Goal: Check status: Check status

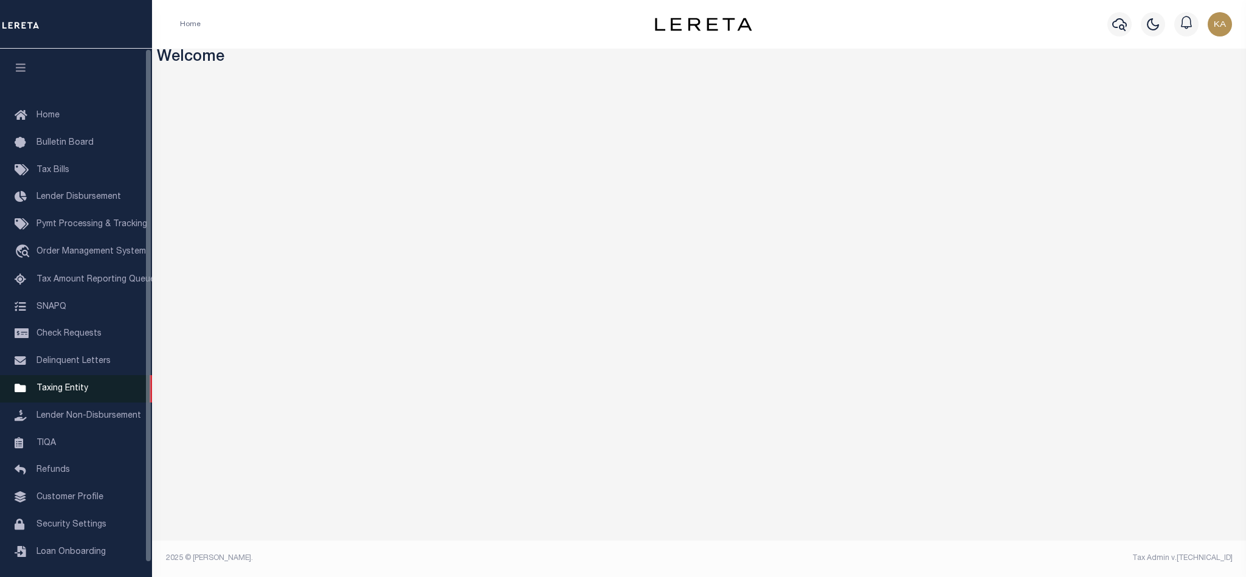
click at [61, 398] on link "Taxing Entity" at bounding box center [76, 388] width 152 height 27
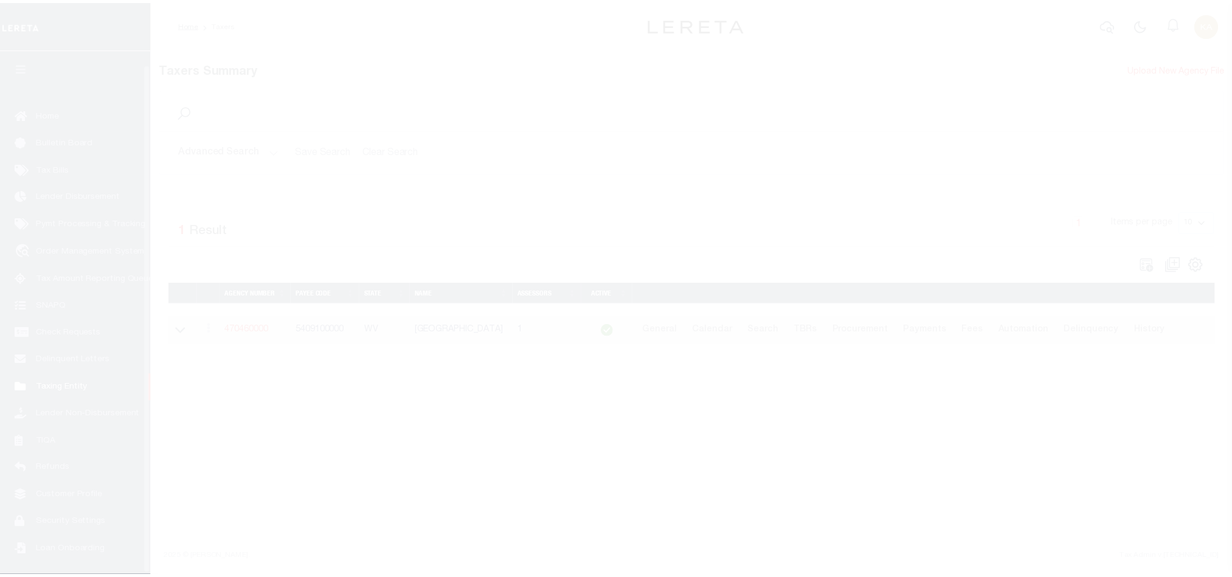
scroll to position [15, 0]
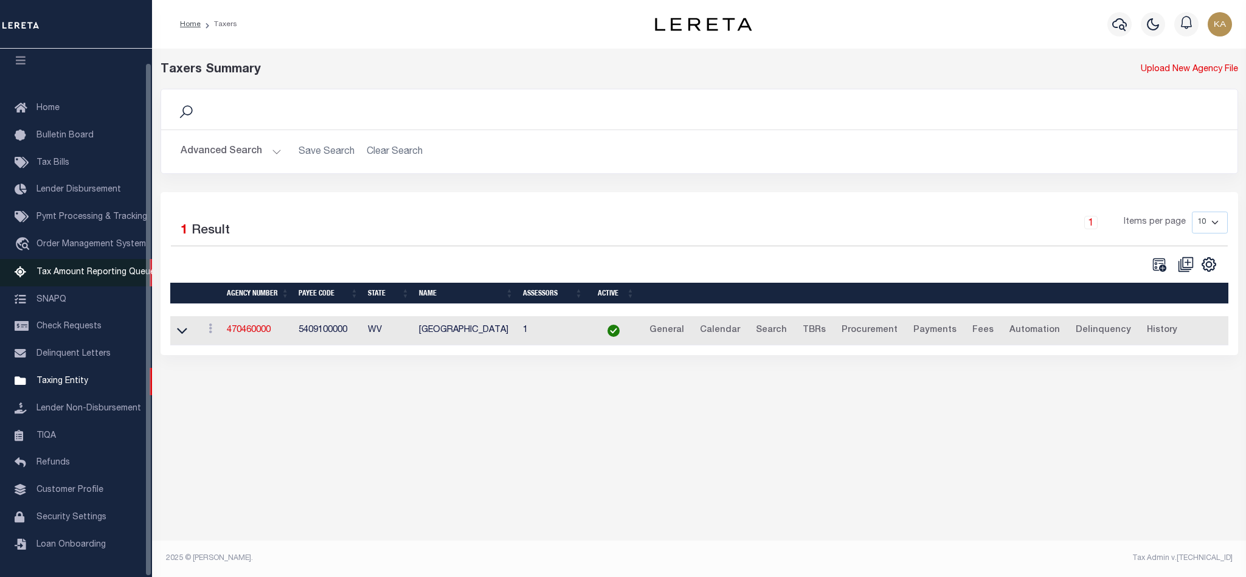
click at [68, 270] on span "Tax Amount Reporting Queue" at bounding box center [95, 272] width 119 height 9
click at [208, 162] on button "Advanced Search" at bounding box center [231, 152] width 101 height 24
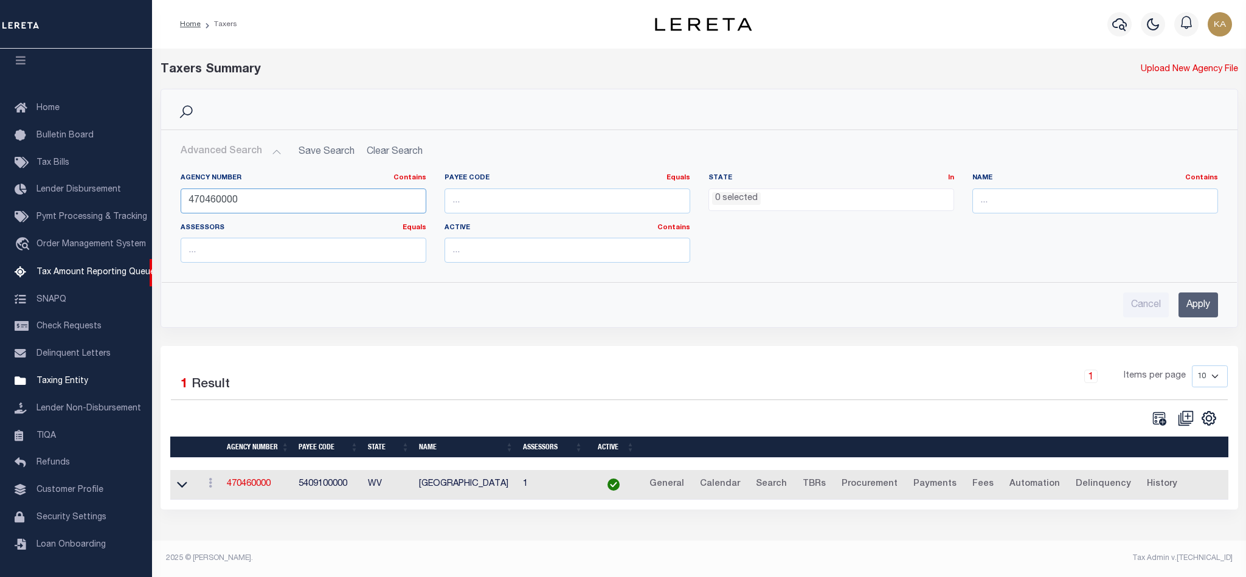
click at [215, 202] on input "470460000" at bounding box center [304, 200] width 246 height 25
click at [1007, 199] on input "text" at bounding box center [1095, 200] width 246 height 25
type input "[GEOGRAPHIC_DATA]"
click at [1195, 296] on input "Apply" at bounding box center [1198, 304] width 40 height 25
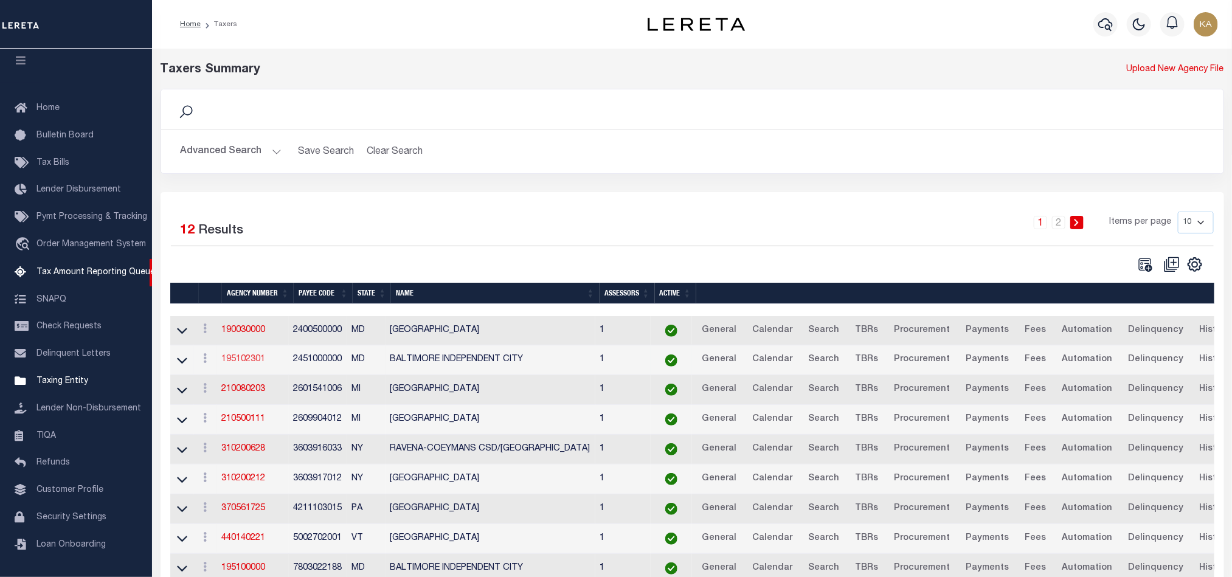
click at [248, 363] on link "195102301" at bounding box center [244, 359] width 44 height 9
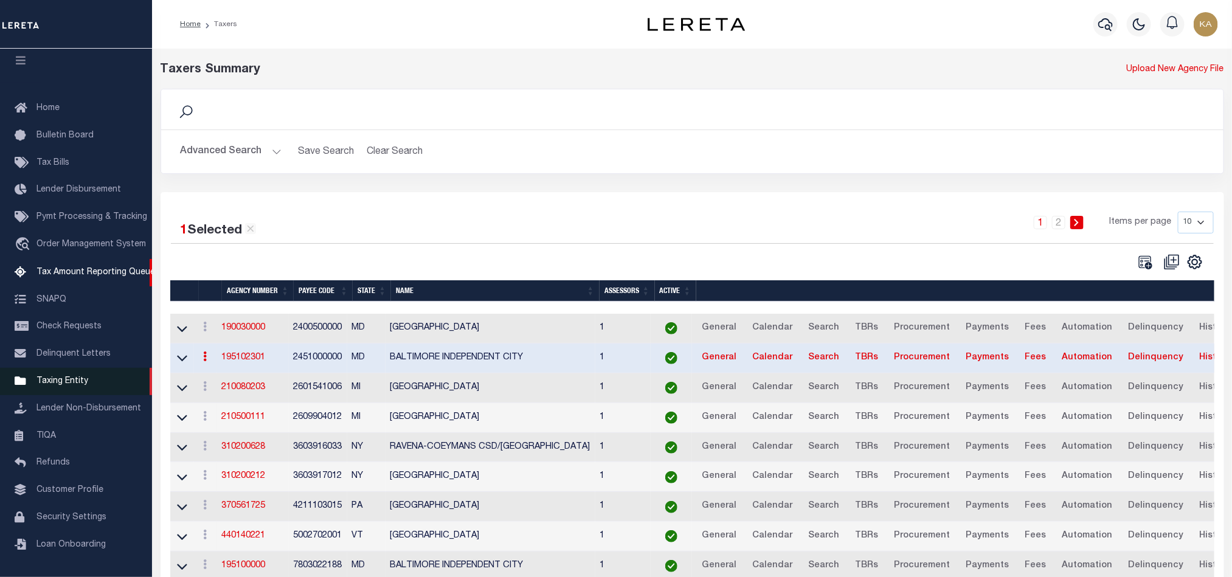
click at [71, 380] on span "Taxing Entity" at bounding box center [62, 381] width 52 height 9
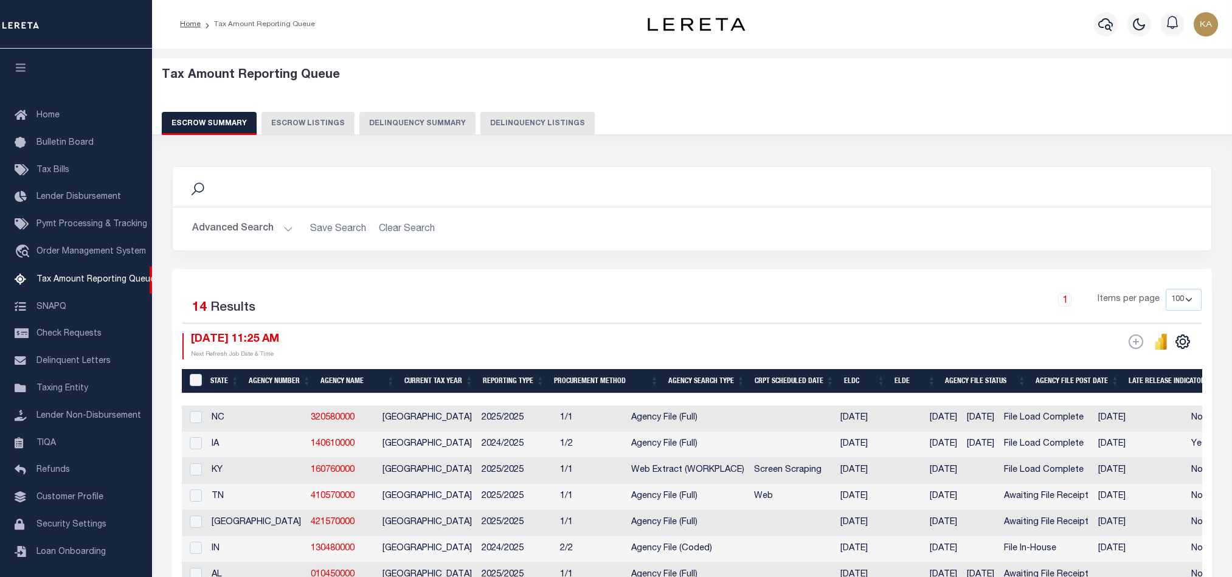
select select
select select "100"
click at [228, 236] on button "Advanced Search" at bounding box center [242, 229] width 101 height 24
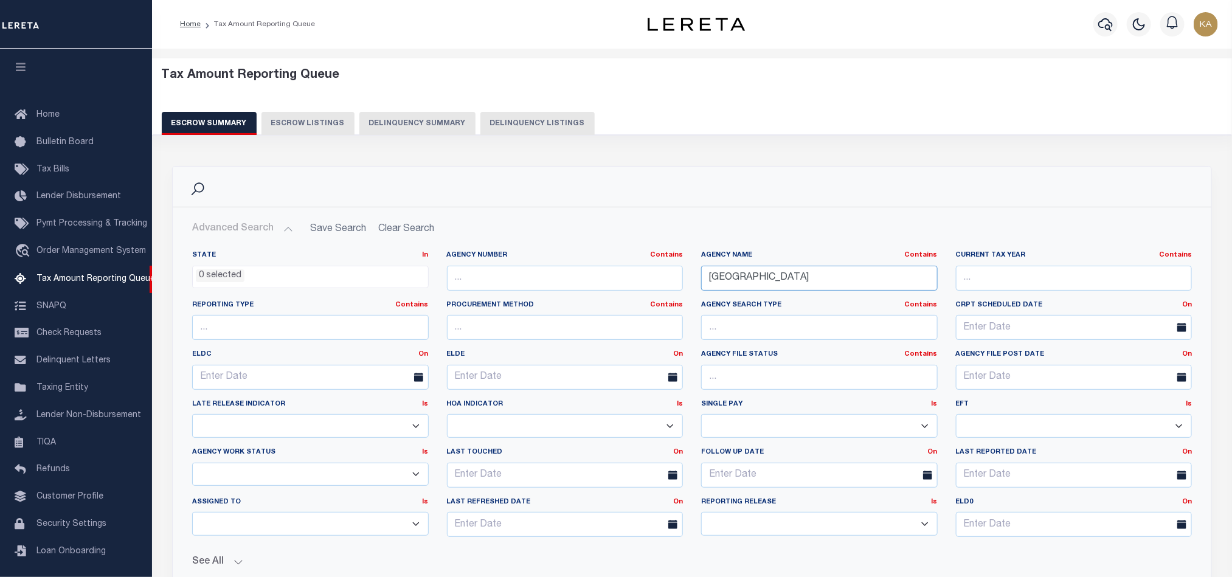
drag, startPoint x: 803, startPoint y: 275, endPoint x: 639, endPoint y: 260, distance: 164.3
click at [642, 260] on div "State In In AK AL AR AZ CA CO CT DC DE FL GA GU HI IA ID IL IN KS [GEOGRAPHIC_D…" at bounding box center [692, 398] width 1018 height 296
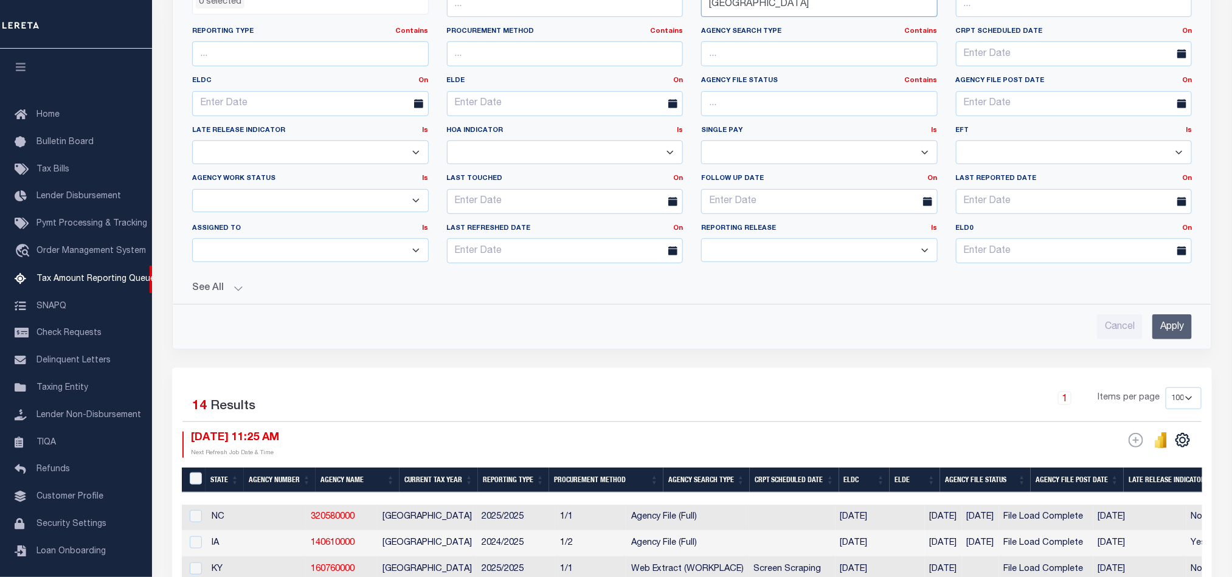
type input "baltimore"
click at [1164, 325] on input "Apply" at bounding box center [1172, 326] width 40 height 25
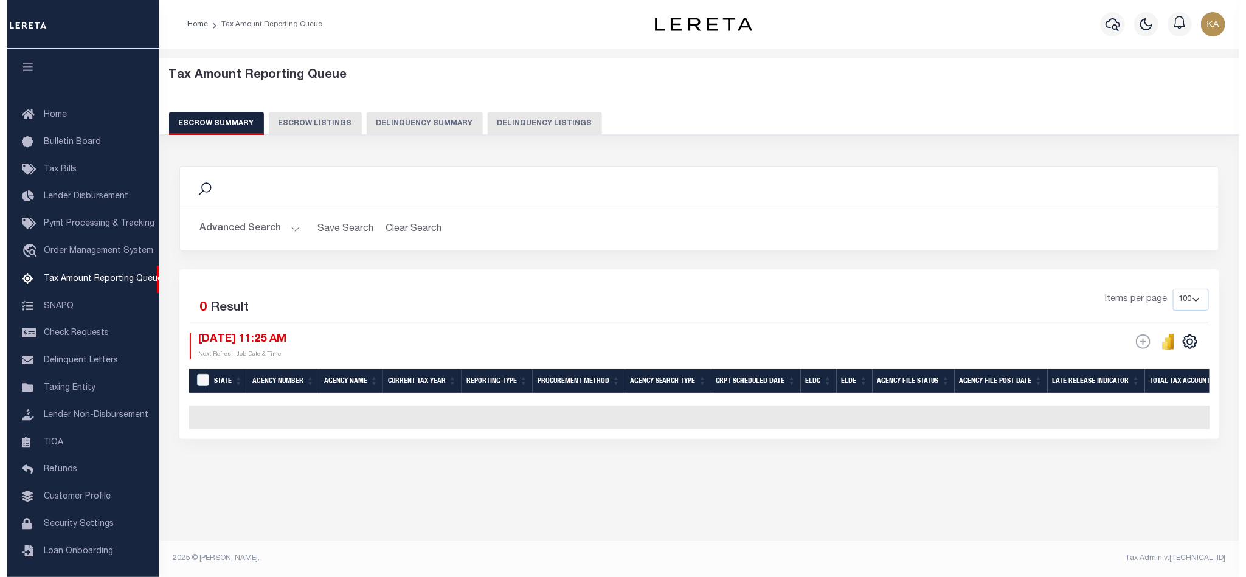
scroll to position [0, 0]
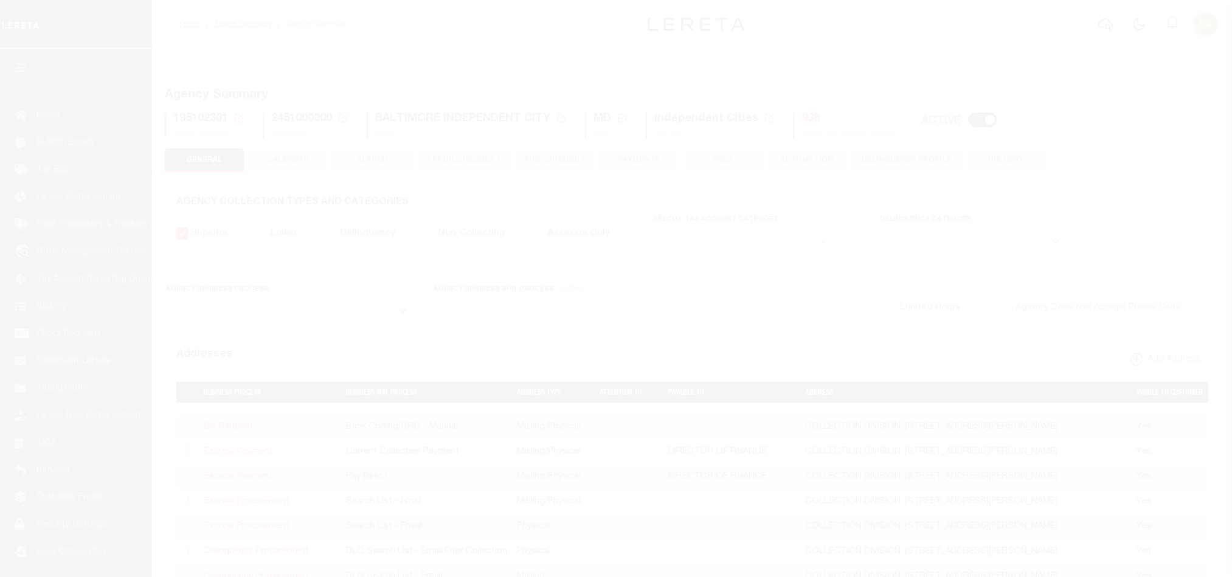
select select
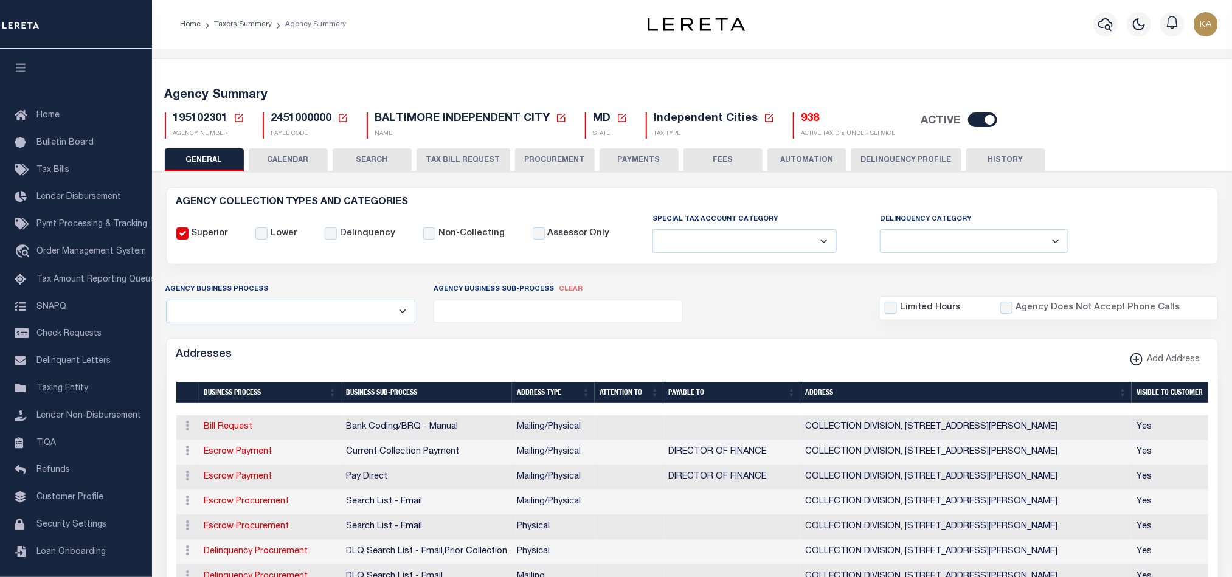
click at [330, 157] on div "GENERAL CALENDAR SEARCH TAX BILL REQUEST PROCUREMENT PAYMENTS" at bounding box center [692, 159] width 1055 height 22
click at [314, 156] on button "CALENDAR" at bounding box center [288, 159] width 79 height 23
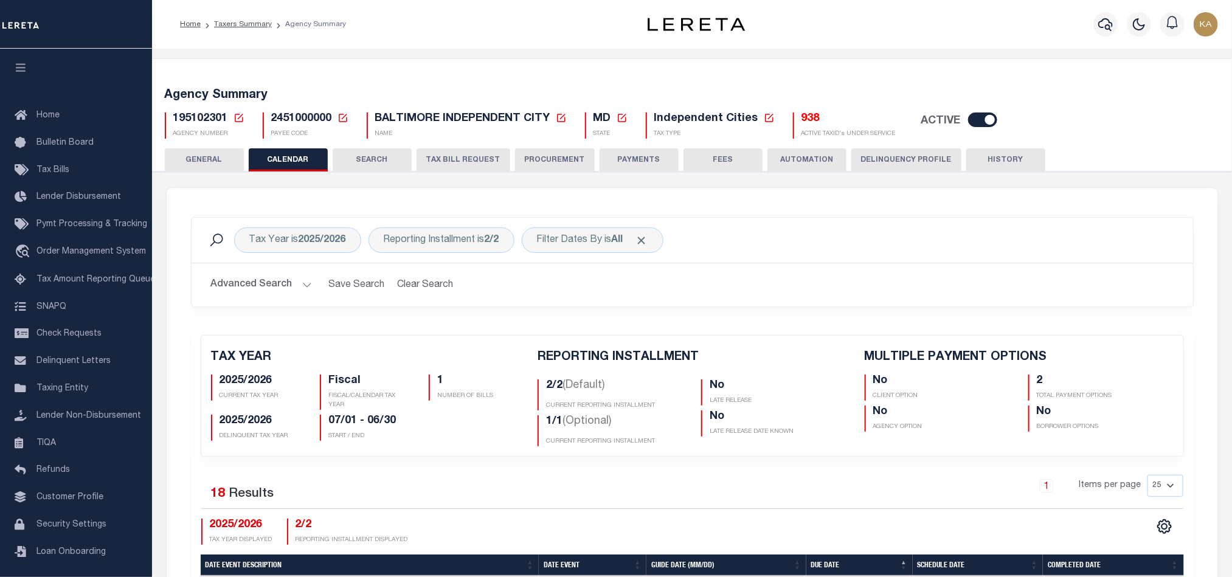
checkbox input "false"
type input "2"
click at [453, 235] on div "Reporting Installment is 2/2" at bounding box center [441, 240] width 146 height 26
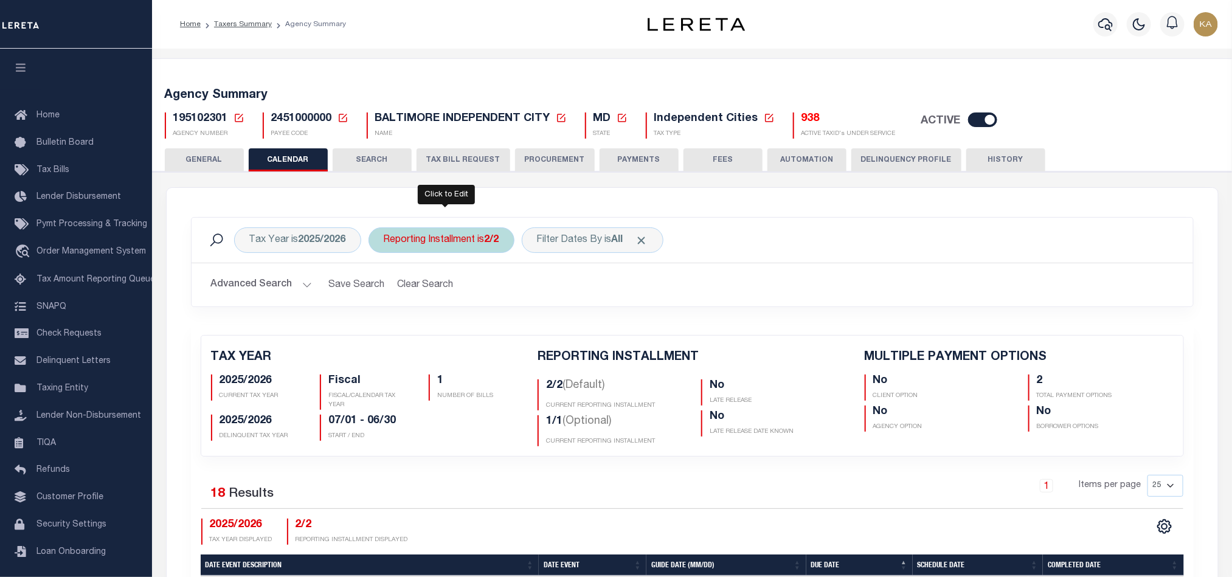
select select "2/2"
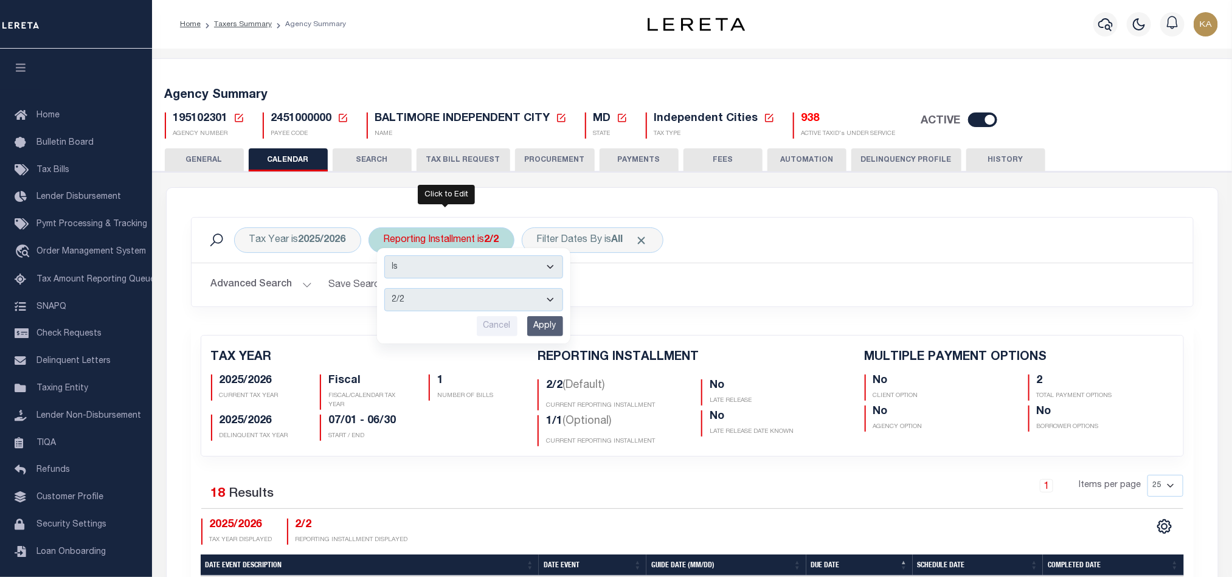
click at [447, 307] on select "1/2 2/2 1/1" at bounding box center [473, 299] width 179 height 23
click at [210, 115] on span "195102301" at bounding box center [200, 118] width 55 height 11
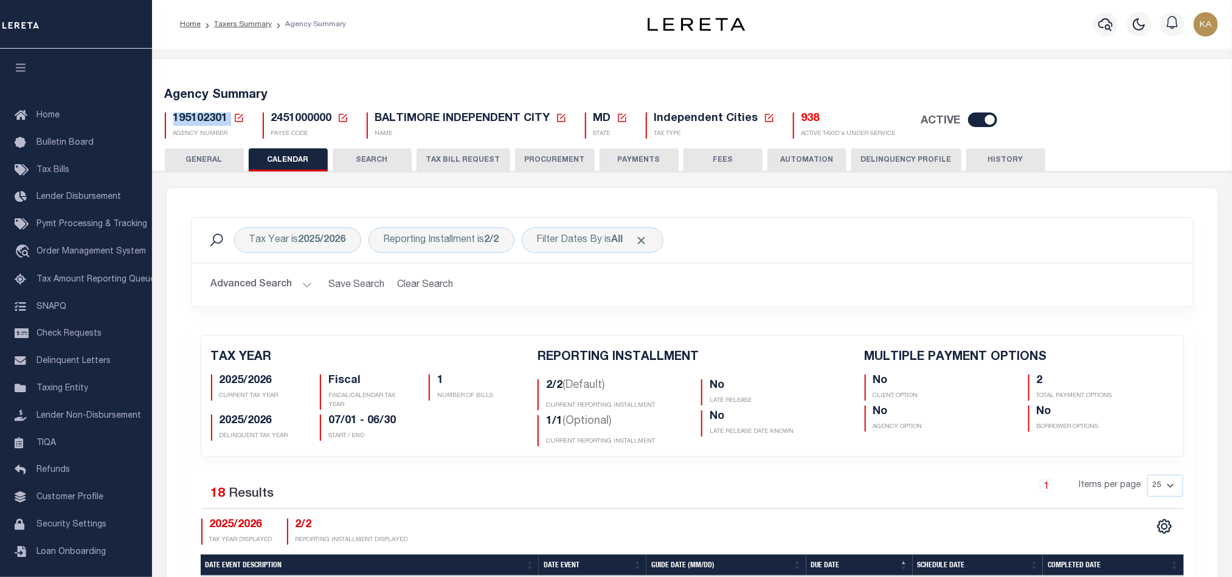
copy h5 "195102301"
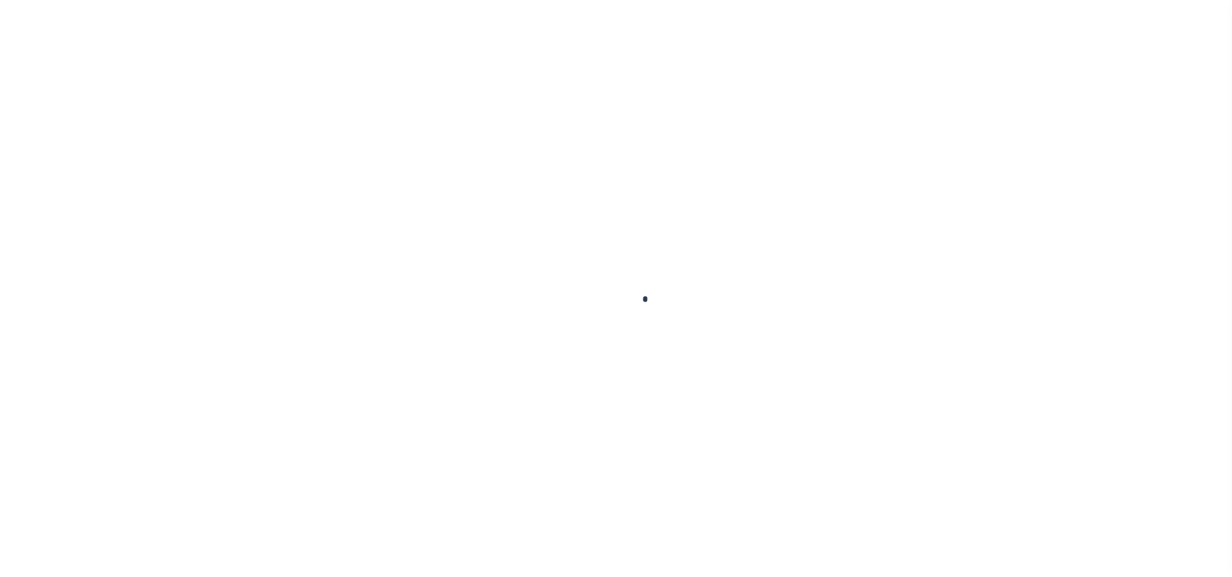
scroll to position [15, 0]
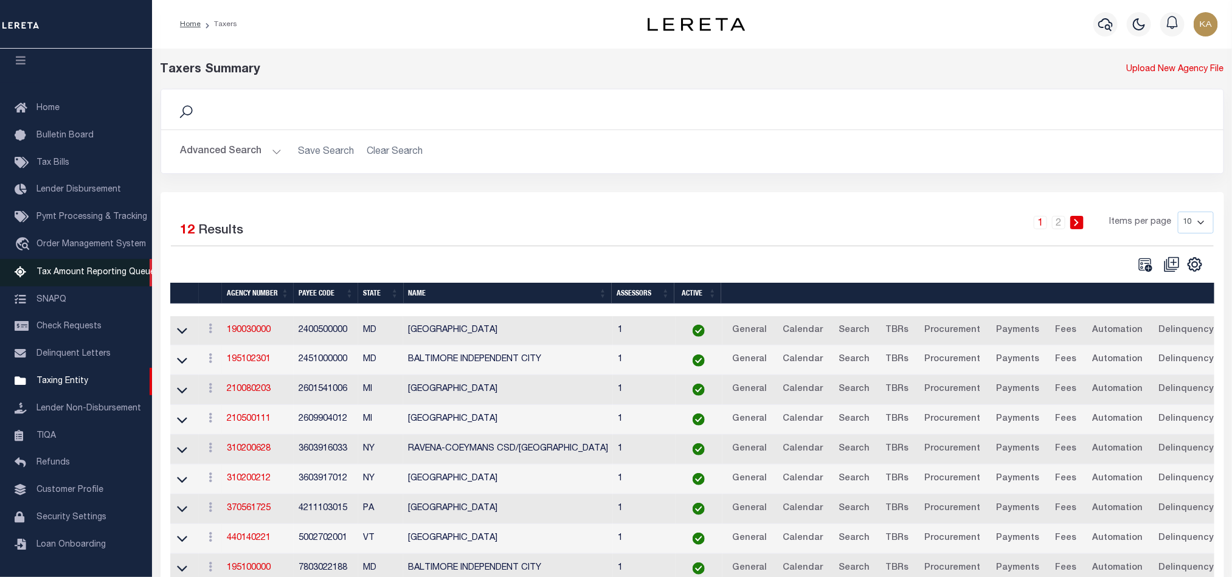
click at [126, 268] on span "Tax Amount Reporting Queue" at bounding box center [95, 272] width 119 height 9
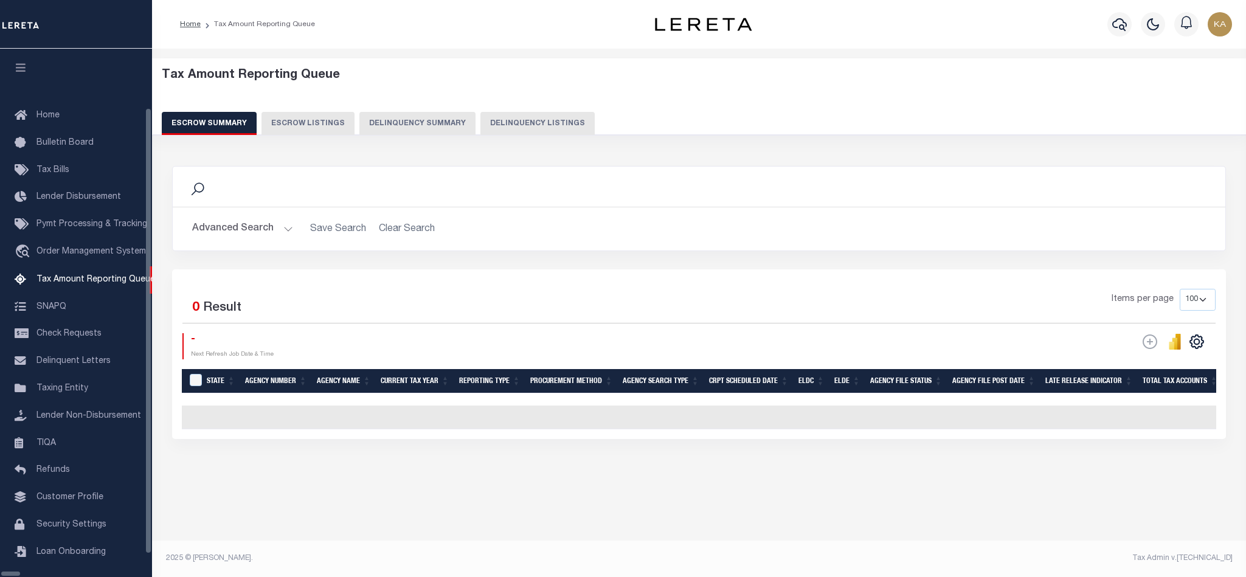
select select
select select "100"
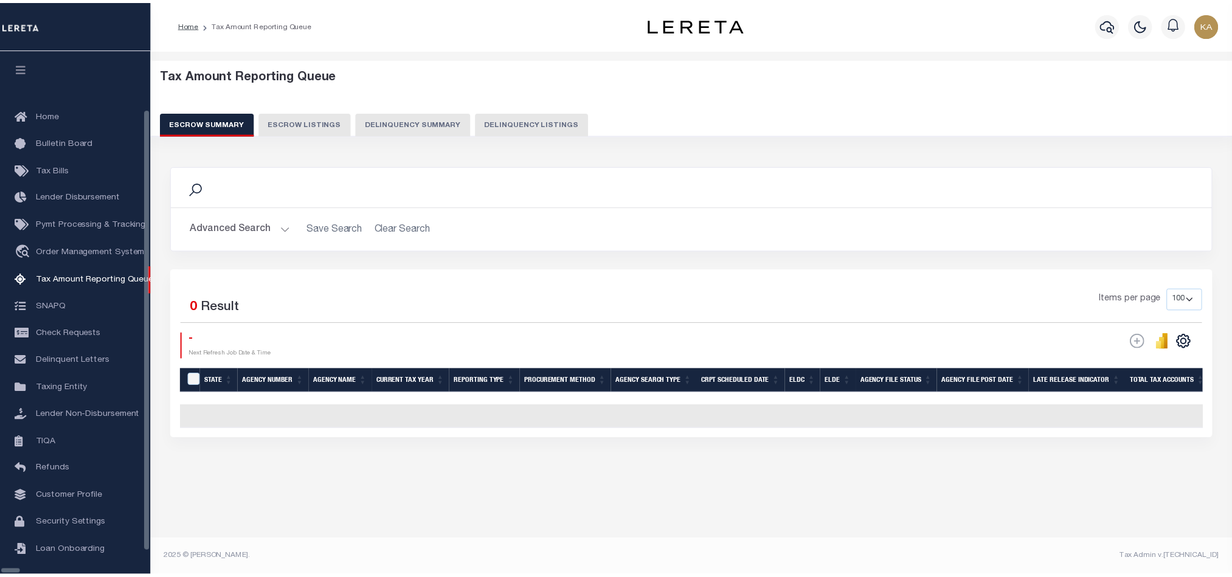
scroll to position [15, 0]
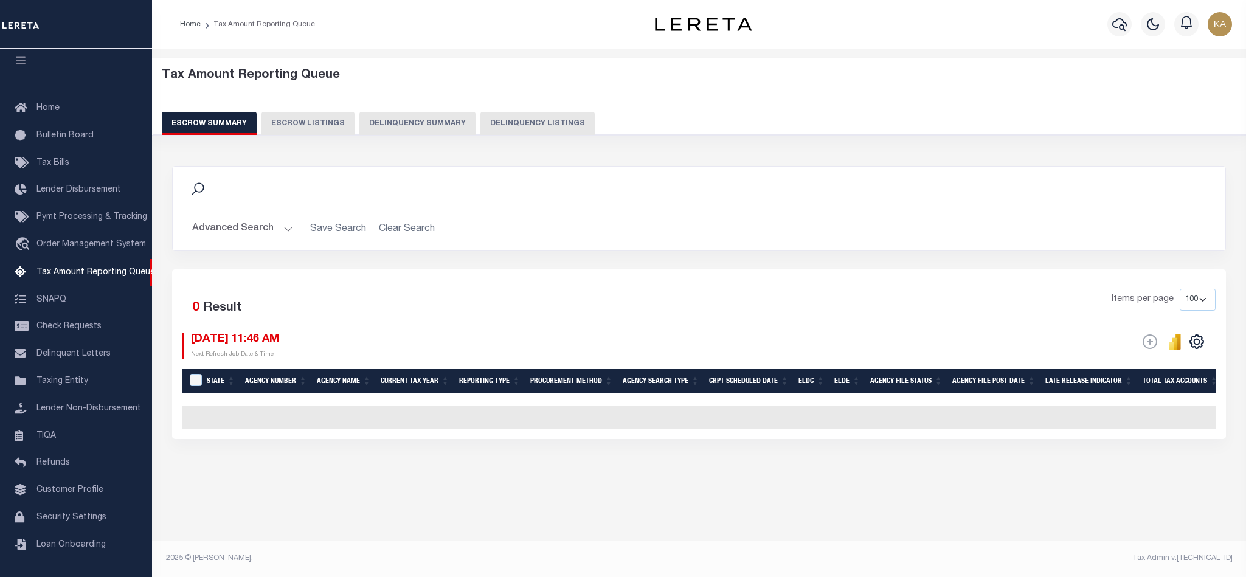
click at [415, 238] on h2 "Advanced Search Save Search Clear Search EscrowSummaryGridWrapper_dynamictable_…" at bounding box center [698, 229] width 1033 height 24
click at [415, 233] on h2 "Advanced Search Save Search Clear Search EscrowSummaryGridWrapper_dynamictable_…" at bounding box center [698, 229] width 1033 height 24
click at [406, 230] on h2 "Advanced Search Save Search Clear Search EscrowSummaryGridWrapper_dynamictable_…" at bounding box center [698, 229] width 1033 height 24
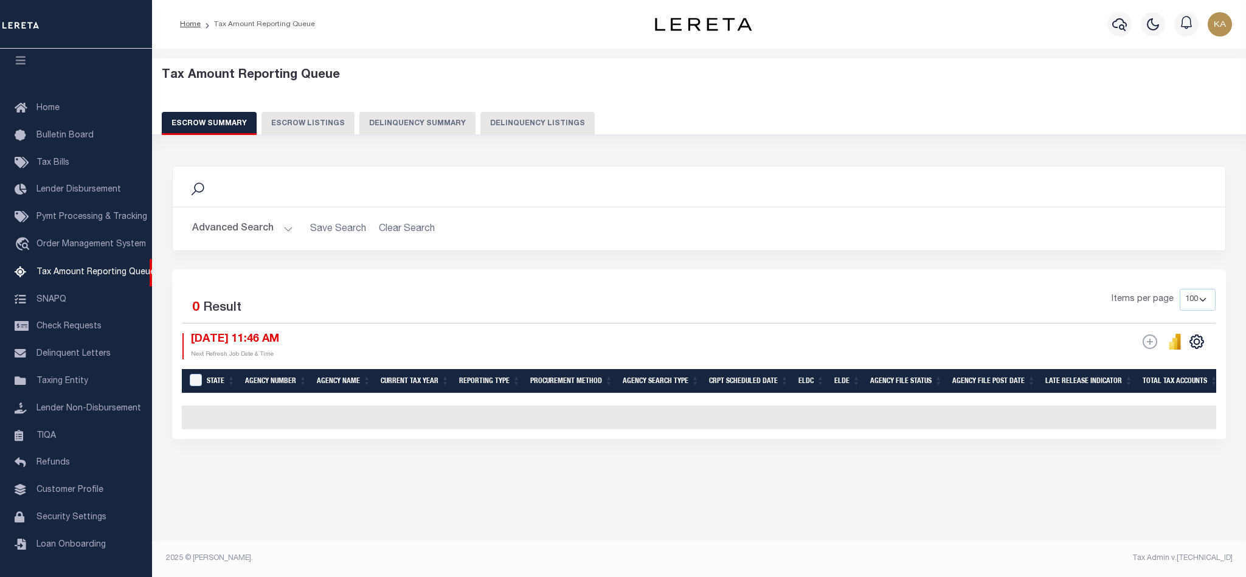
click at [256, 233] on button "Advanced Search" at bounding box center [242, 229] width 101 height 24
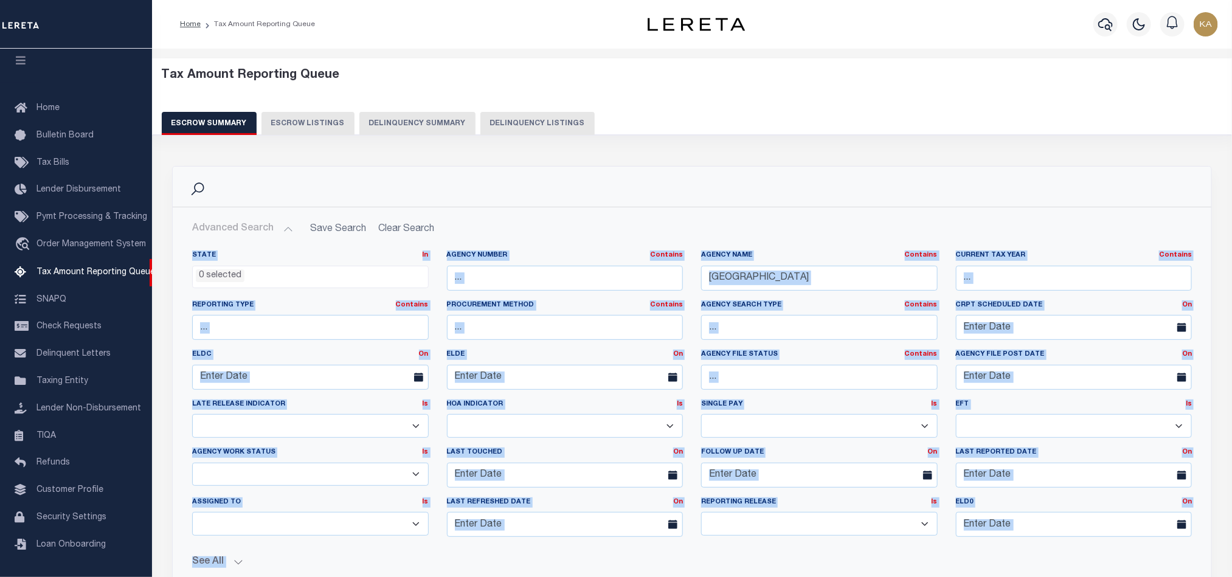
scroll to position [358, 0]
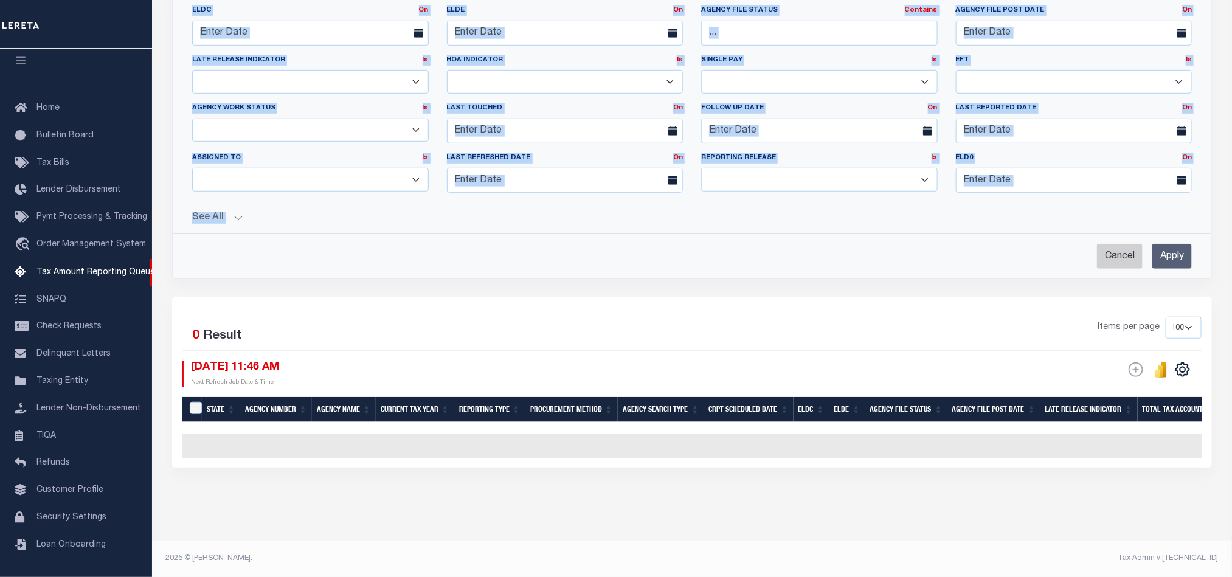
click at [1106, 255] on input "Cancel" at bounding box center [1120, 256] width 46 height 25
checkbox input "true"
select select
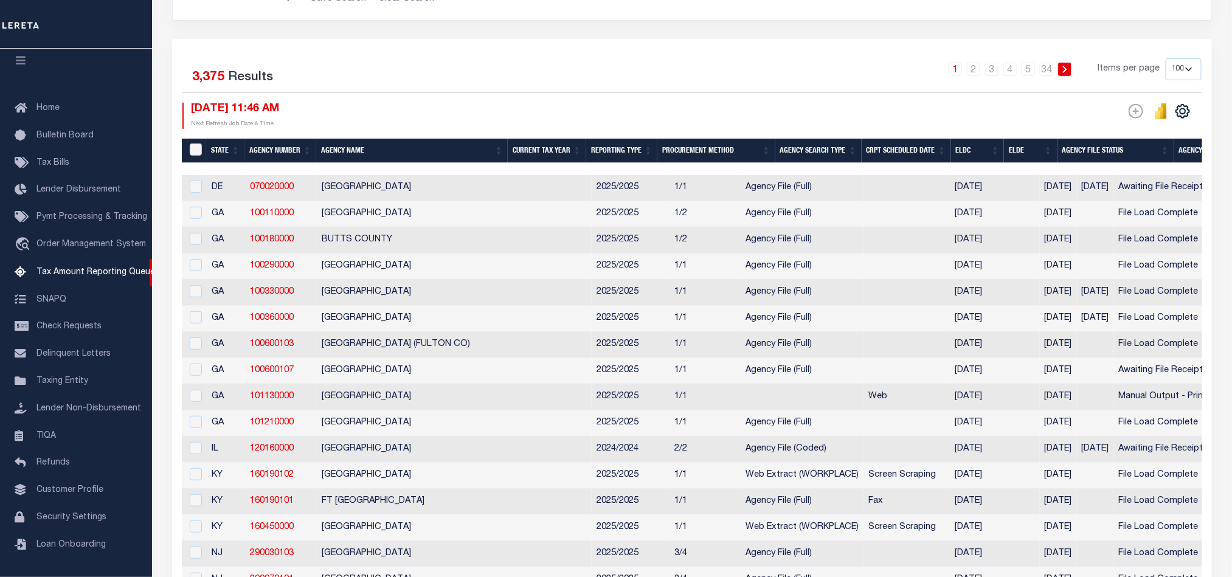
scroll to position [0, 0]
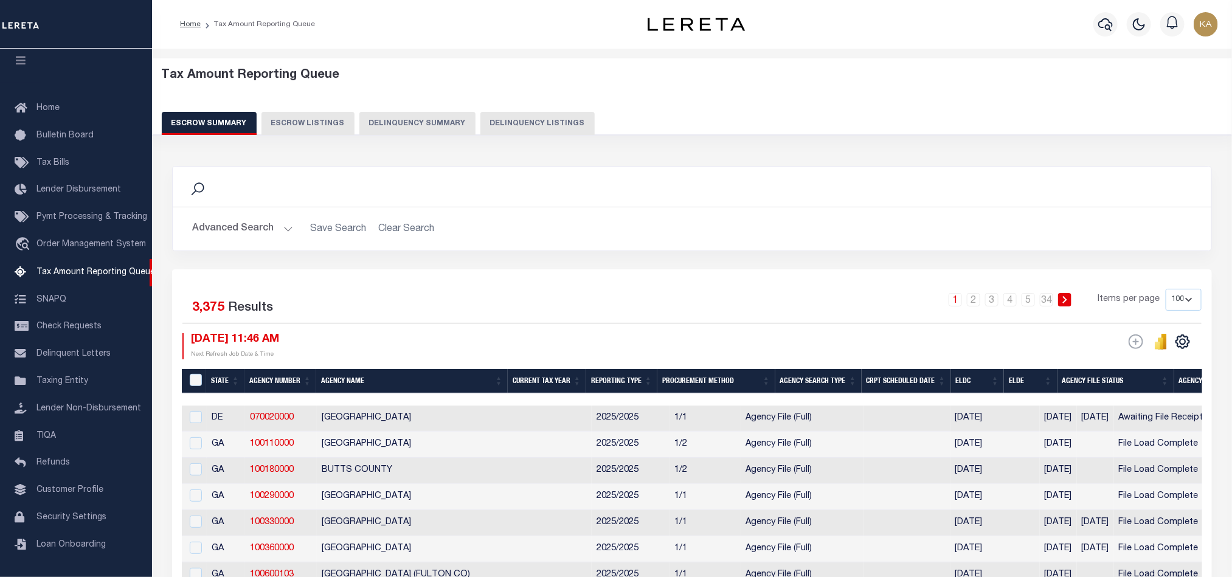
click at [257, 236] on button "Advanced Search" at bounding box center [242, 229] width 101 height 24
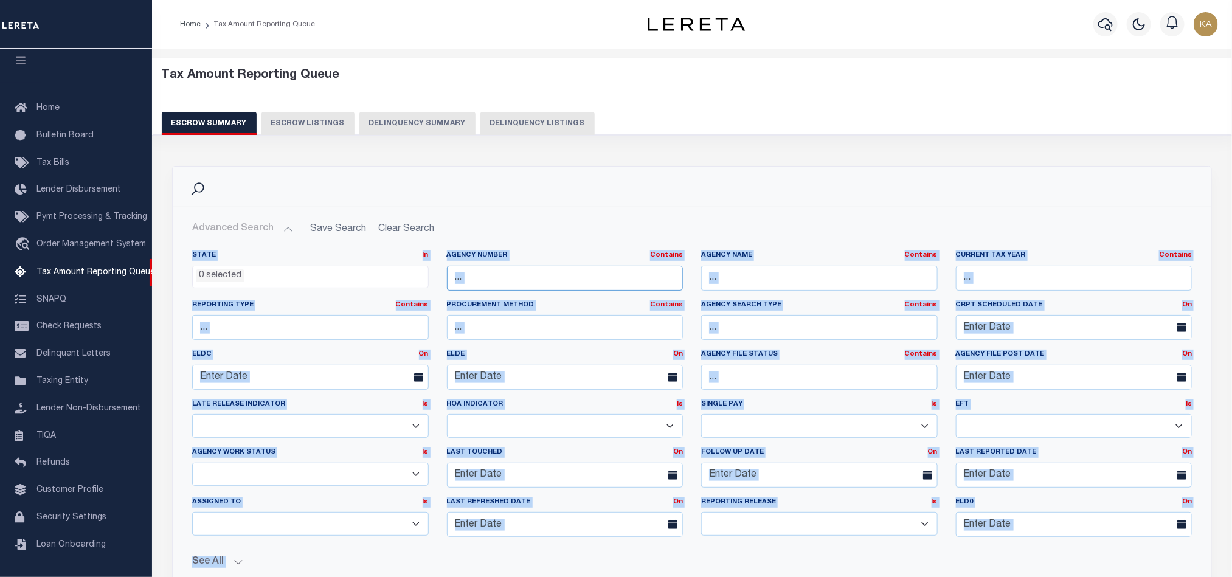
click at [542, 282] on input "text" at bounding box center [565, 278] width 237 height 25
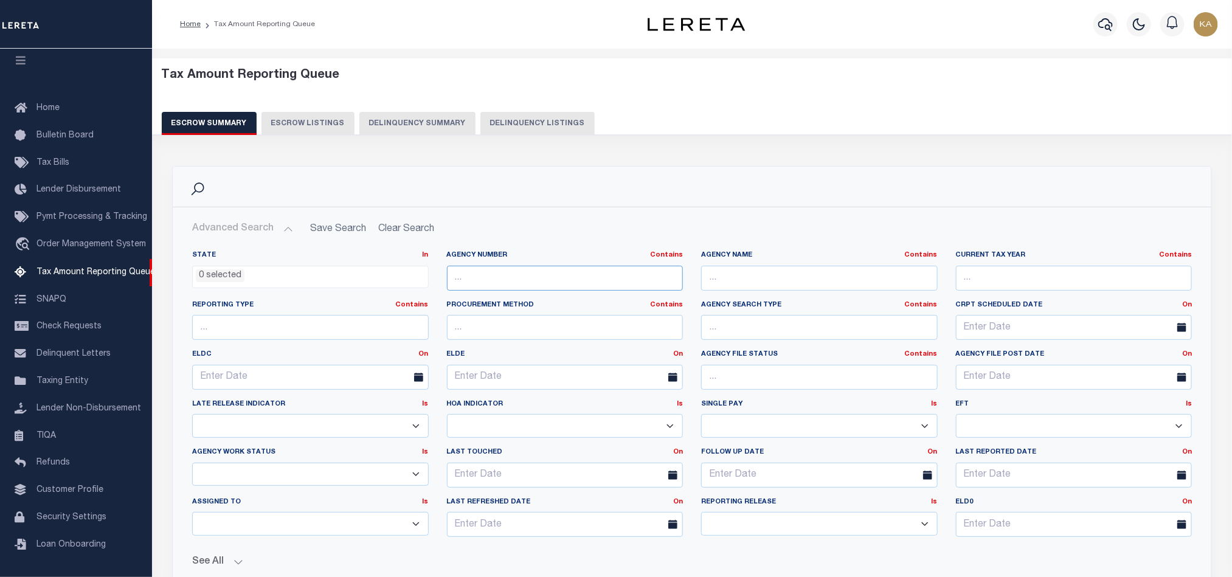
paste input "310030101"
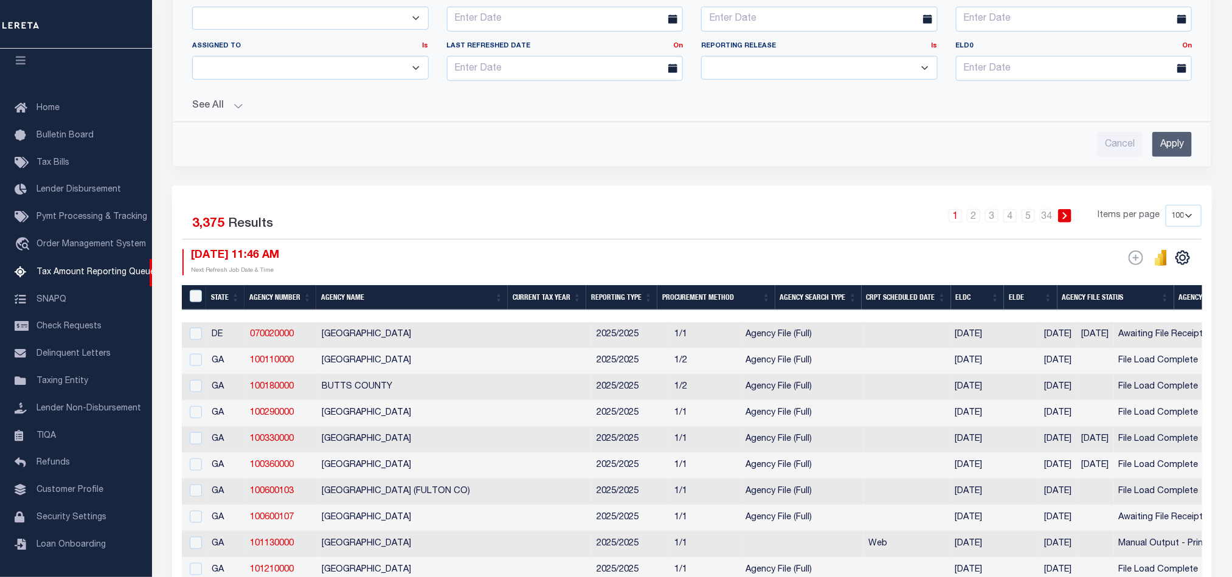
type input "310030101"
click at [1171, 142] on input "Apply" at bounding box center [1172, 144] width 40 height 25
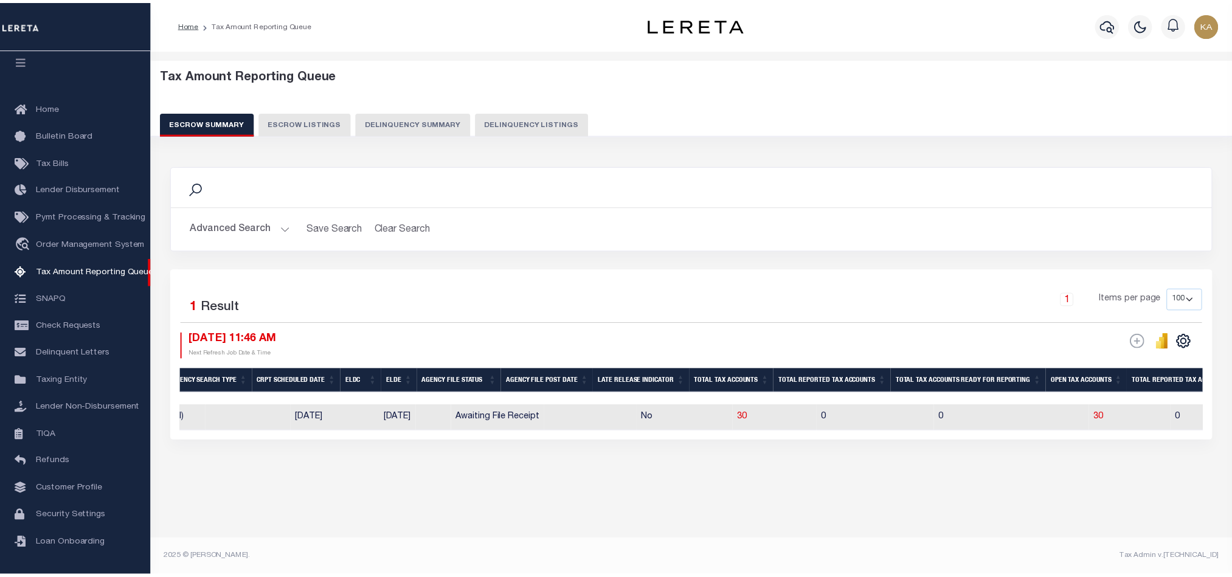
scroll to position [0, 453]
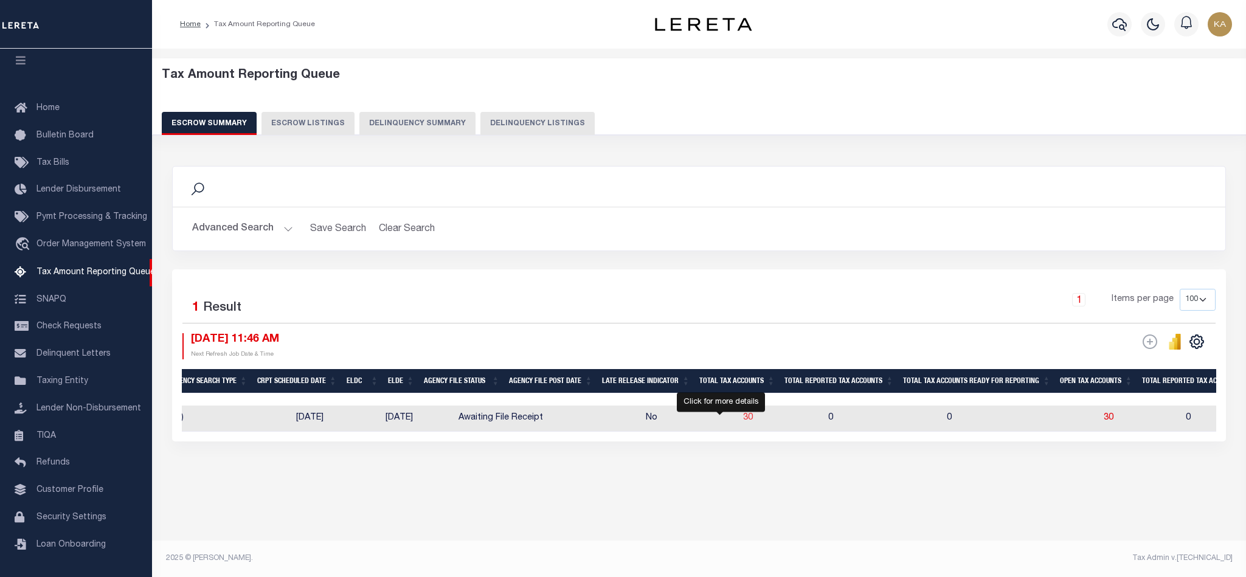
click at [743, 421] on span "30" at bounding box center [748, 417] width 10 height 9
select select "100"
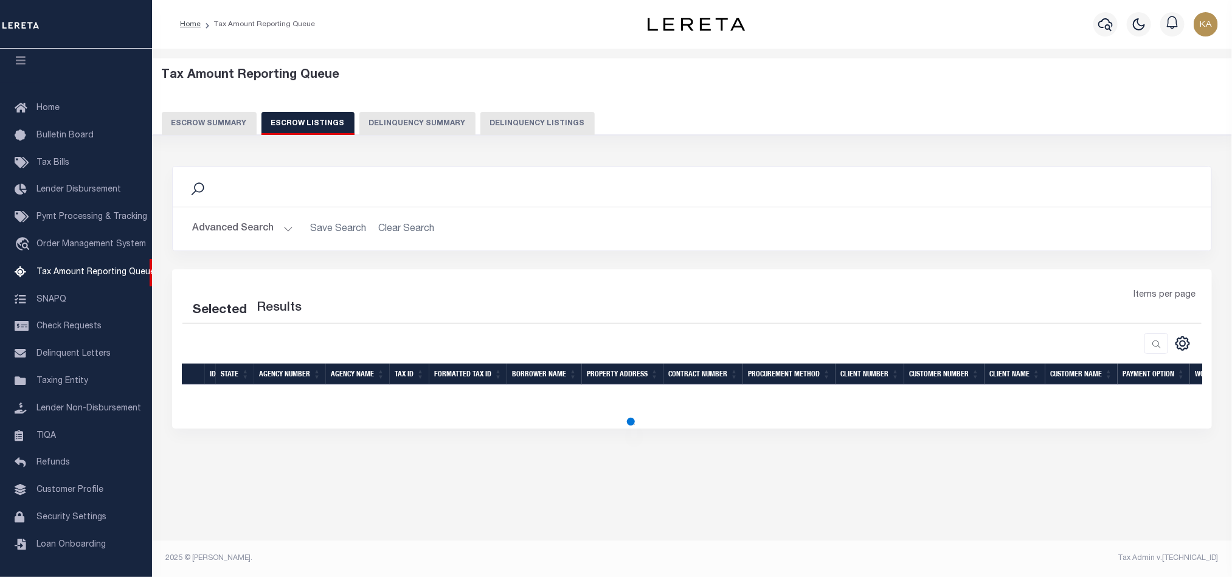
select select "100"
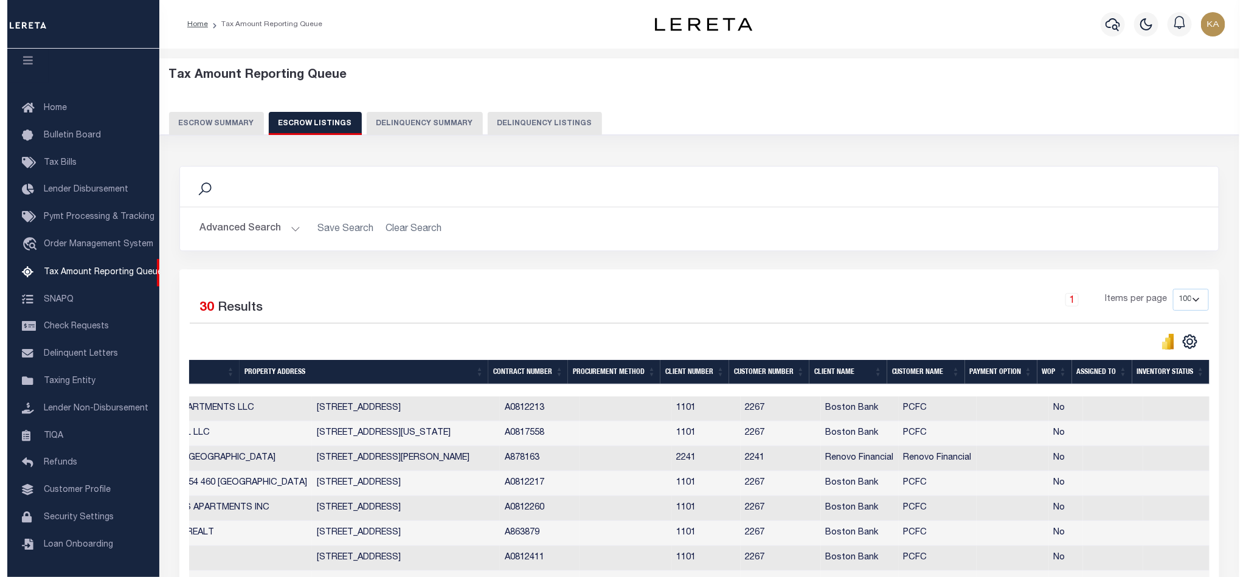
scroll to position [0, 0]
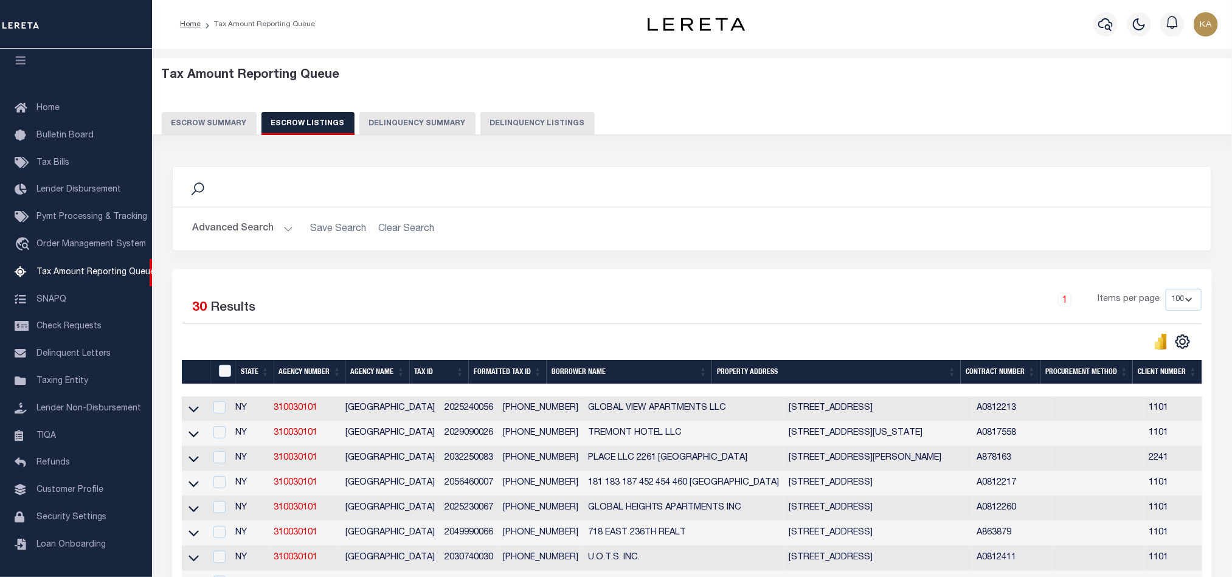
click at [230, 131] on button "Escrow Summary" at bounding box center [209, 123] width 95 height 23
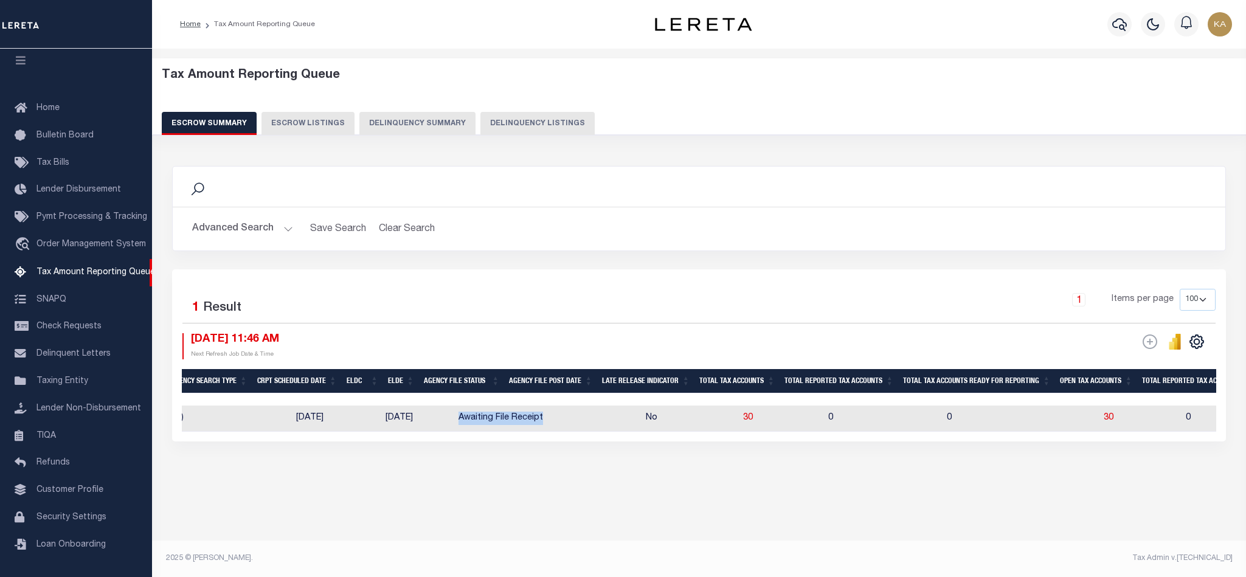
drag, startPoint x: 429, startPoint y: 431, endPoint x: 522, endPoint y: 429, distance: 93.7
click at [522, 429] on tr "NY 310030101 BRONX CITY 2025/2026 3/4 Agency File (Full) 12/08/2025 12/31/2025 …" at bounding box center [976, 419] width 2494 height 26
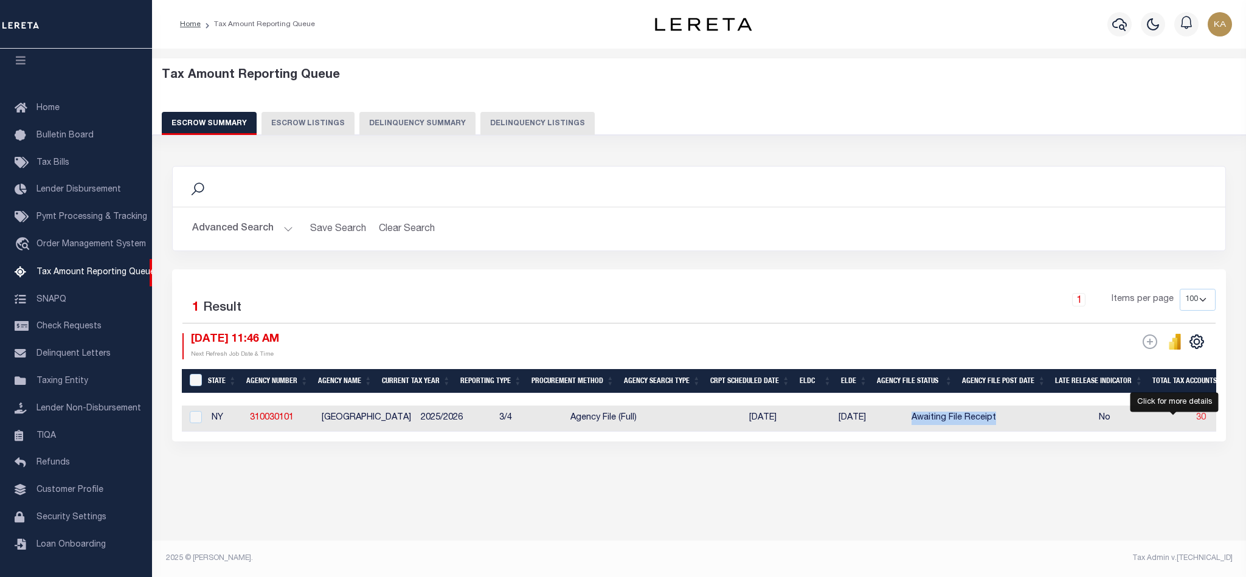
click at [1196, 418] on span "30" at bounding box center [1201, 417] width 10 height 9
select select "100"
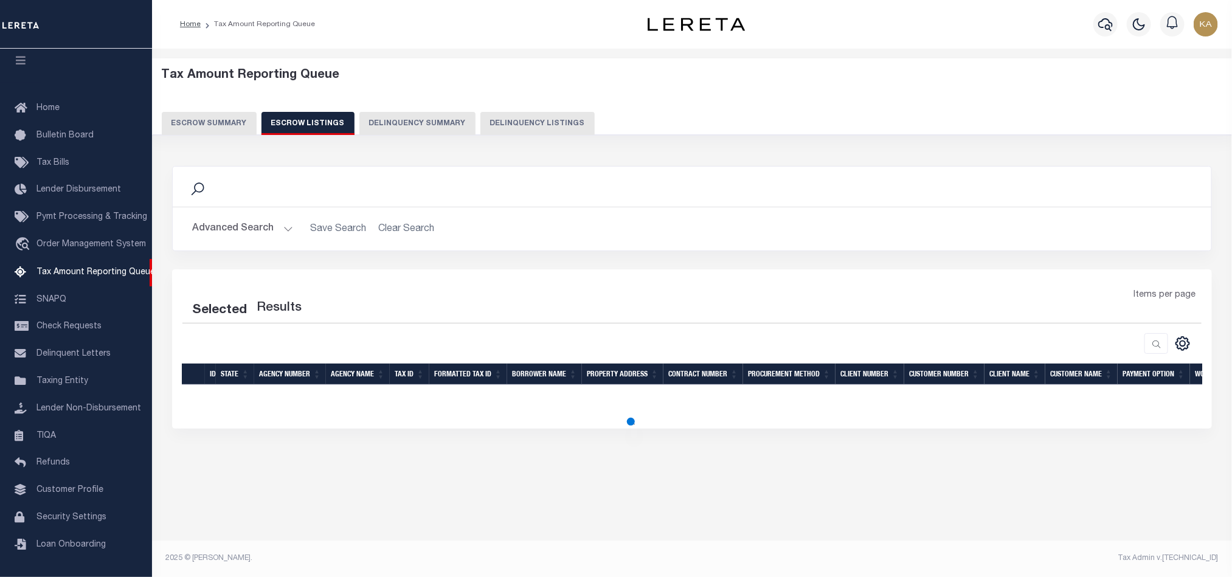
select select "100"
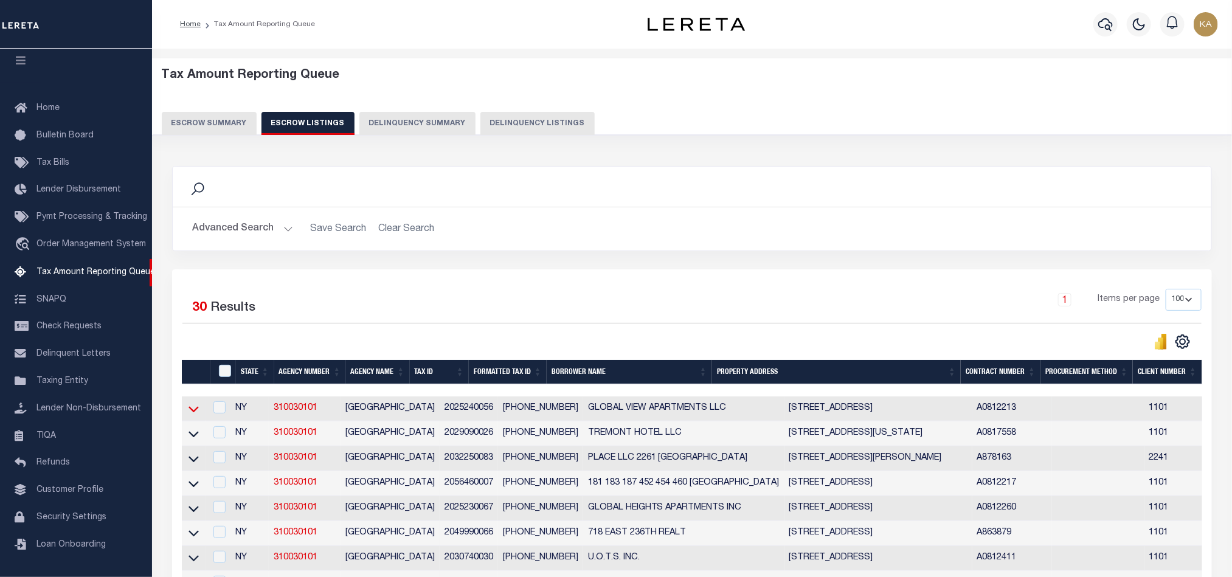
click at [193, 413] on icon at bounding box center [193, 410] width 10 height 6
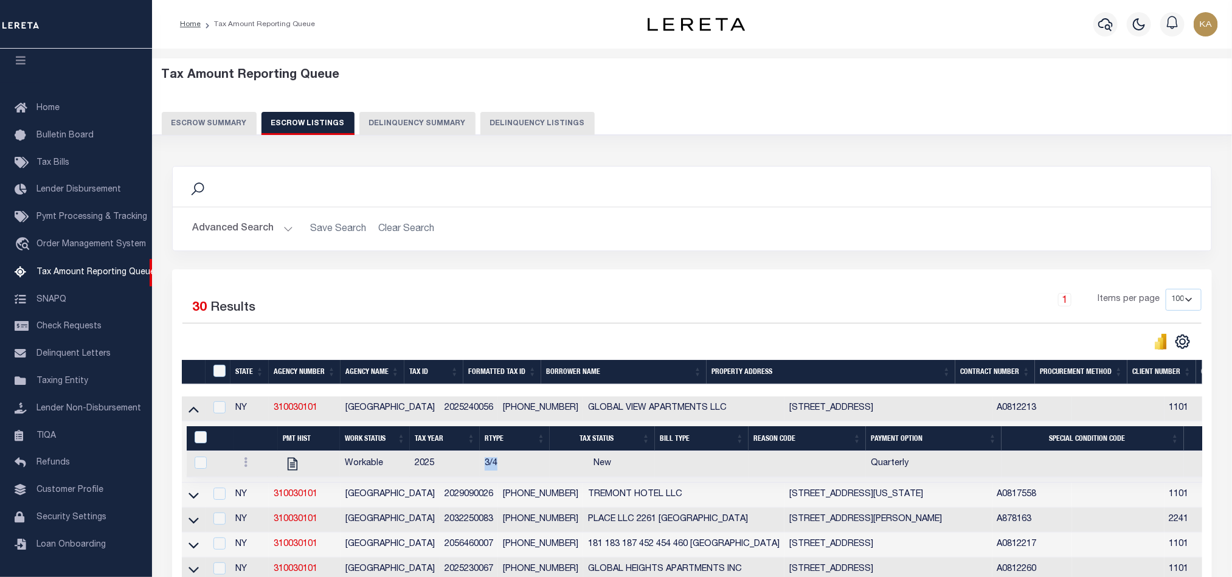
drag, startPoint x: 472, startPoint y: 473, endPoint x: 526, endPoint y: 460, distance: 55.2
click at [525, 460] on tr "Workable 2025 3/4 New Quarterly 06/06/2025" at bounding box center [947, 464] width 1521 height 26
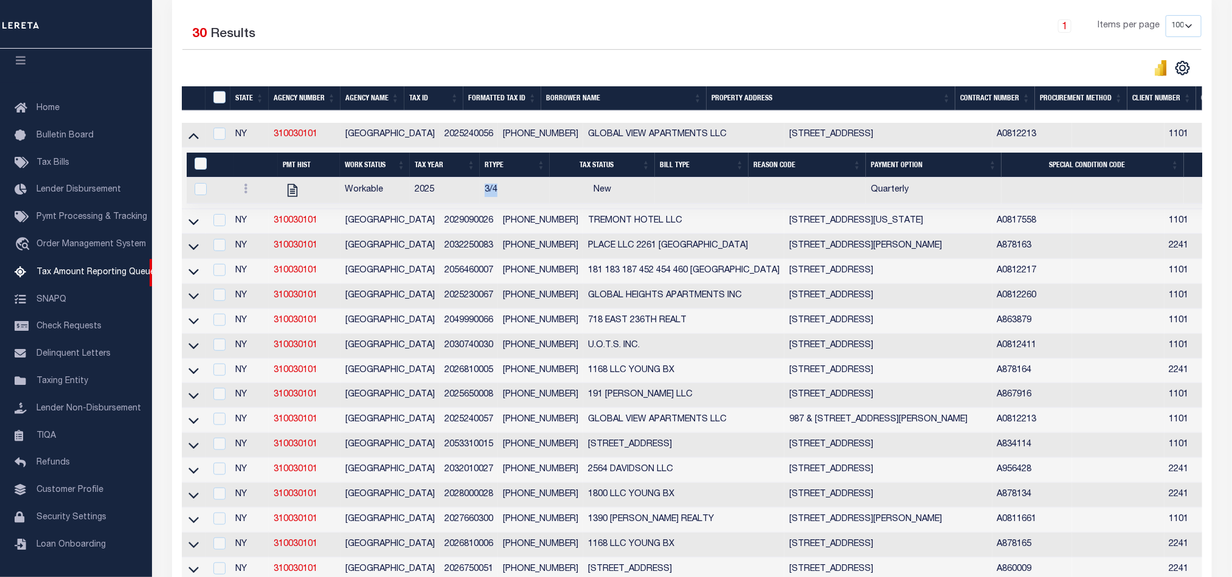
scroll to position [91, 0]
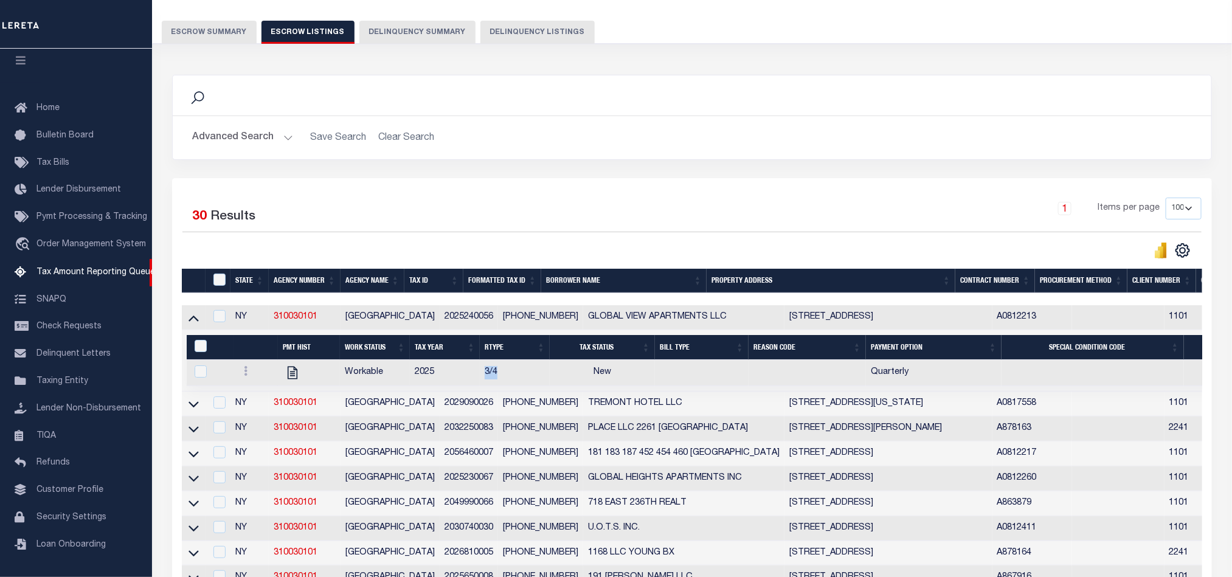
click at [260, 139] on button "Advanced Search" at bounding box center [242, 138] width 101 height 24
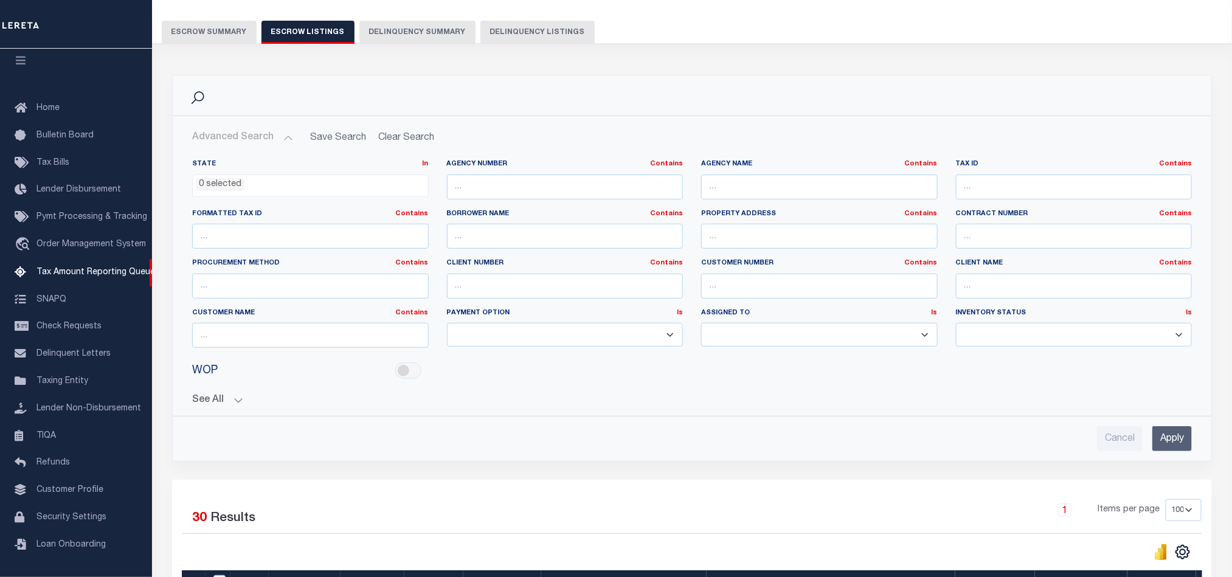
click at [219, 32] on button "Escrow Summary" at bounding box center [209, 32] width 95 height 23
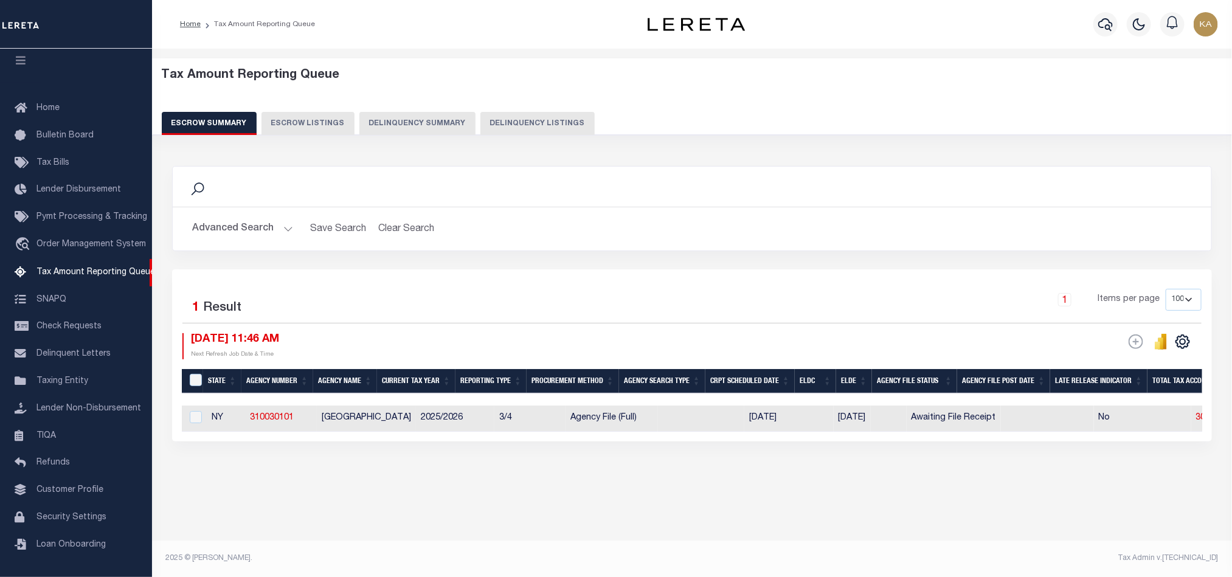
scroll to position [0, 0]
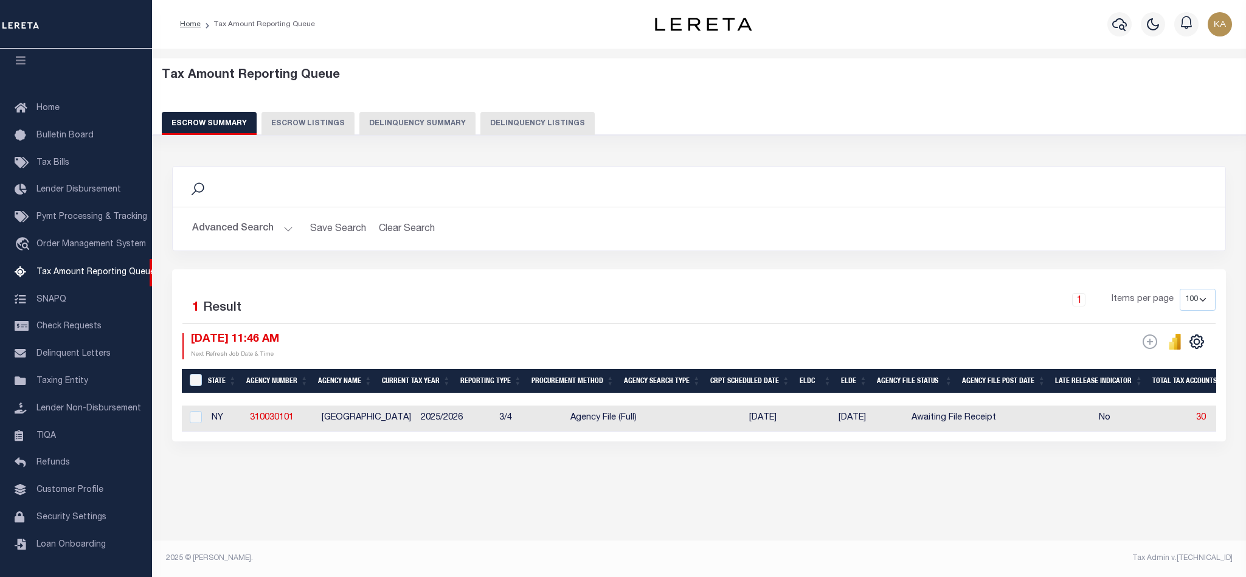
click at [255, 235] on button "Advanced Search" at bounding box center [242, 229] width 101 height 24
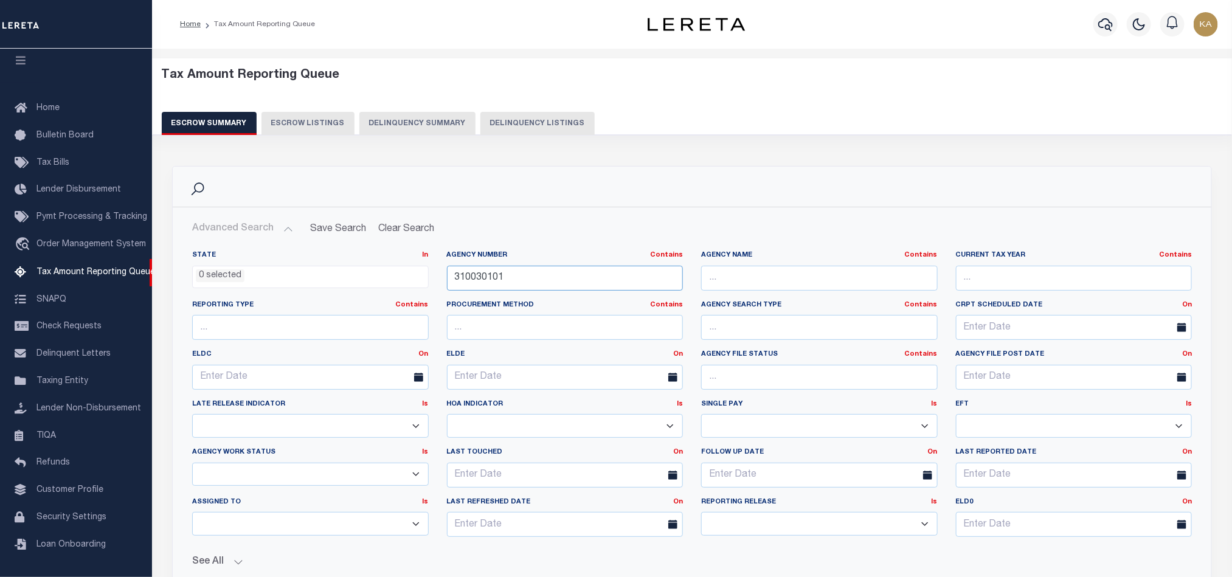
drag, startPoint x: 520, startPoint y: 281, endPoint x: 384, endPoint y: 288, distance: 136.4
click at [384, 288] on div "State In In AK AL AR AZ CA CO CT DC DE FL GA GU HI IA ID IL IN KS KY LA MA MD M…" at bounding box center [692, 398] width 1018 height 296
paste input "150190000"
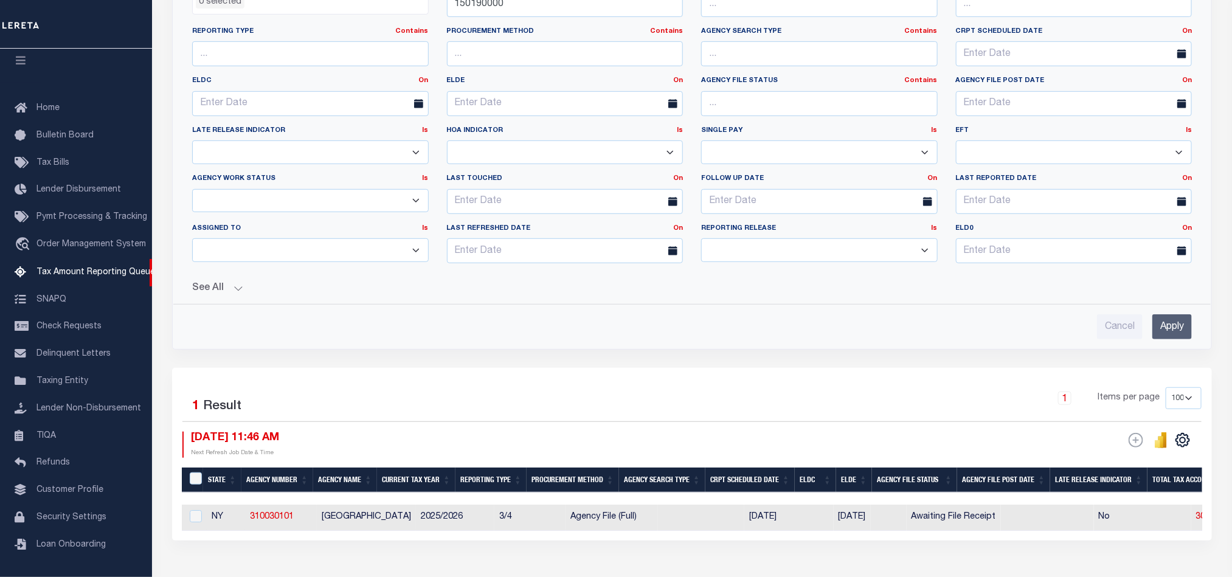
click at [1164, 325] on input "Apply" at bounding box center [1172, 326] width 40 height 25
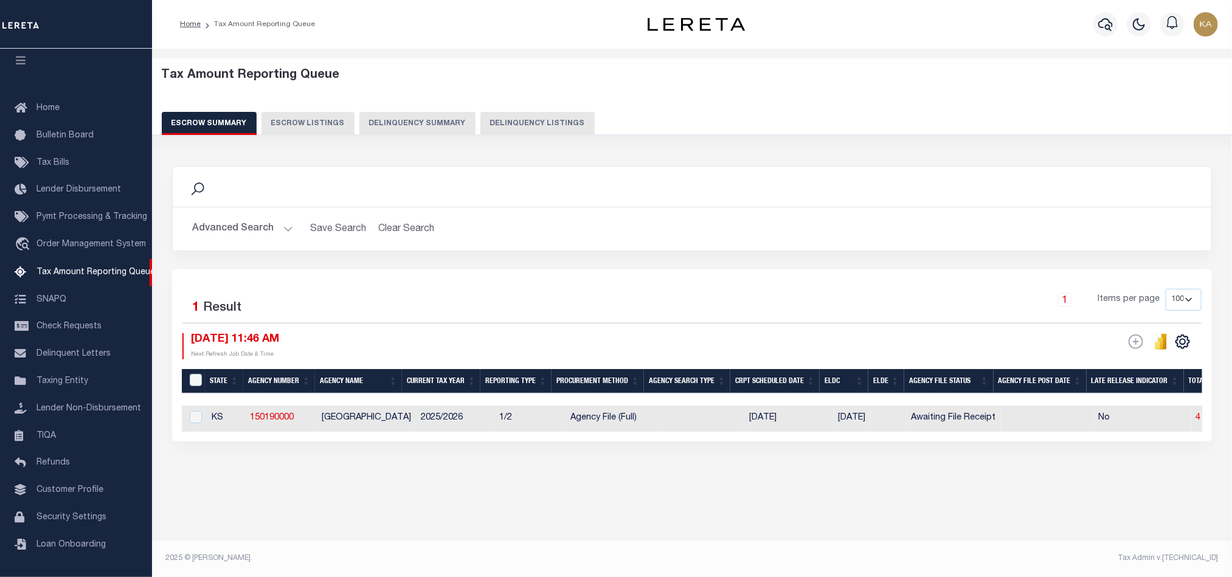
scroll to position [0, 0]
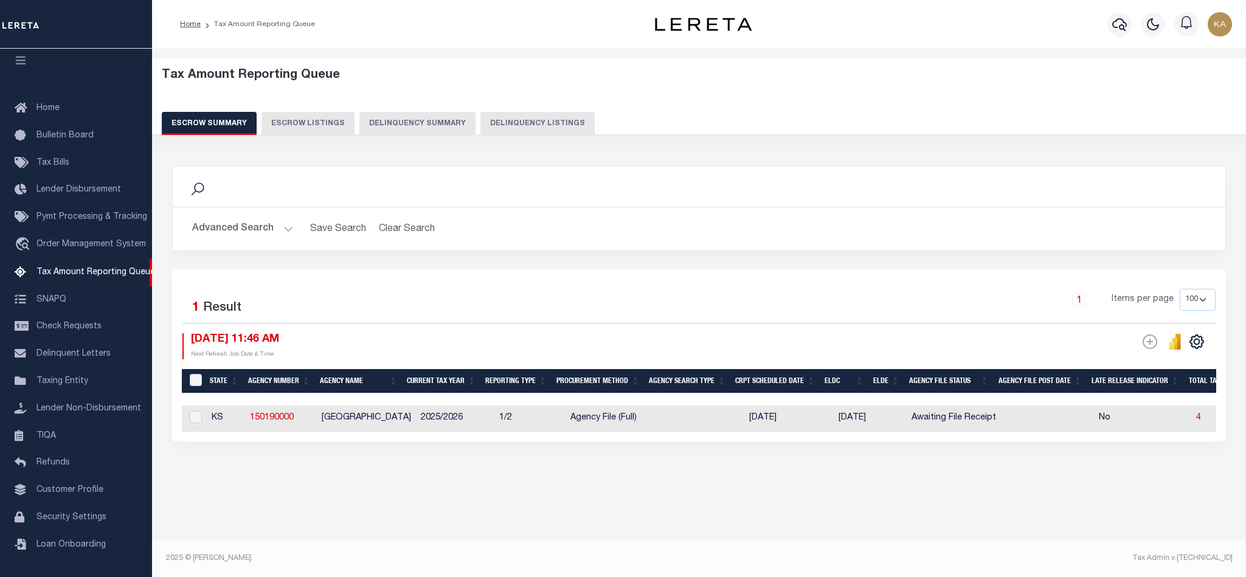
click at [232, 213] on div "Advanced Search Save Search Clear Search EscrowSummaryGridWrapper_dynamictable_…" at bounding box center [699, 228] width 1052 height 43
click at [245, 223] on button "Advanced Search" at bounding box center [242, 229] width 101 height 24
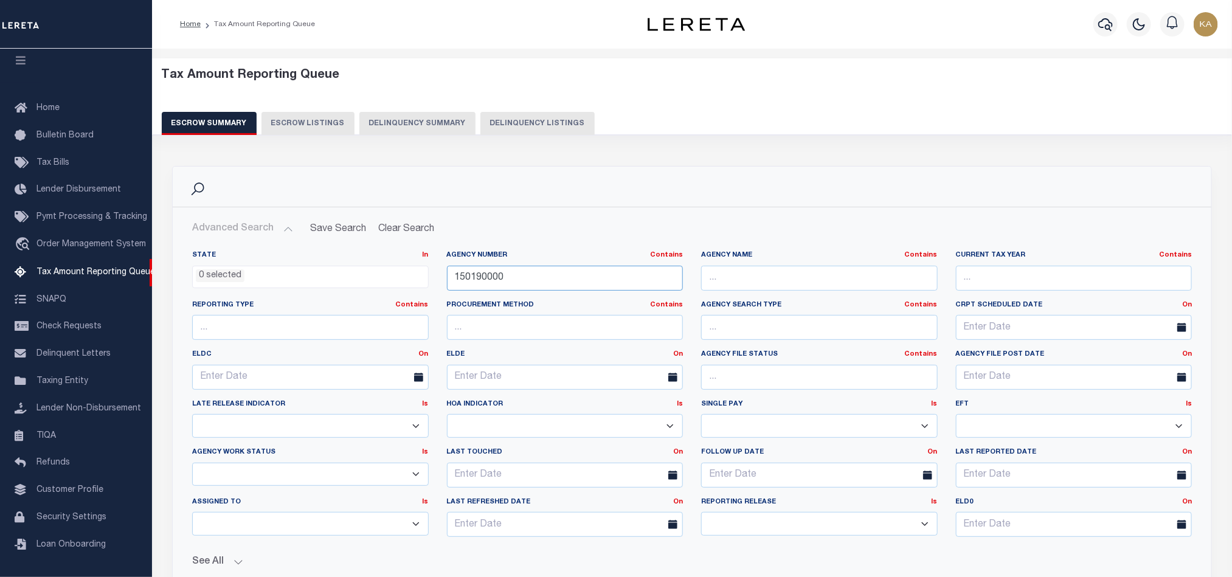
click at [476, 278] on input "150190000" at bounding box center [565, 278] width 237 height 25
paste input "240130"
type input "2401300000"
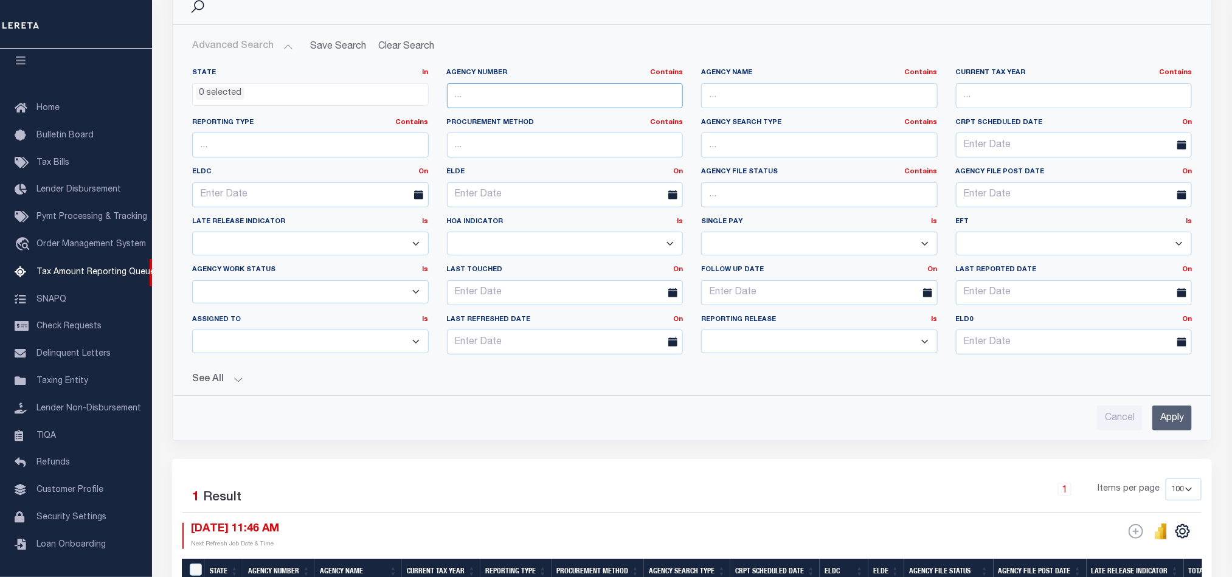
paste input "190070000"
type input "190070000"
click at [1170, 427] on input "Apply" at bounding box center [1172, 418] width 40 height 25
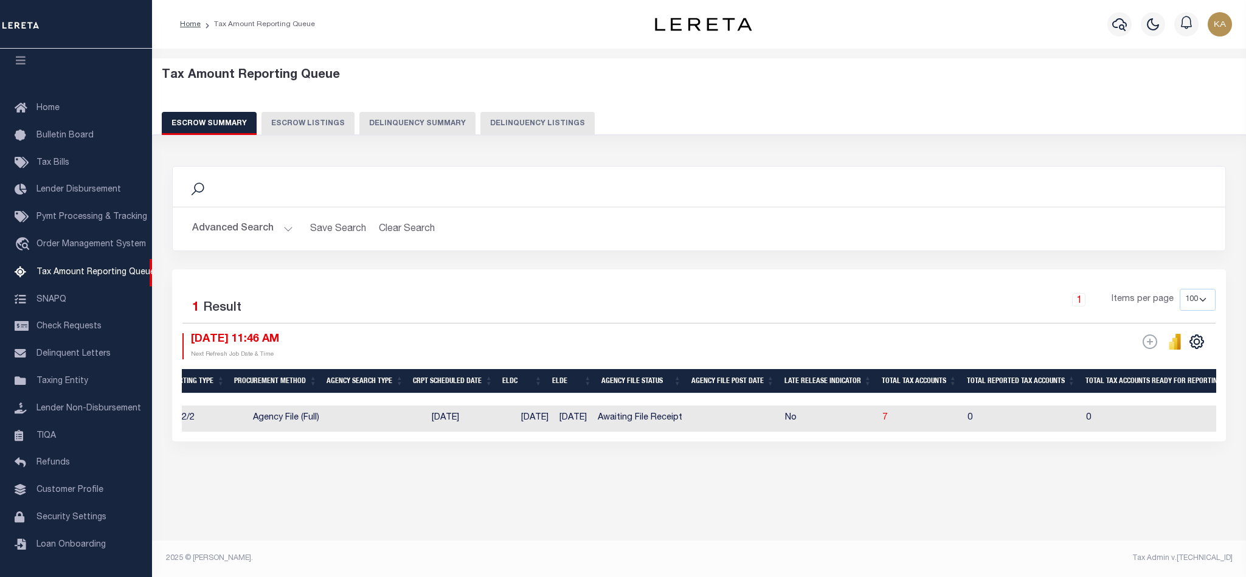
scroll to position [0, 0]
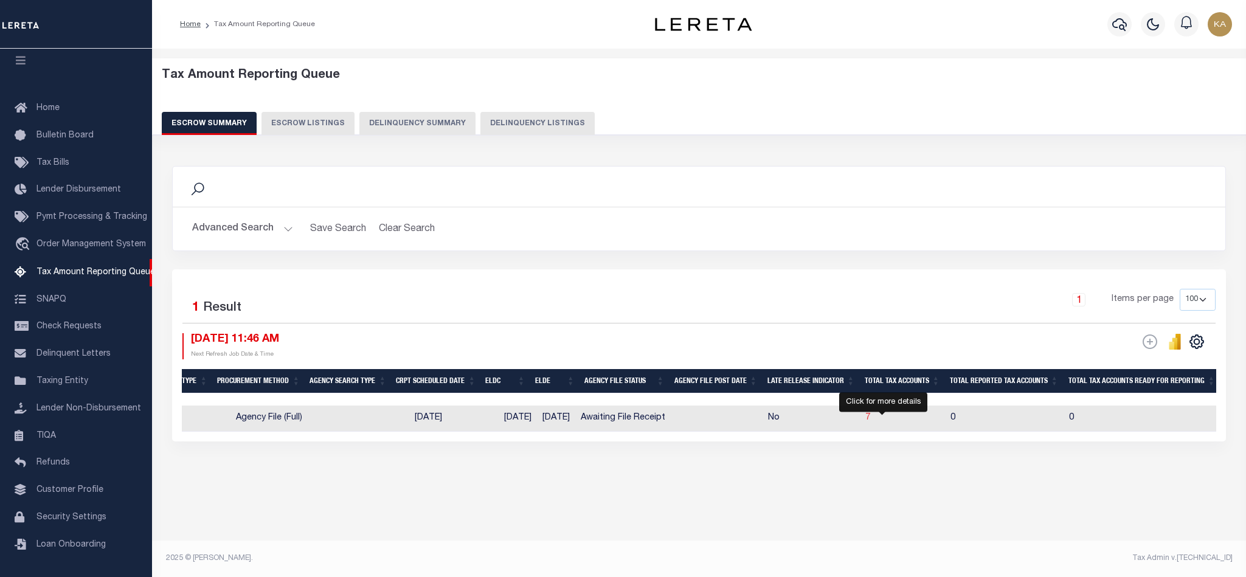
click at [870, 421] on span "7" at bounding box center [867, 417] width 5 height 9
select select "100"
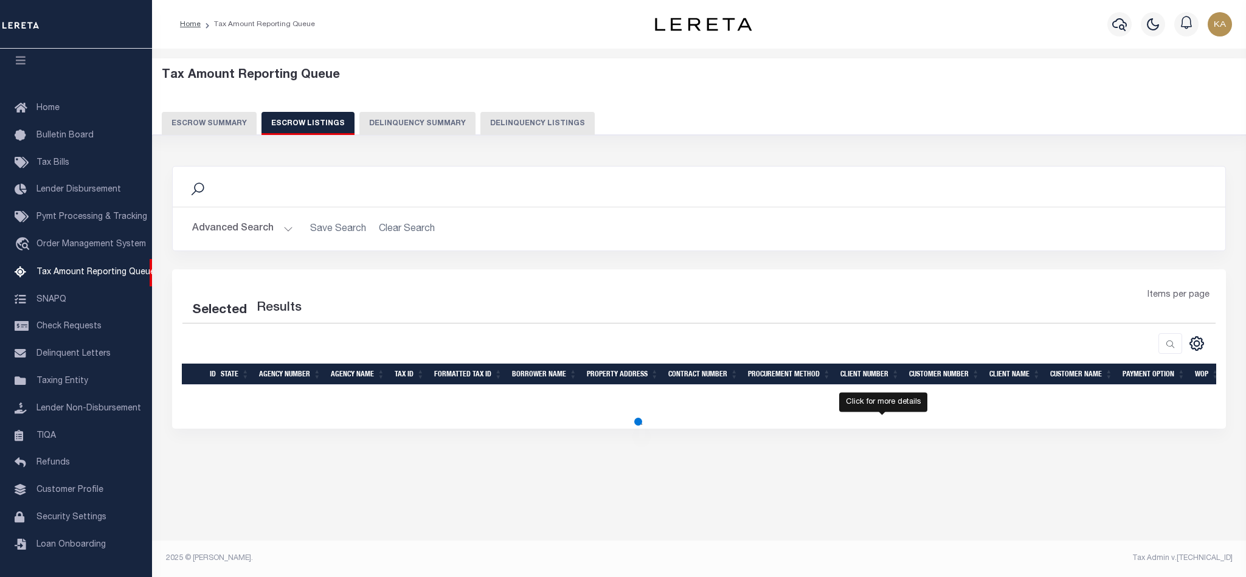
select select "100"
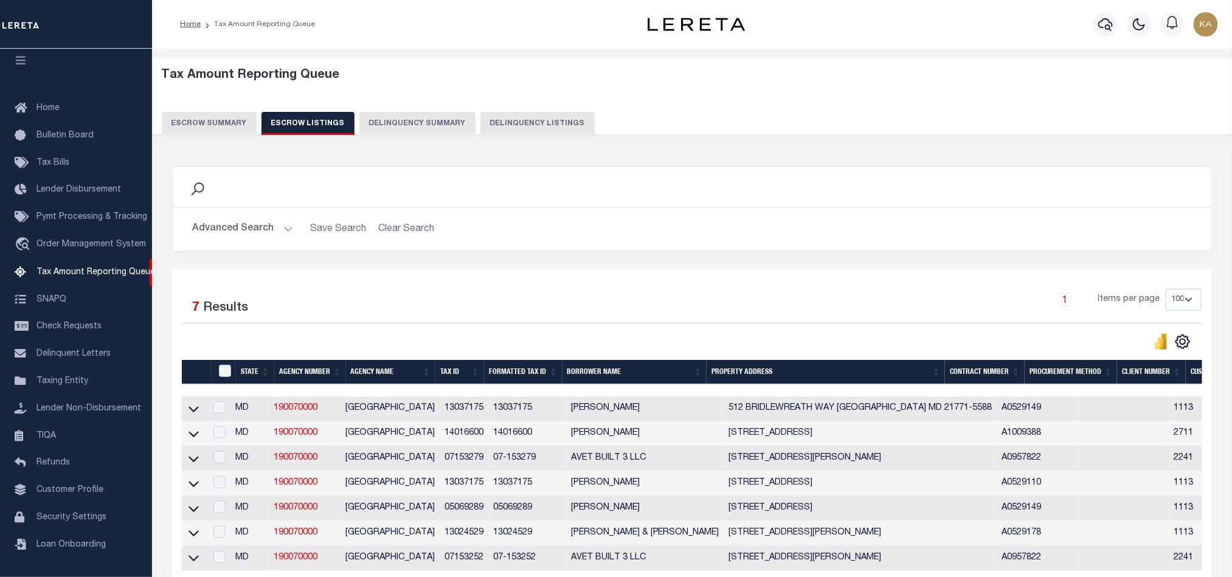
click at [221, 108] on div "Tax Amount Reporting Queue Escrow Summary Escrow Listings Delinquency Summary" at bounding box center [692, 101] width 1061 height 67
click at [216, 113] on button "Escrow Summary" at bounding box center [209, 123] width 95 height 23
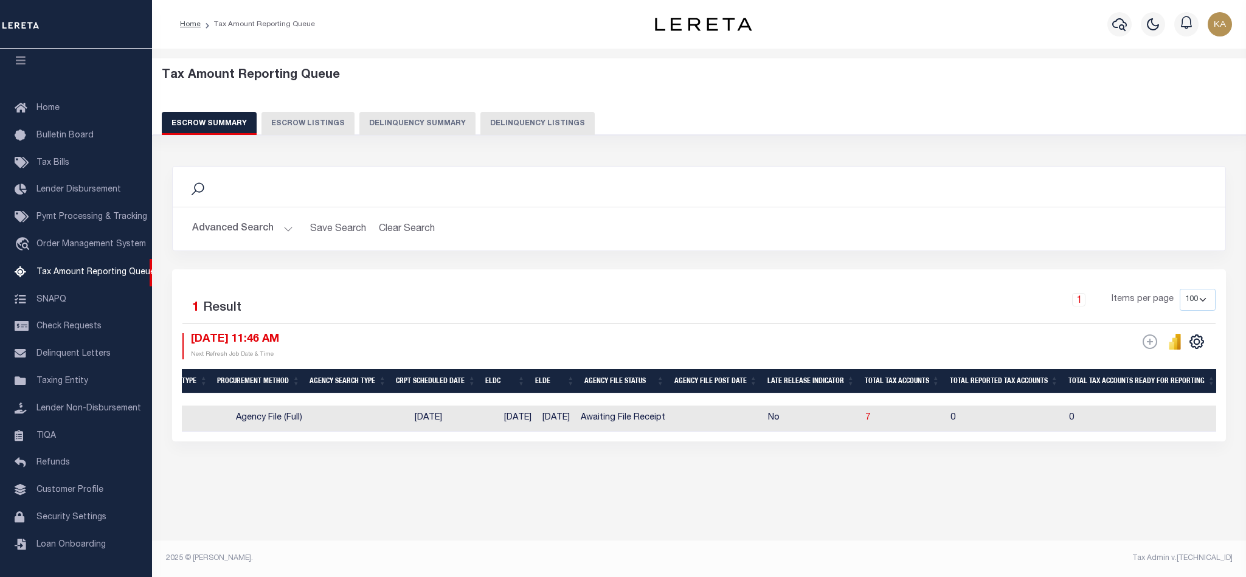
click at [257, 230] on button "Advanced Search" at bounding box center [242, 229] width 101 height 24
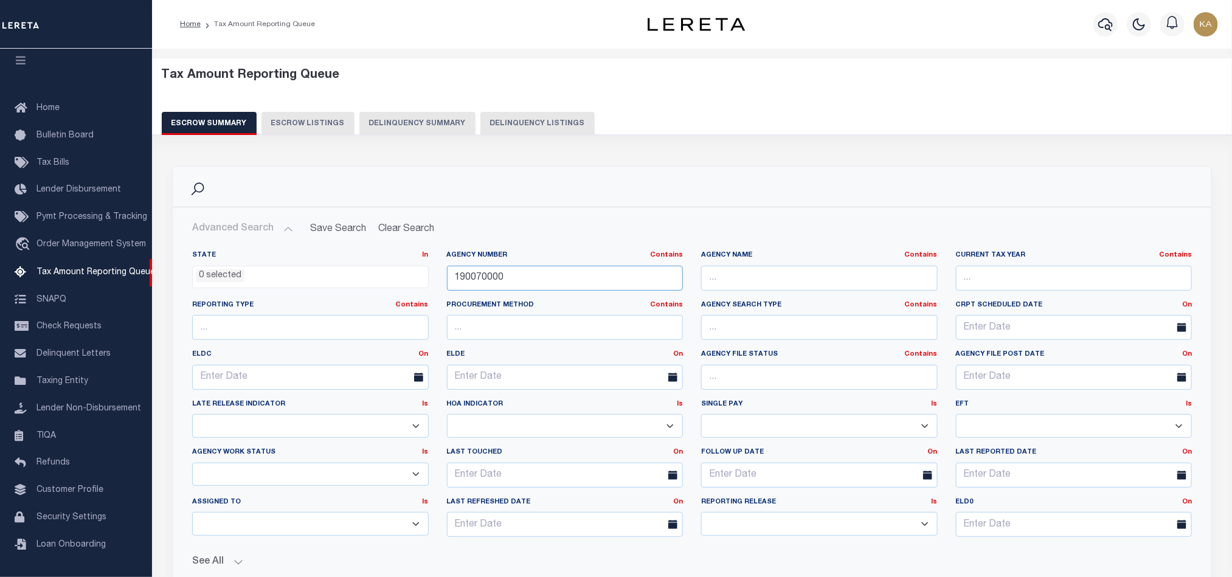
drag, startPoint x: 529, startPoint y: 282, endPoint x: 406, endPoint y: 288, distance: 123.6
click at [406, 288] on div "State In In AK AL AR AZ CA CO CT DC DE FL GA GU HI IA ID IL IN KS KY LA MA MD M…" at bounding box center [692, 398] width 1018 height 296
paste input "47046"
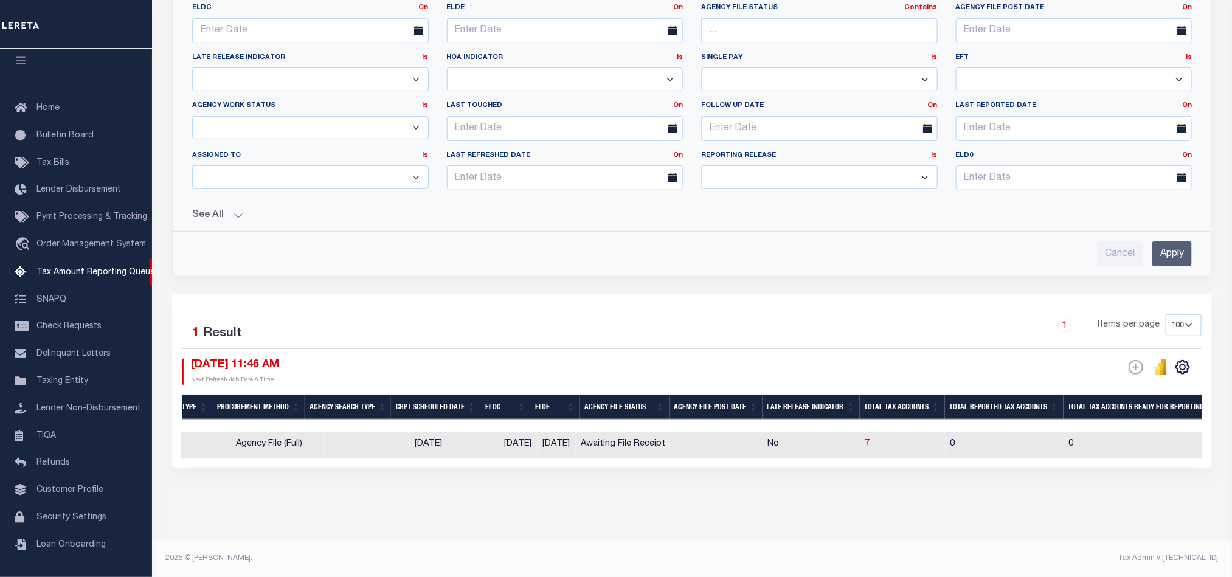
type input "470460000"
click at [1177, 250] on input "Apply" at bounding box center [1172, 253] width 40 height 25
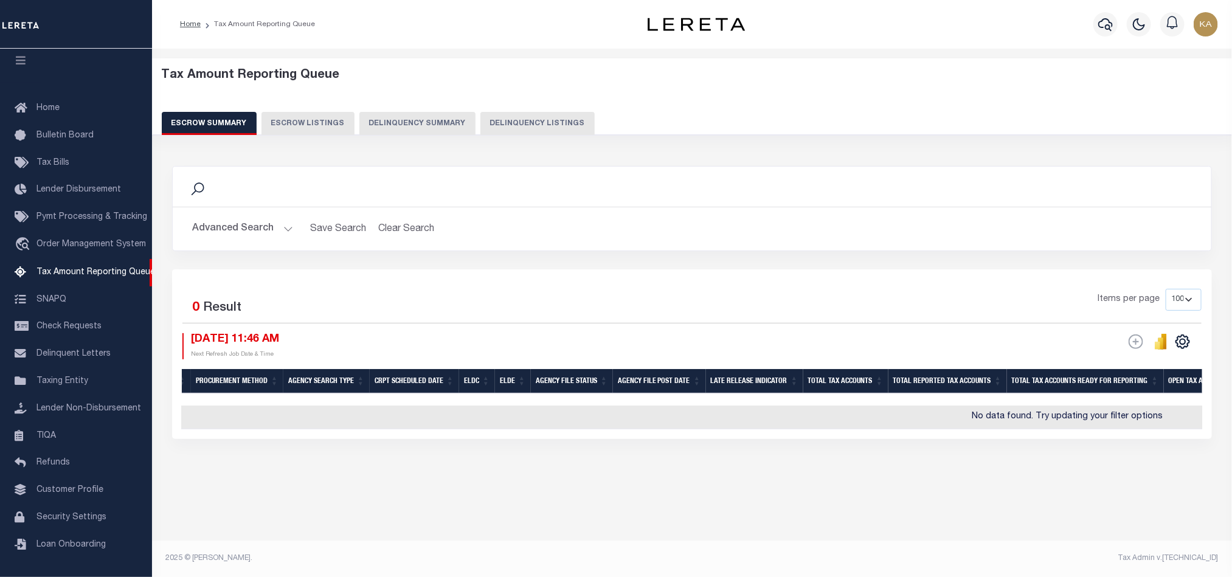
scroll to position [0, 0]
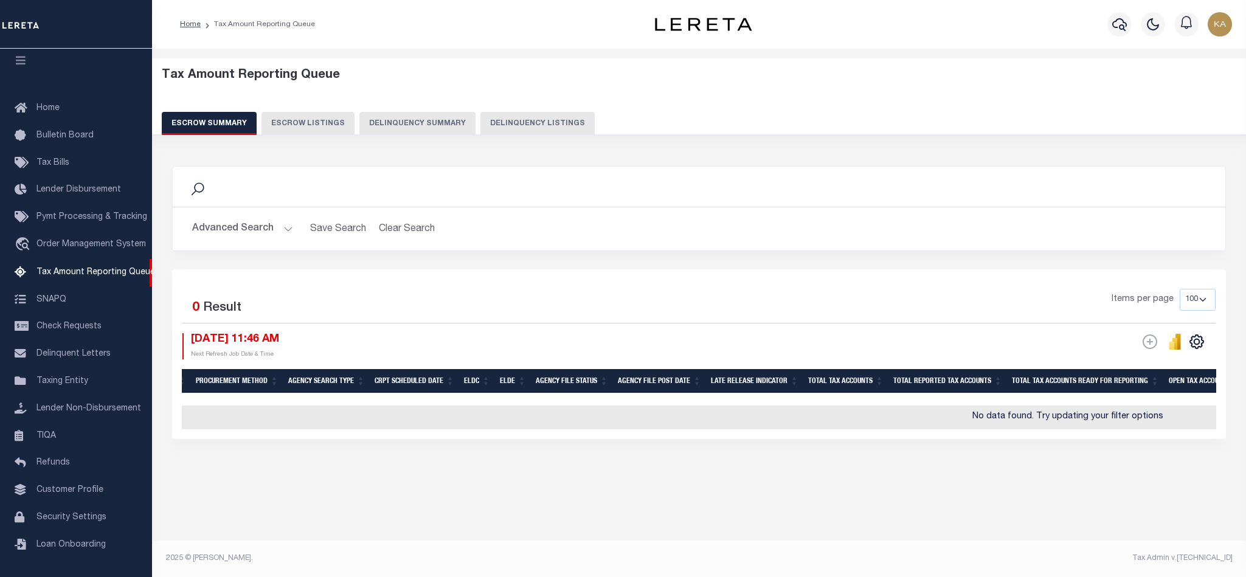
click at [254, 232] on button "Advanced Search" at bounding box center [242, 229] width 101 height 24
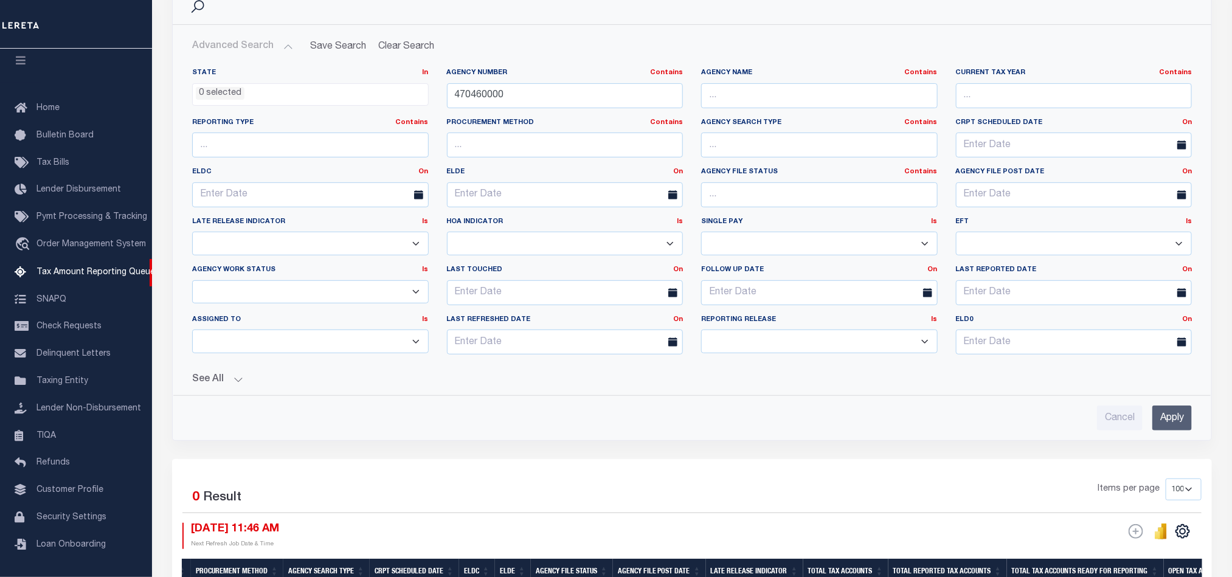
scroll to position [358, 0]
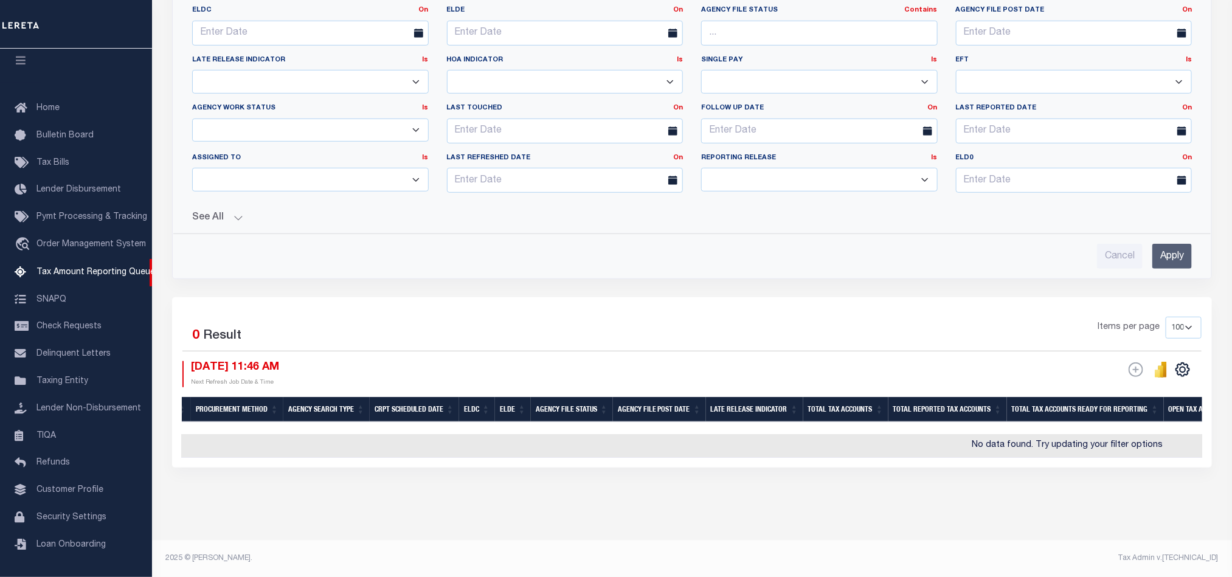
click at [1187, 141] on div "Last Reported Date On On After Before Between" at bounding box center [1074, 128] width 255 height 50
click at [1184, 154] on link "On" at bounding box center [1187, 157] width 10 height 7
click at [1130, 183] on link "After" at bounding box center [1143, 190] width 96 height 18
click at [1159, 244] on input "Apply" at bounding box center [1172, 256] width 40 height 25
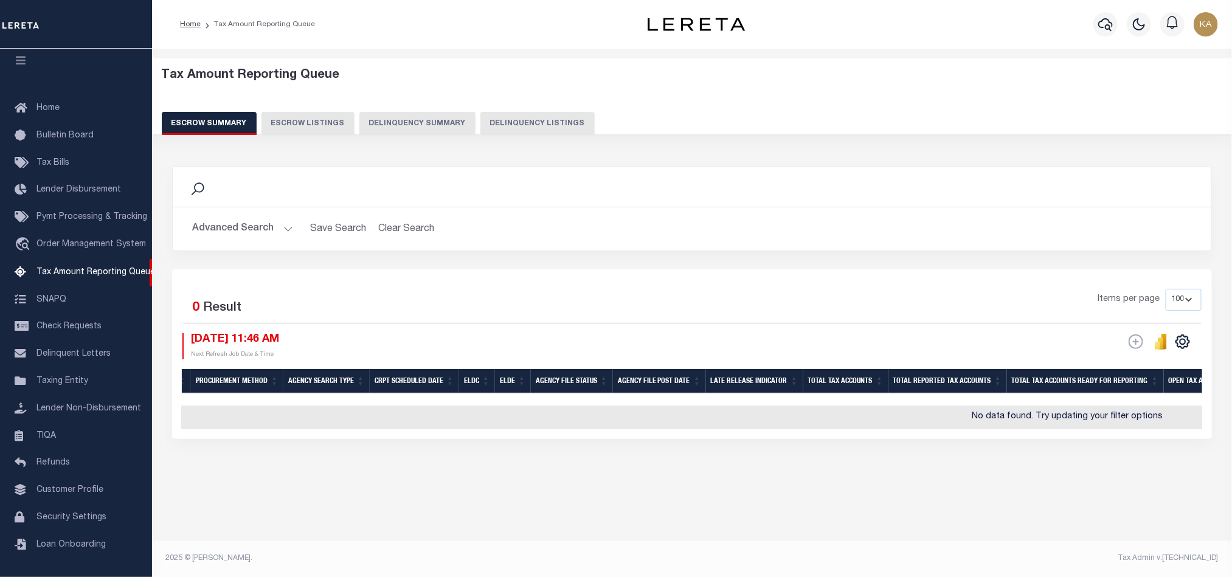
scroll to position [0, 0]
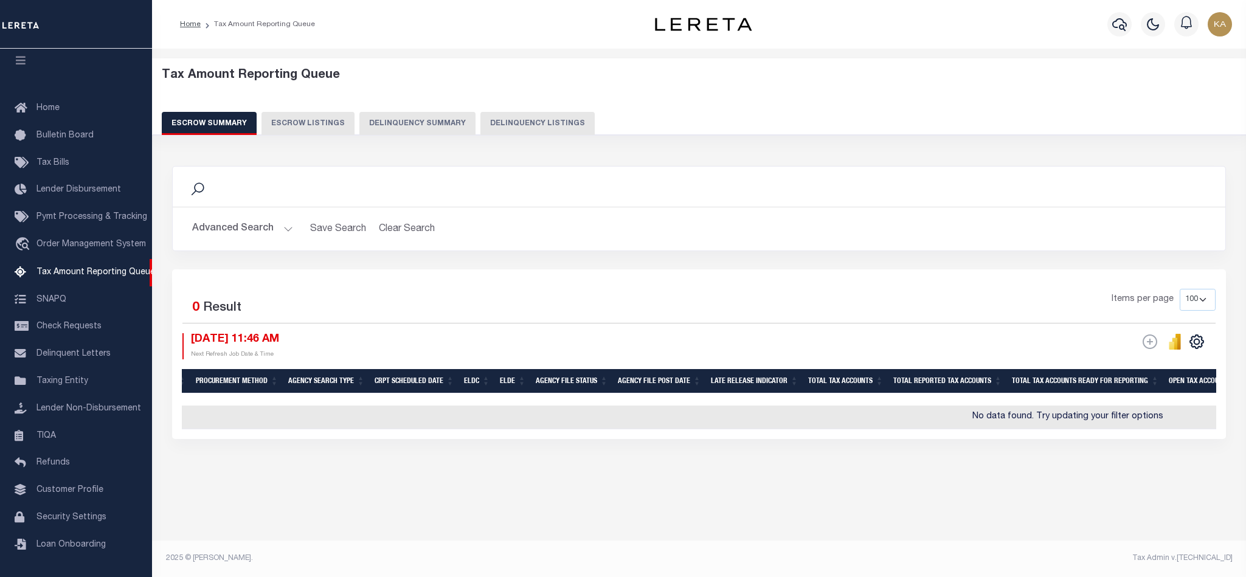
click at [247, 230] on button "Advanced Search" at bounding box center [242, 229] width 101 height 24
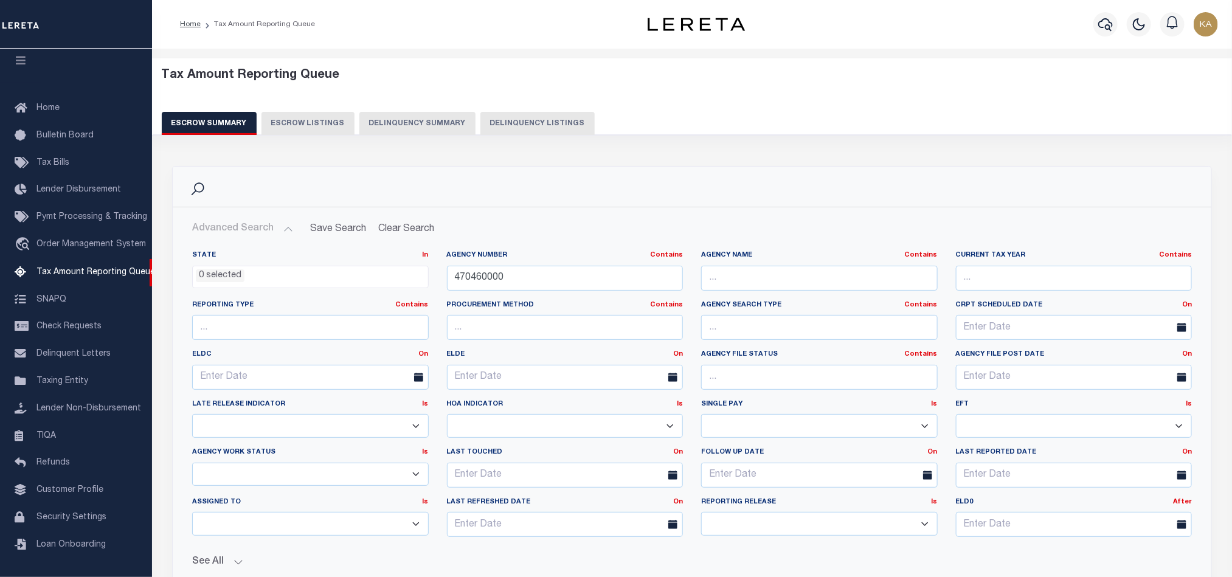
scroll to position [358, 0]
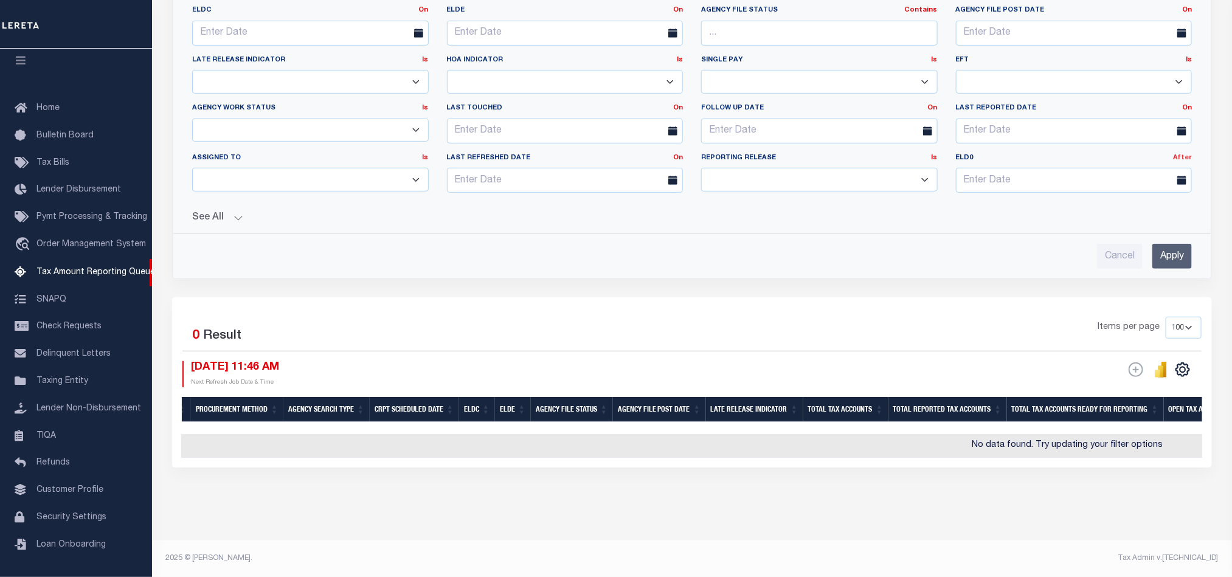
click at [1186, 154] on link "After" at bounding box center [1182, 157] width 19 height 7
click at [1156, 198] on link "Before" at bounding box center [1143, 207] width 96 height 18
click at [1029, 176] on input "text" at bounding box center [1074, 180] width 237 height 25
click at [1107, 264] on span "10" at bounding box center [1103, 276] width 24 height 24
type input "[DATE]"
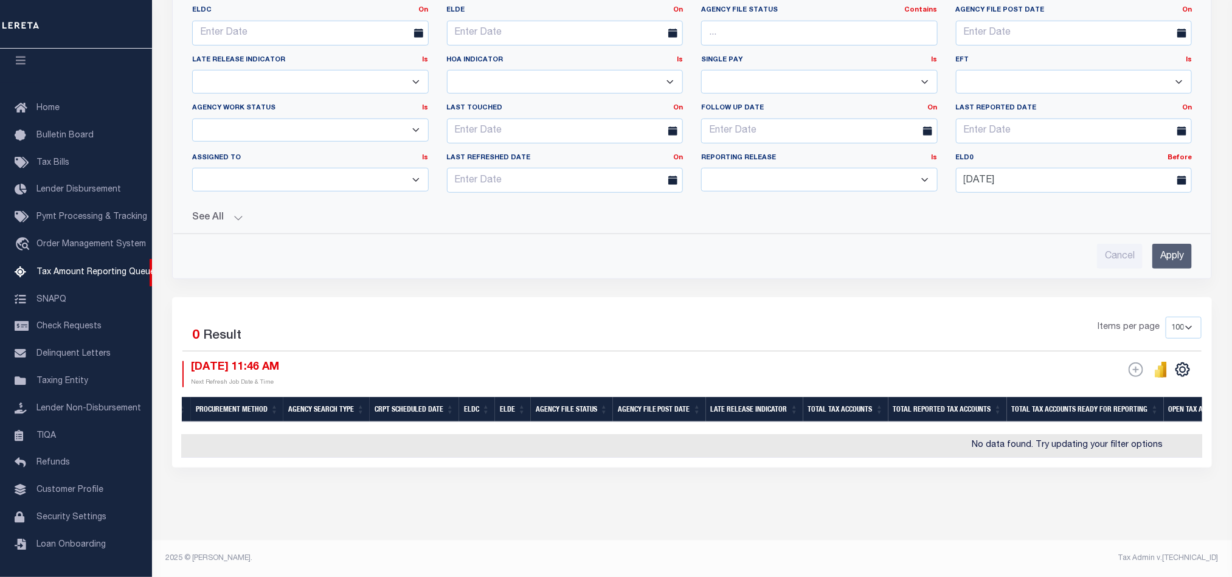
click at [1164, 244] on input "Apply" at bounding box center [1172, 256] width 40 height 25
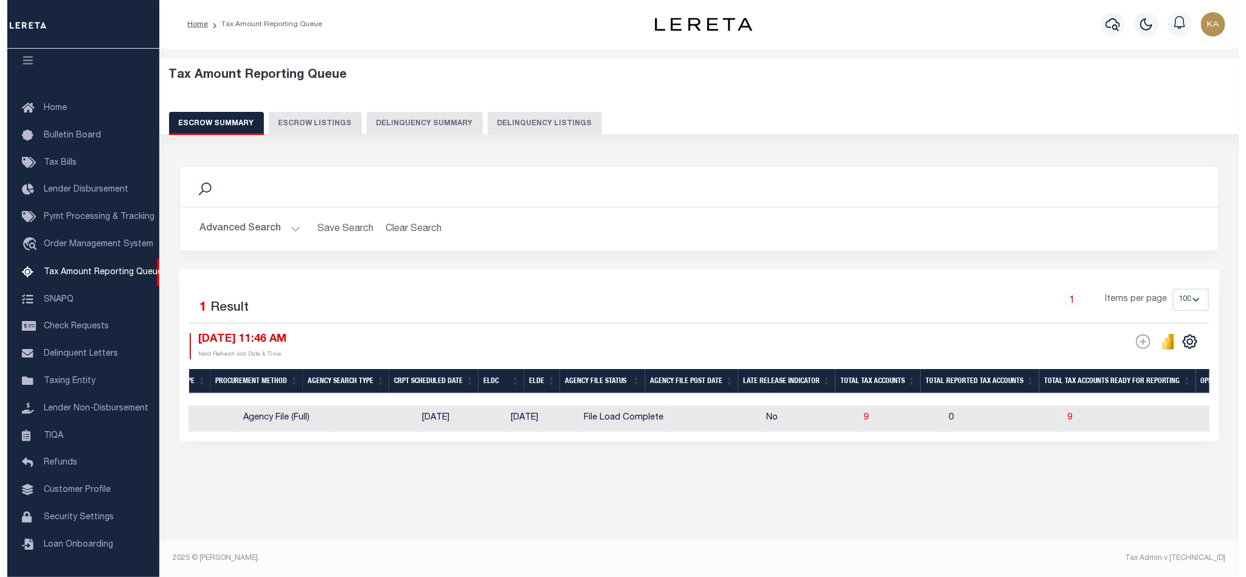
scroll to position [0, 0]
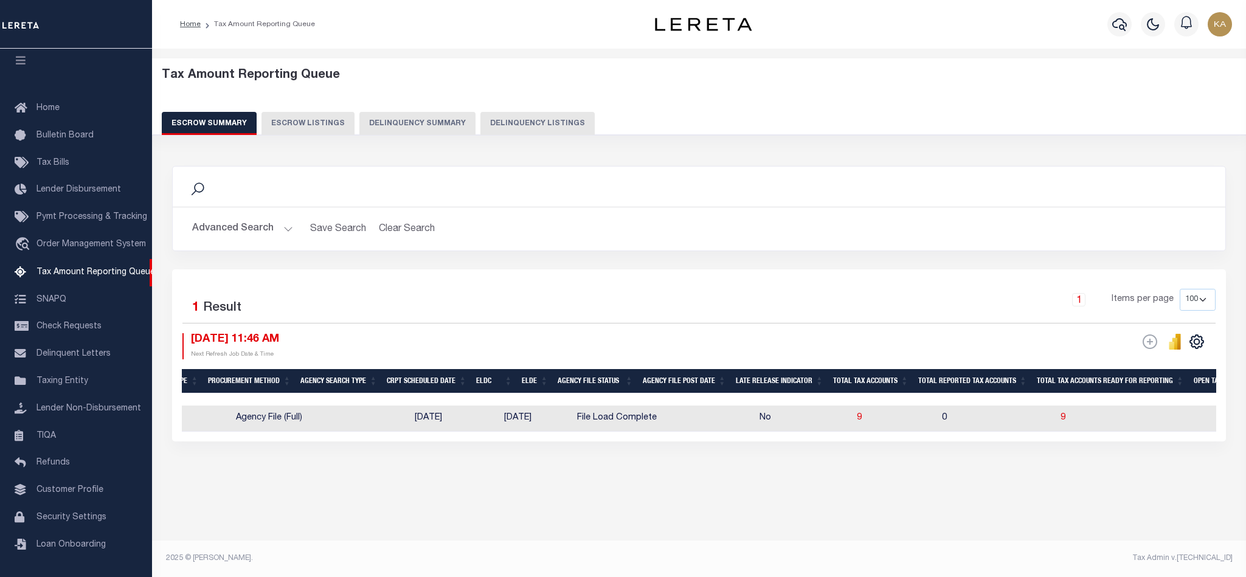
drag, startPoint x: 671, startPoint y: 442, endPoint x: 803, endPoint y: 437, distance: 131.4
click at [803, 432] on div "State Agency Number Agency Name Current Tax Year Reporting Type Procurement Met…" at bounding box center [699, 419] width 1034 height 26
click at [1013, 441] on div "Selected 1 Result 1 Items per page 10 25 50 100 500 10/10/2025 11:46 AM ESCROW …" at bounding box center [699, 355] width 1054 height 172
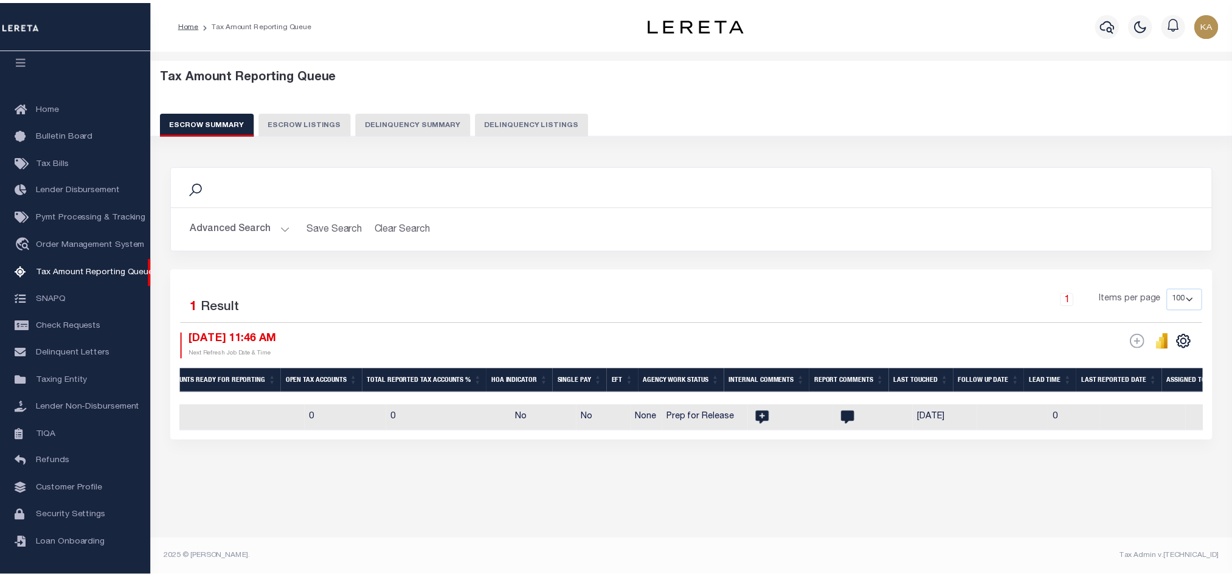
scroll to position [0, 347]
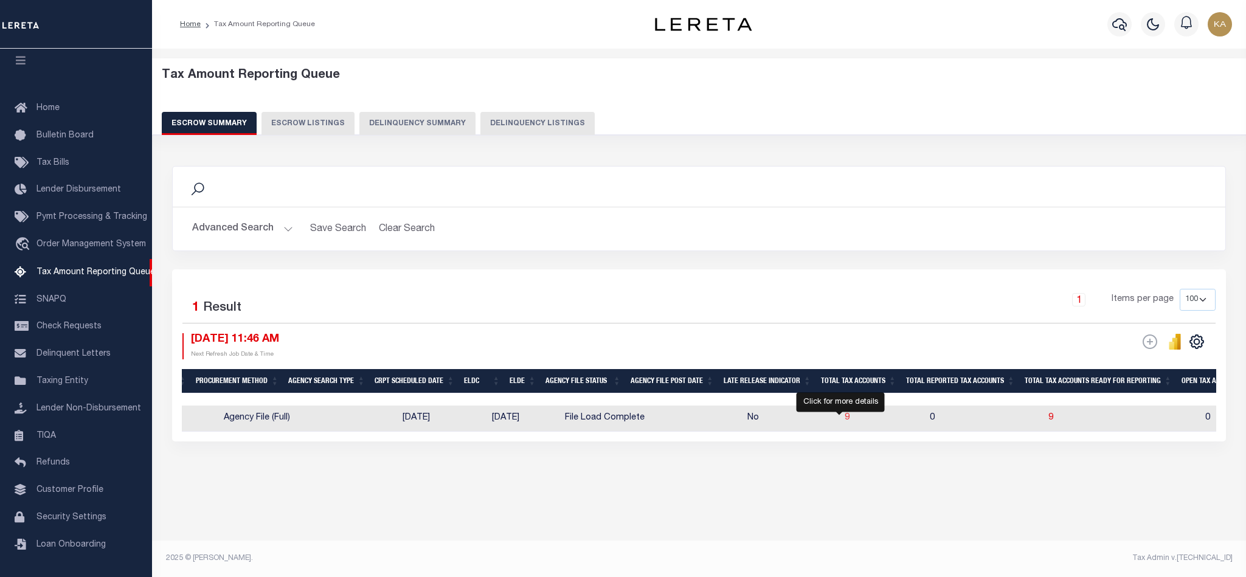
click at [845, 418] on span "9" at bounding box center [847, 417] width 5 height 9
select select "100"
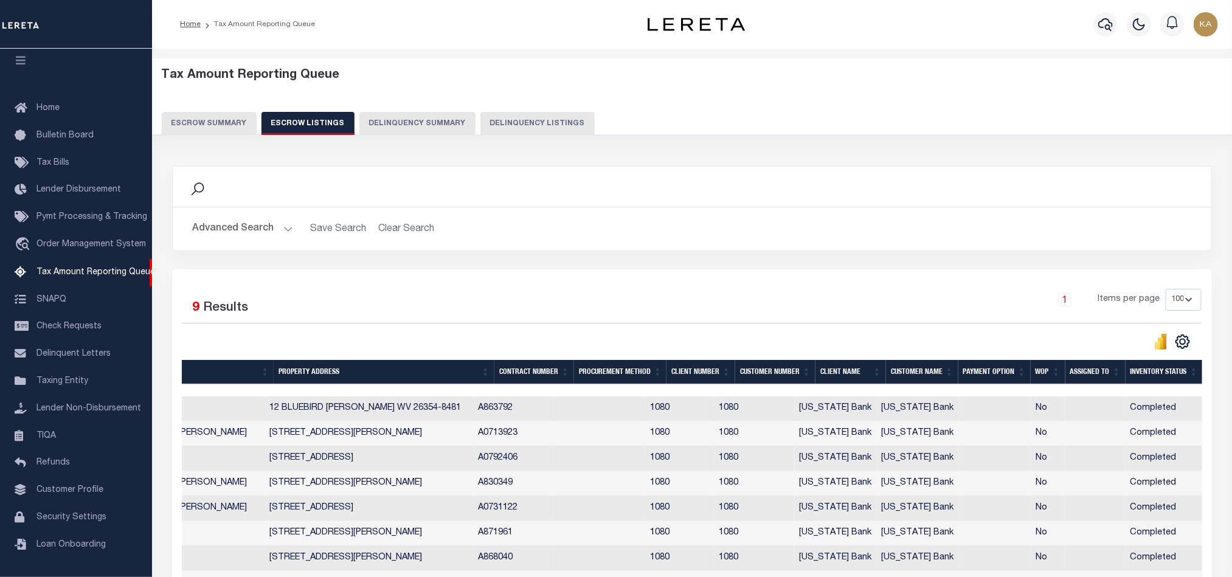
scroll to position [178, 0]
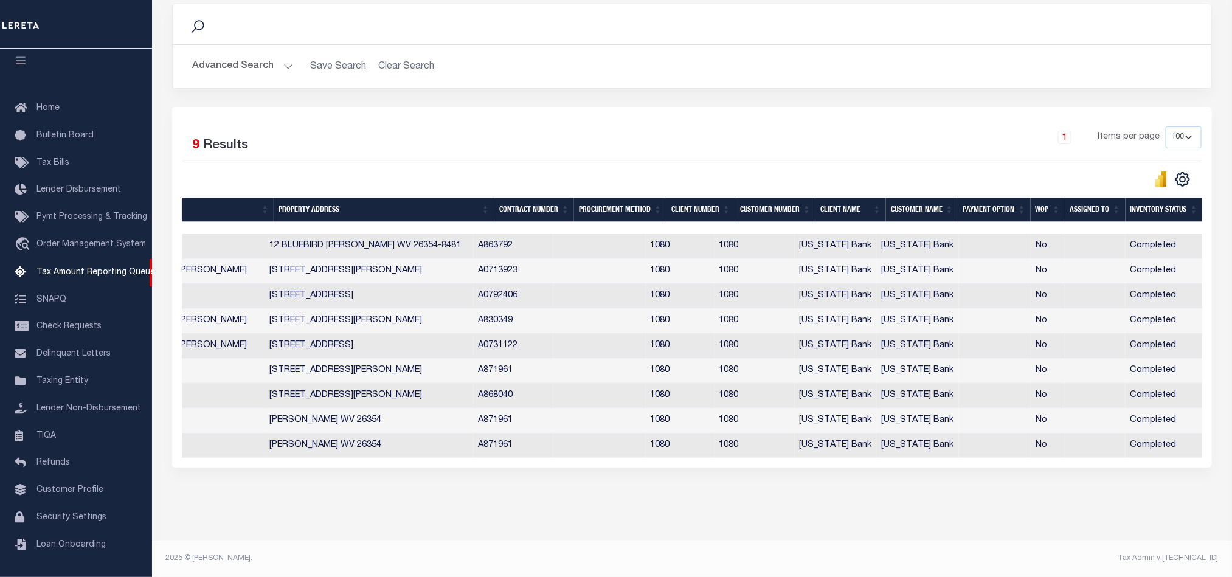
click at [522, 222] on div at bounding box center [418, 228] width 1570 height 12
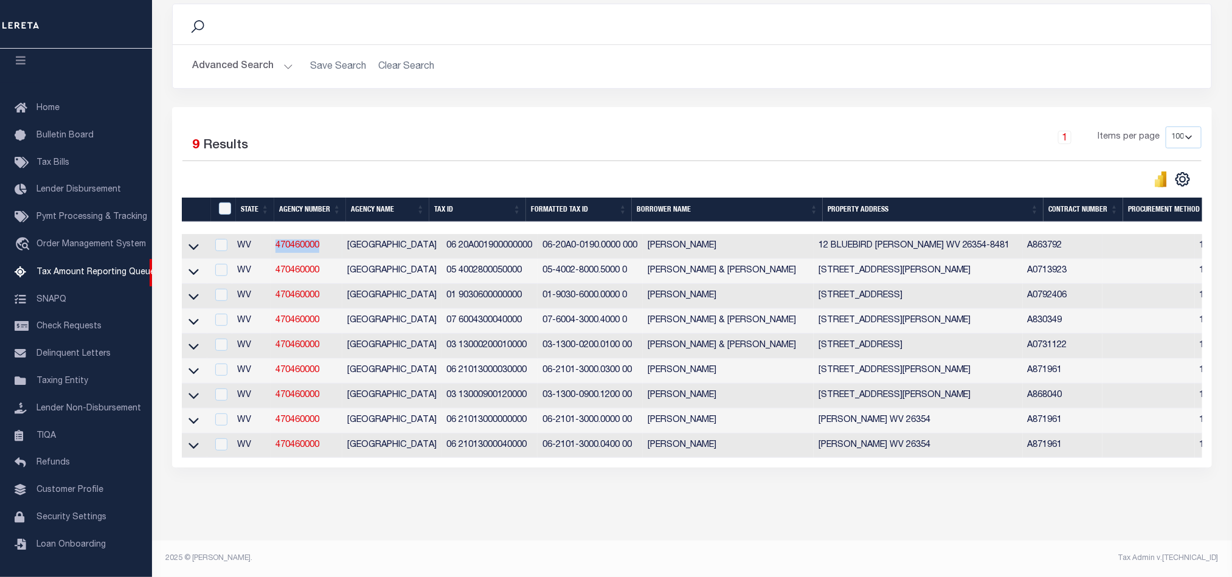
drag, startPoint x: 334, startPoint y: 238, endPoint x: 264, endPoint y: 234, distance: 69.4
click at [264, 234] on tr "WV 470460000 TAYLOR COUNTY 06 20A001900000000 06-20A0-0190.0000 000 THOMAS J SU…" at bounding box center [967, 246] width 1570 height 25
copy tr "470460000"
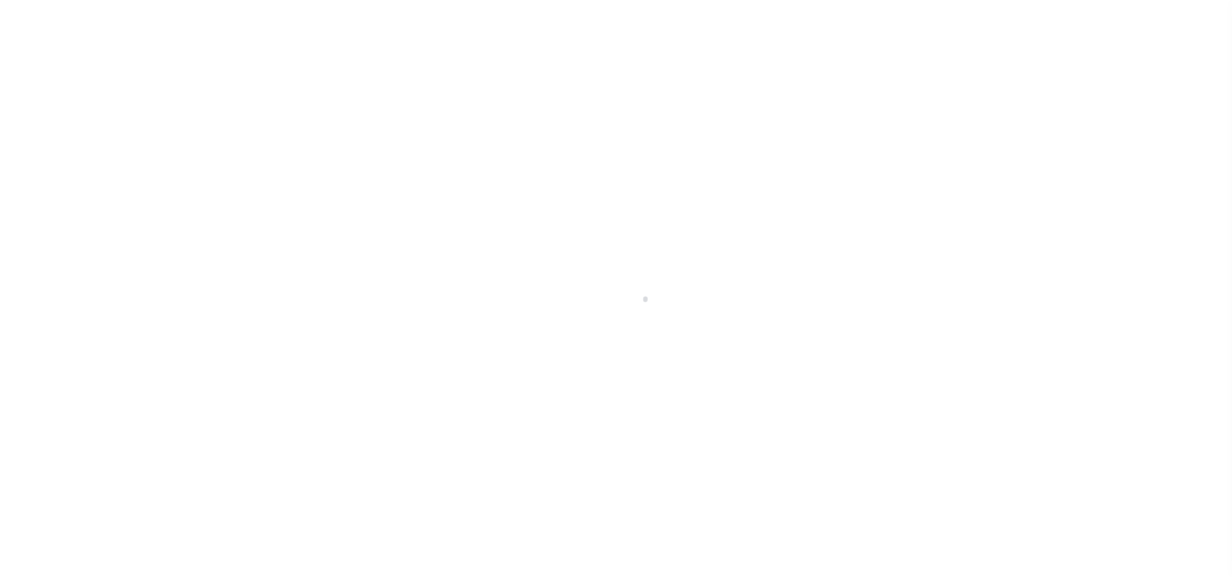
select select
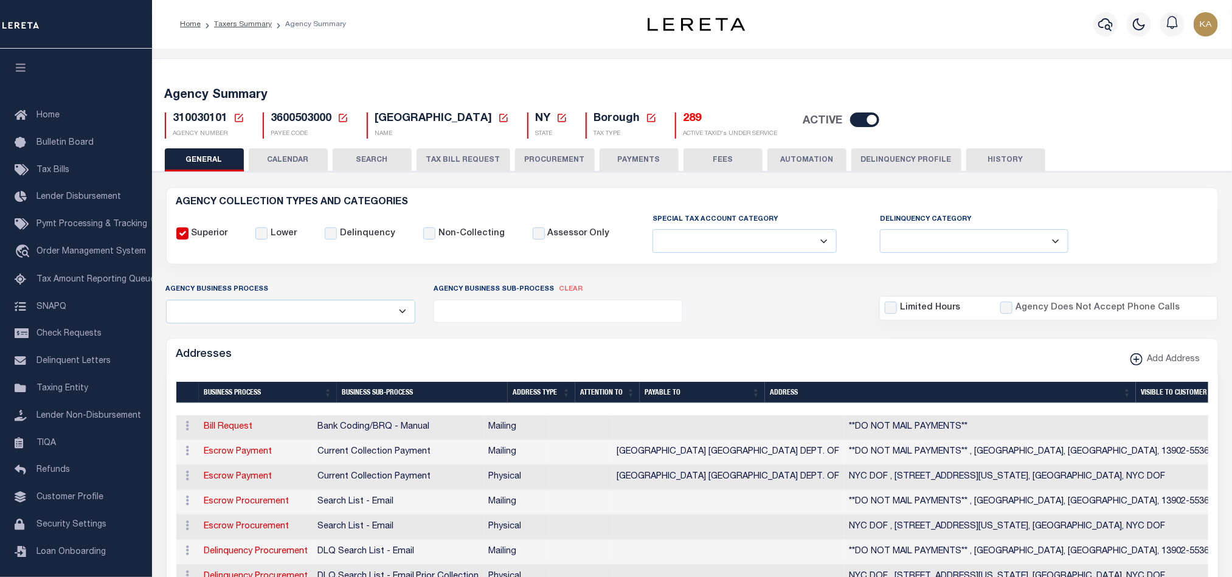
drag, startPoint x: 316, startPoint y: 155, endPoint x: 422, endPoint y: 179, distance: 109.0
click at [316, 155] on button "CALENDAR" at bounding box center [288, 159] width 79 height 23
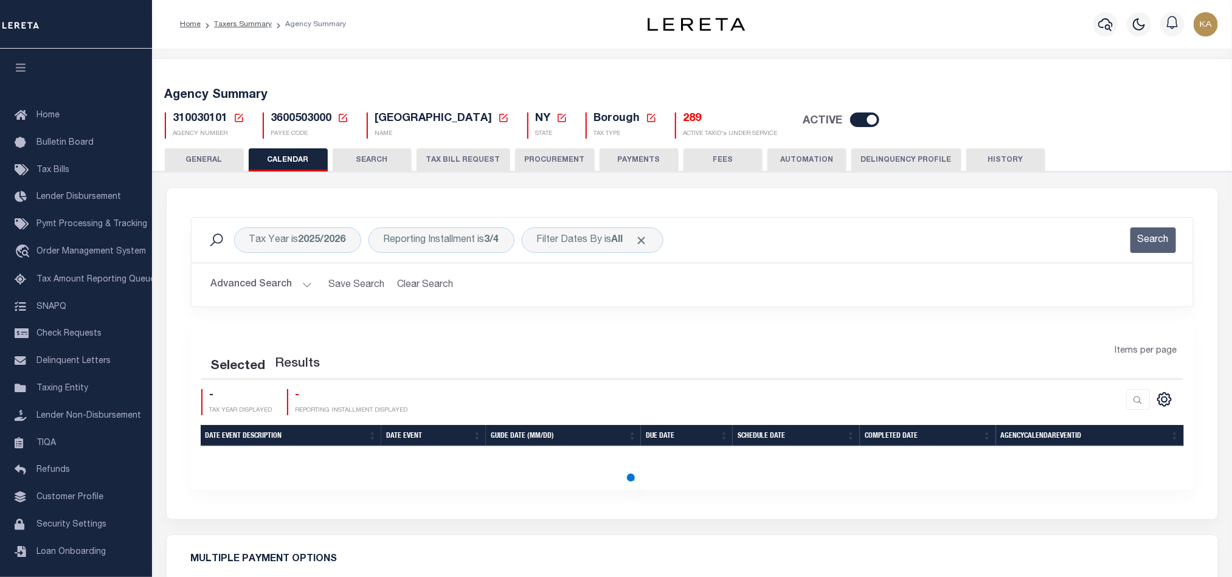
checkbox input "false"
type input "2"
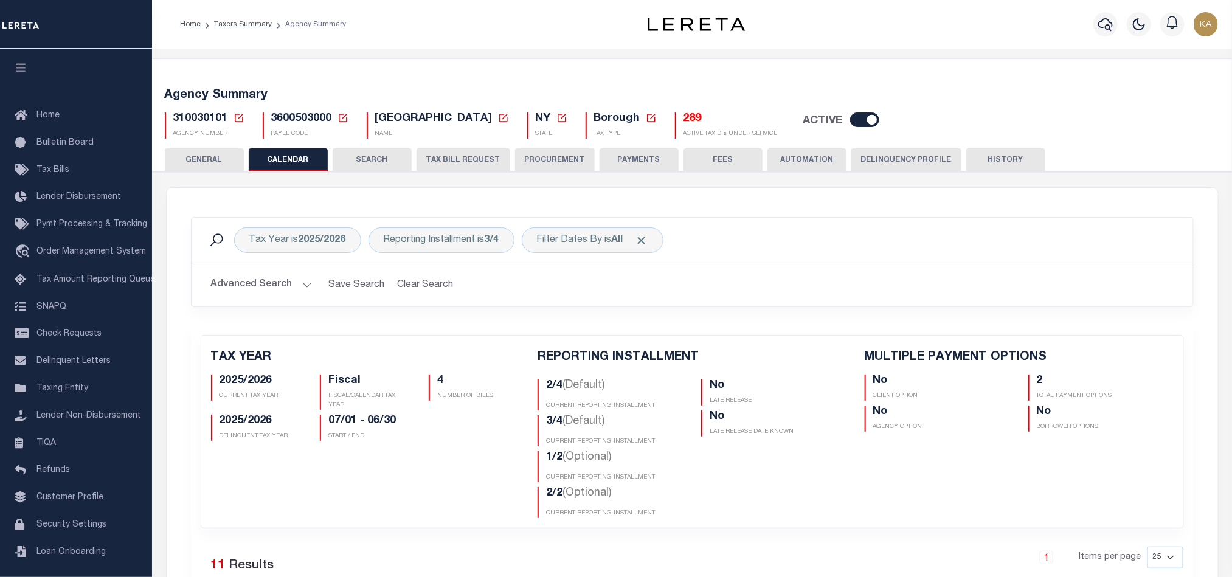
scroll to position [91, 0]
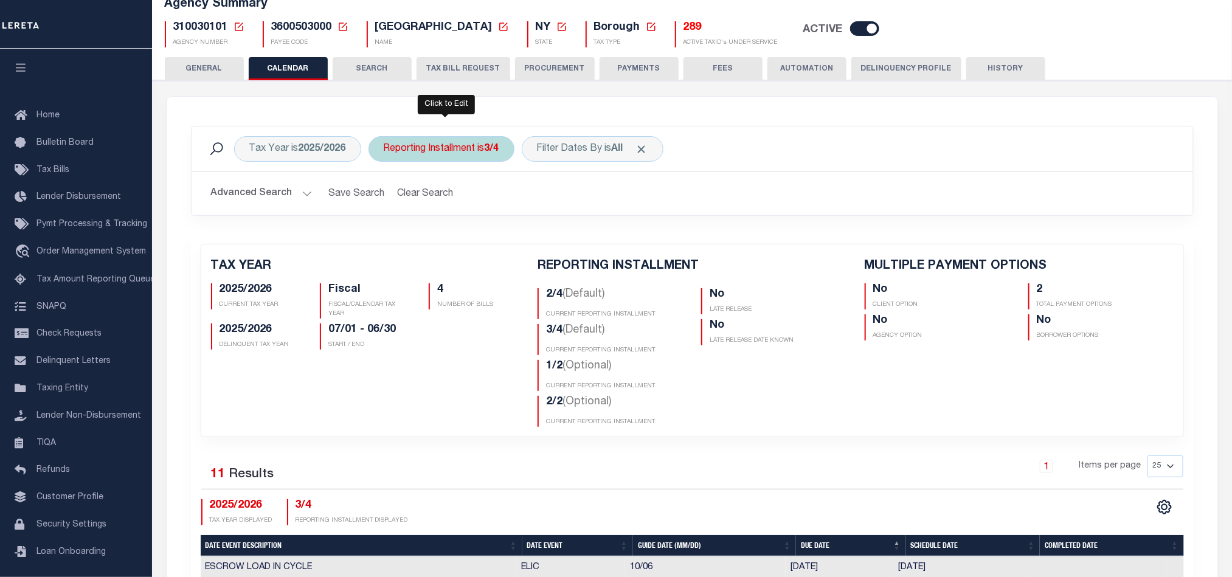
click at [476, 152] on div "Reporting Installment is 3/4" at bounding box center [441, 149] width 146 height 26
select select "3/4"
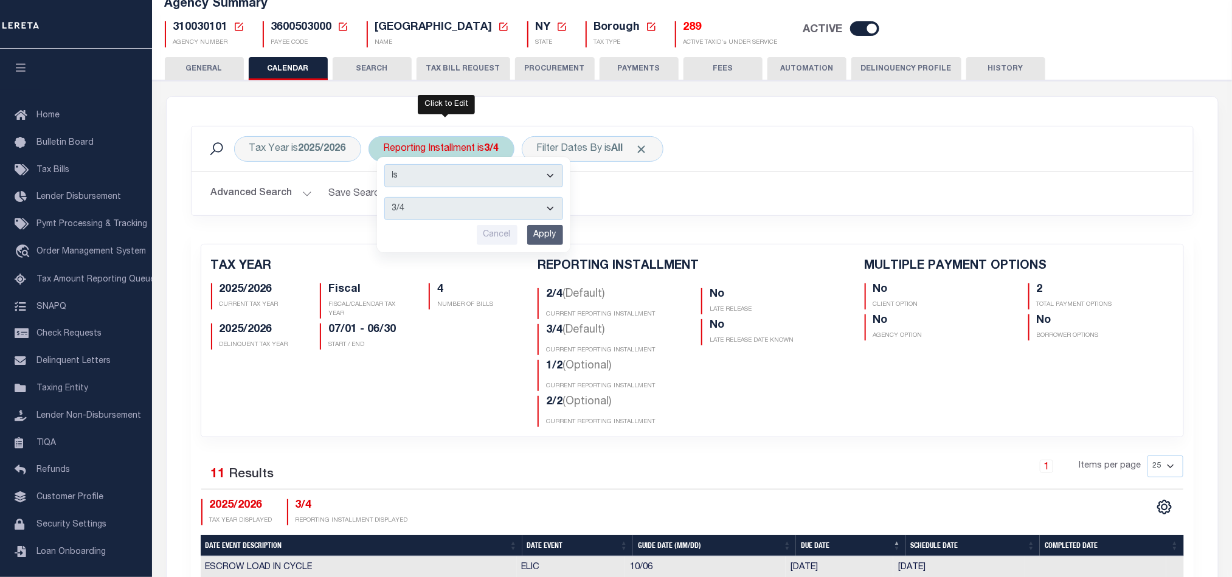
click at [466, 203] on select "1/4 2/4 3/4 4/4 1/2 2/2" at bounding box center [473, 208] width 179 height 23
click at [480, 192] on div "Is Contains 1/4 2/4 3/4 4/4 1/2 2/2 Cancel Apply" at bounding box center [473, 204] width 193 height 95
click at [480, 206] on select "1/4 2/4 3/4 4/4 1/2 2/2" at bounding box center [473, 208] width 179 height 23
click at [478, 207] on select "1/4 2/4 3/4 4/4 1/2 2/2" at bounding box center [473, 208] width 179 height 23
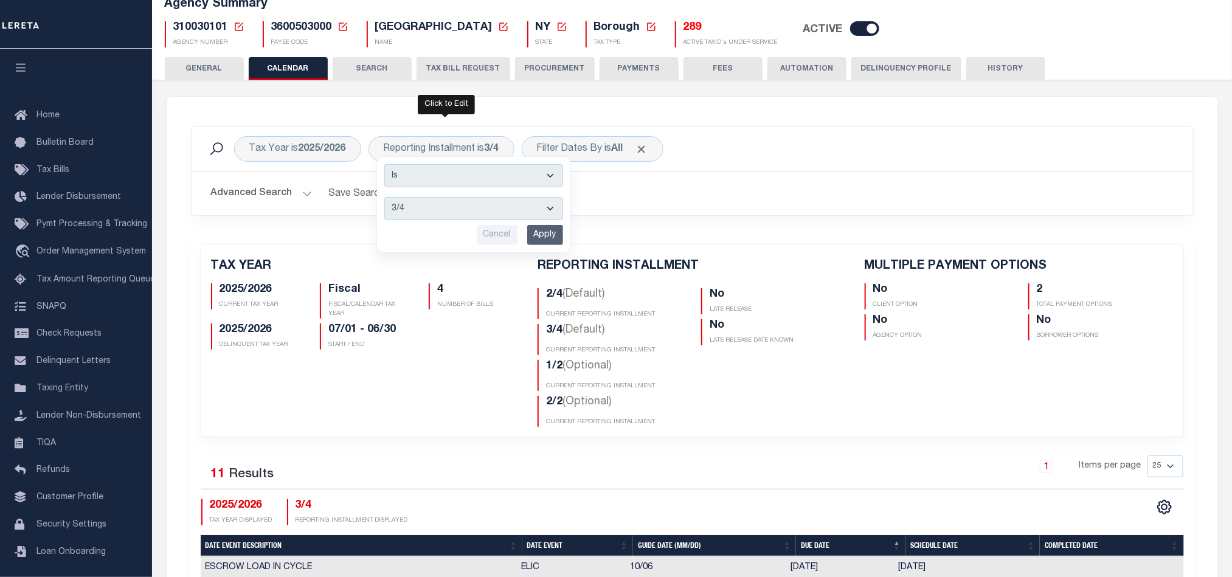
click at [202, 22] on span "310030101" at bounding box center [200, 27] width 55 height 11
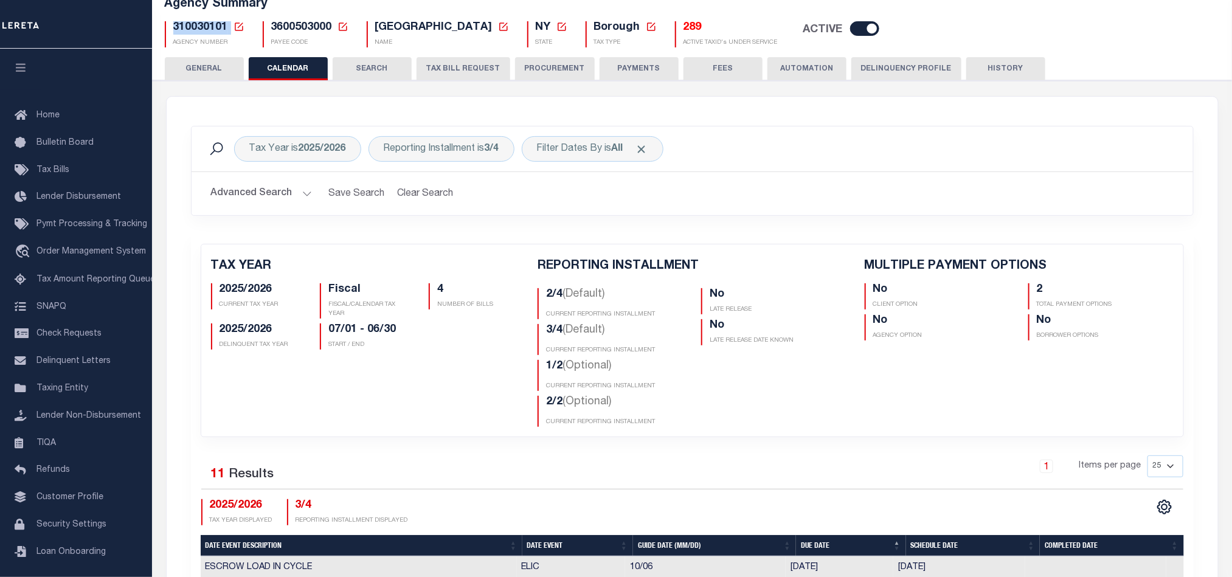
click at [202, 22] on span "310030101" at bounding box center [200, 27] width 55 height 11
copy h5 "310030101"
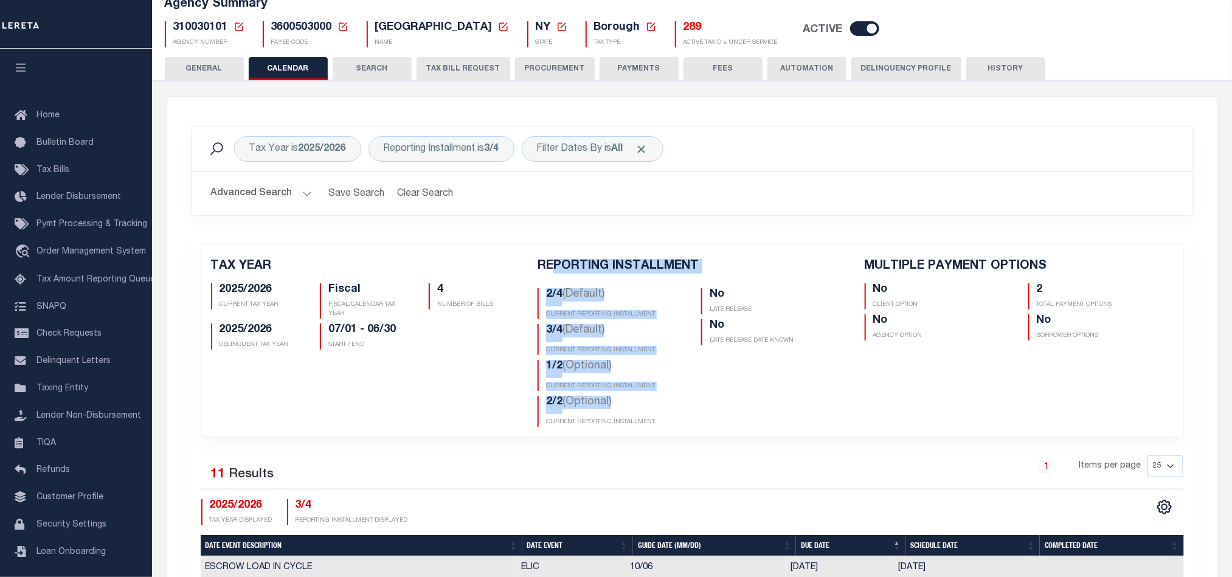
drag, startPoint x: 640, startPoint y: 403, endPoint x: 551, endPoint y: 269, distance: 161.4
click at [551, 269] on div "REPORTING INSTALLMENT 2/4 (Default) CURRENT REPORTING INSTALLMENT 3/4 (Default)…" at bounding box center [691, 343] width 327 height 168
click at [597, 385] on p "CURRENT REPORTING INSTALLMENT" at bounding box center [614, 386] width 137 height 9
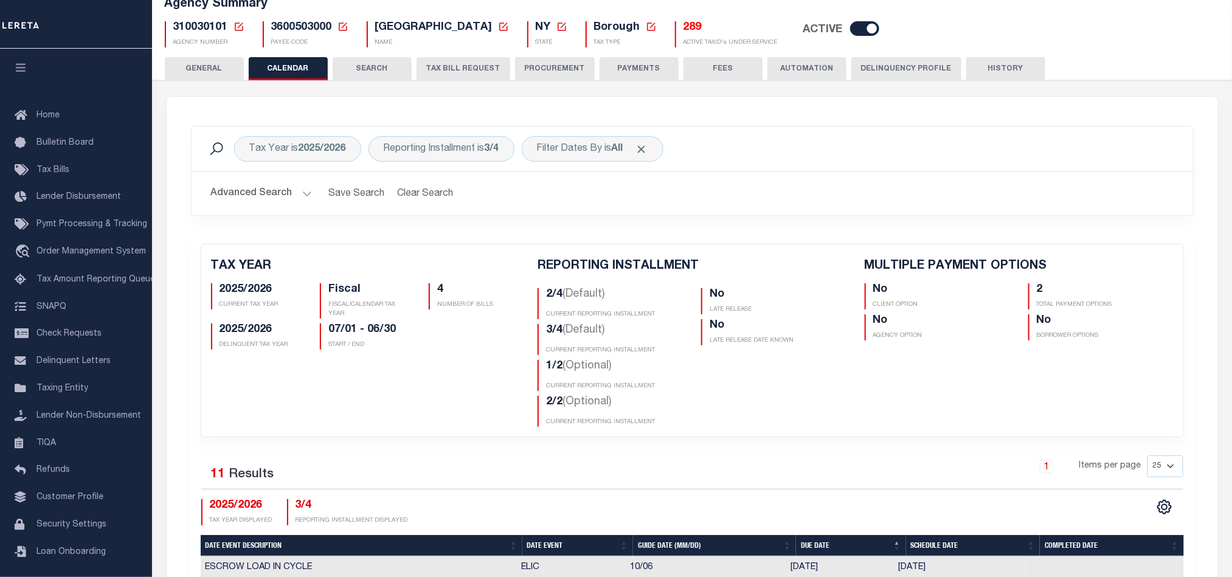
scroll to position [0, 0]
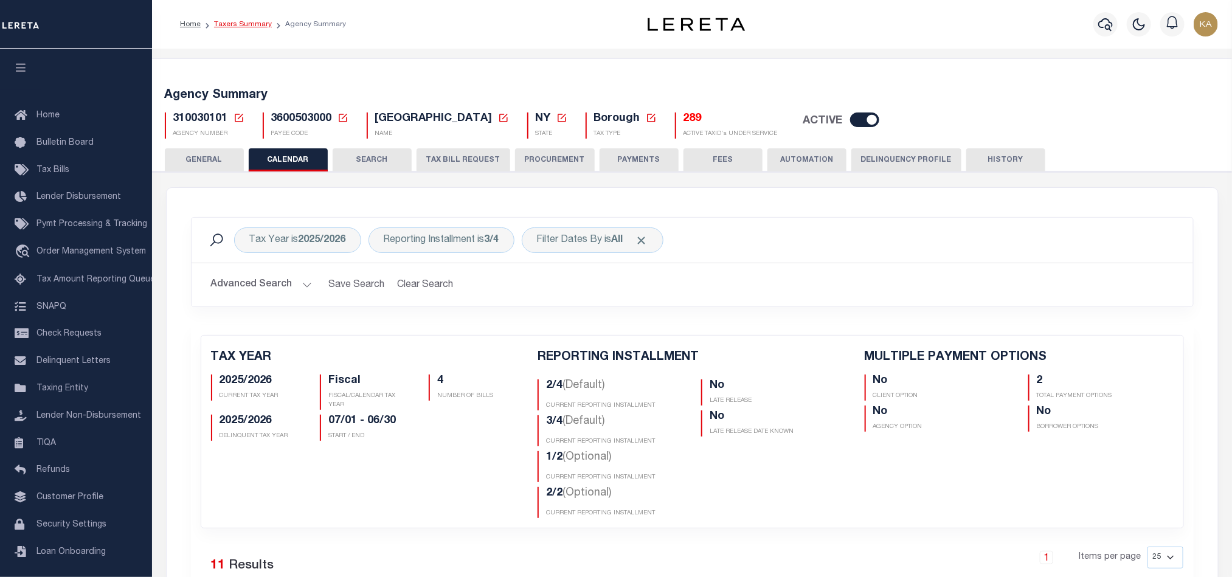
click at [238, 22] on link "Taxers Summary" at bounding box center [243, 24] width 58 height 7
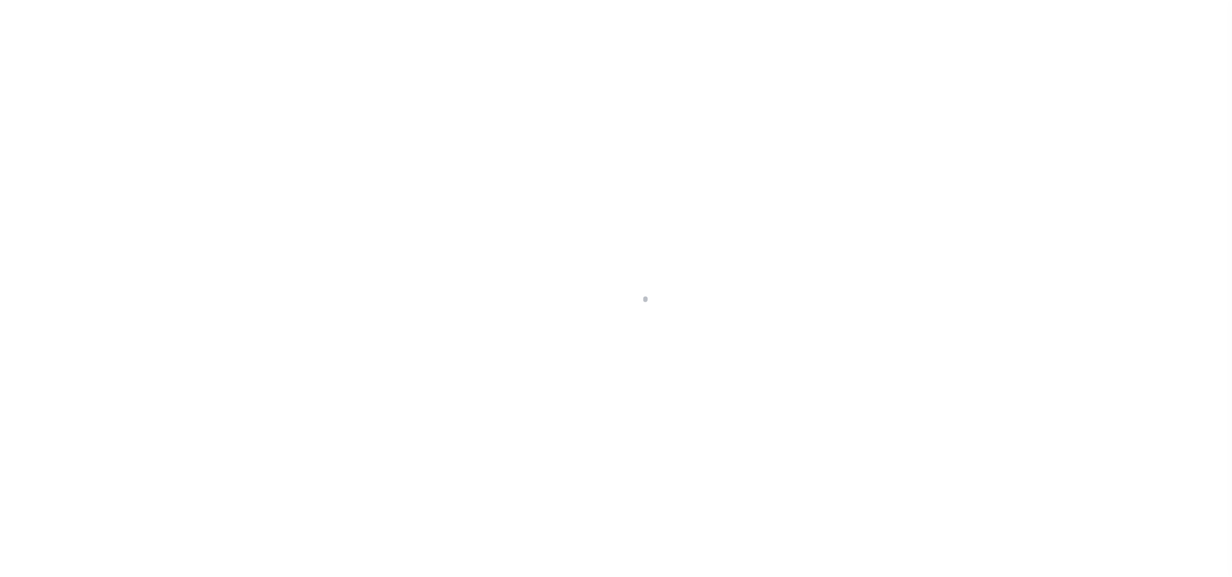
select select
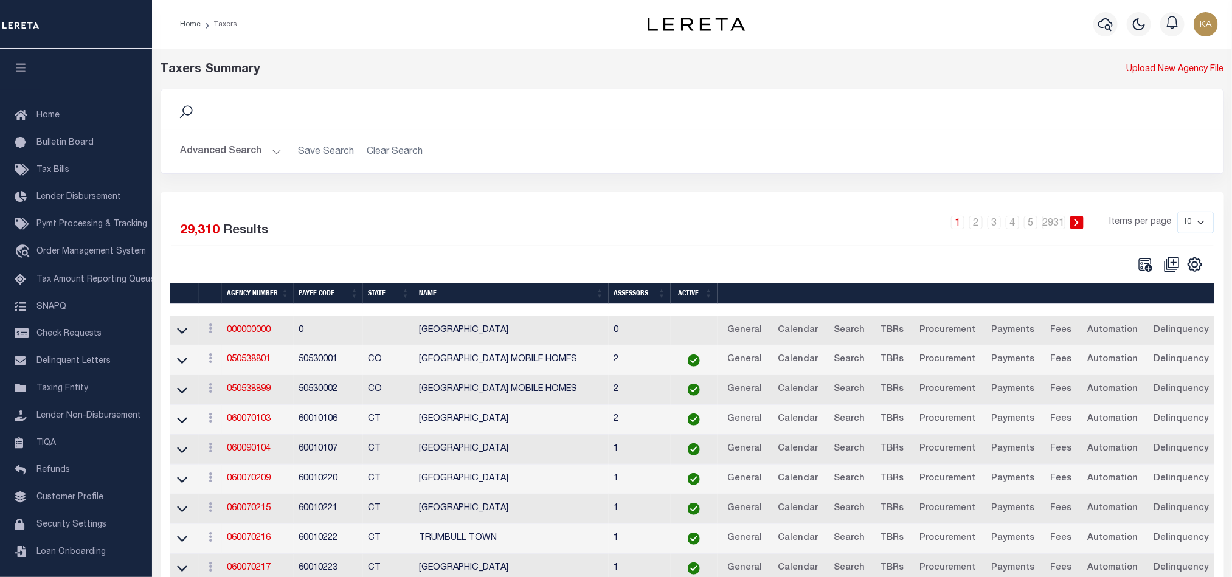
click at [237, 153] on button "Advanced Search" at bounding box center [231, 152] width 101 height 24
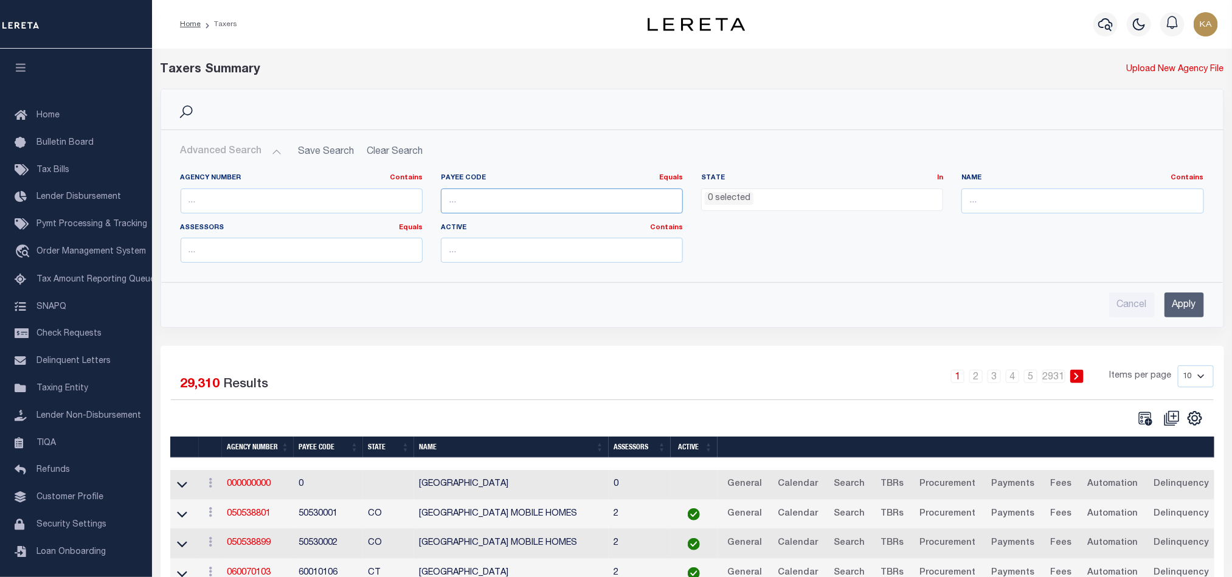
click at [511, 207] on input "number" at bounding box center [562, 200] width 242 height 25
paste input "2401300000"
type input "2401300000"
click at [1182, 309] on input "Apply" at bounding box center [1184, 304] width 40 height 25
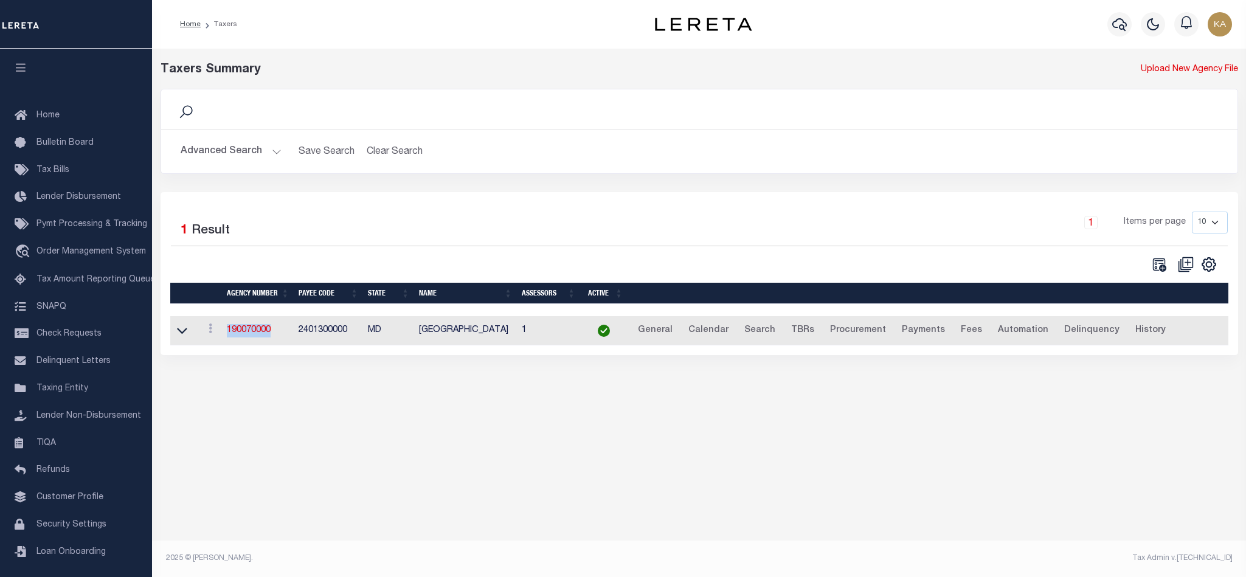
drag, startPoint x: 278, startPoint y: 332, endPoint x: 198, endPoint y: 332, distance: 80.3
click at [198, 332] on tr "View Clone agency 190070000 2401300000 MD CARROLL COUNTY 1 General Calendar Sea…" at bounding box center [700, 331] width 1060 height 30
copy tr "View Clone agency 190070000"
click at [250, 332] on link "190070000" at bounding box center [249, 330] width 44 height 9
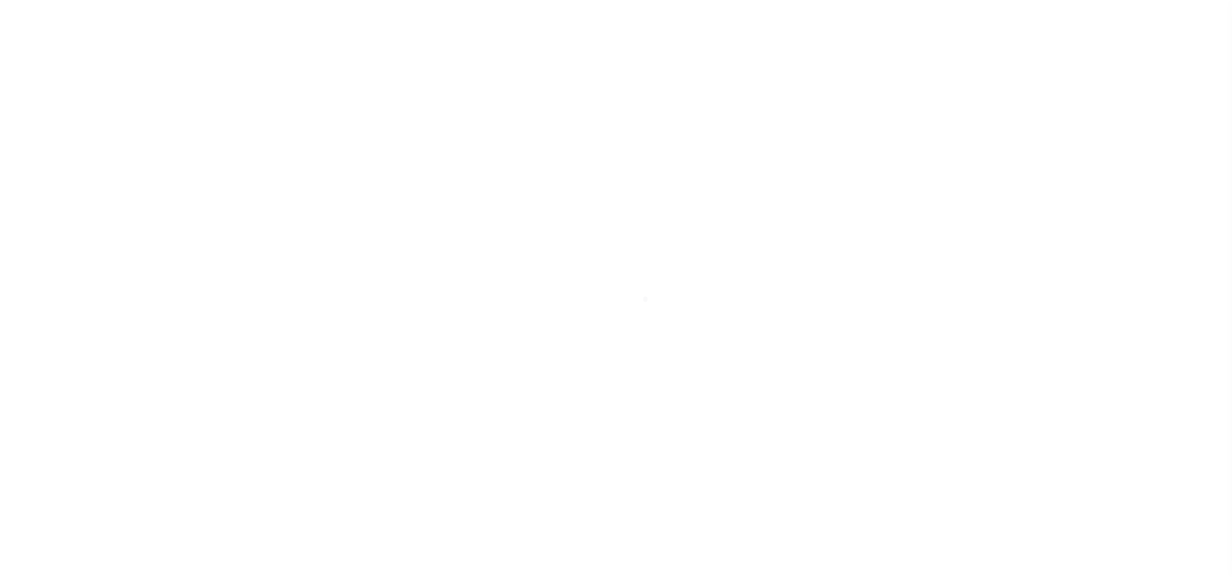
select select
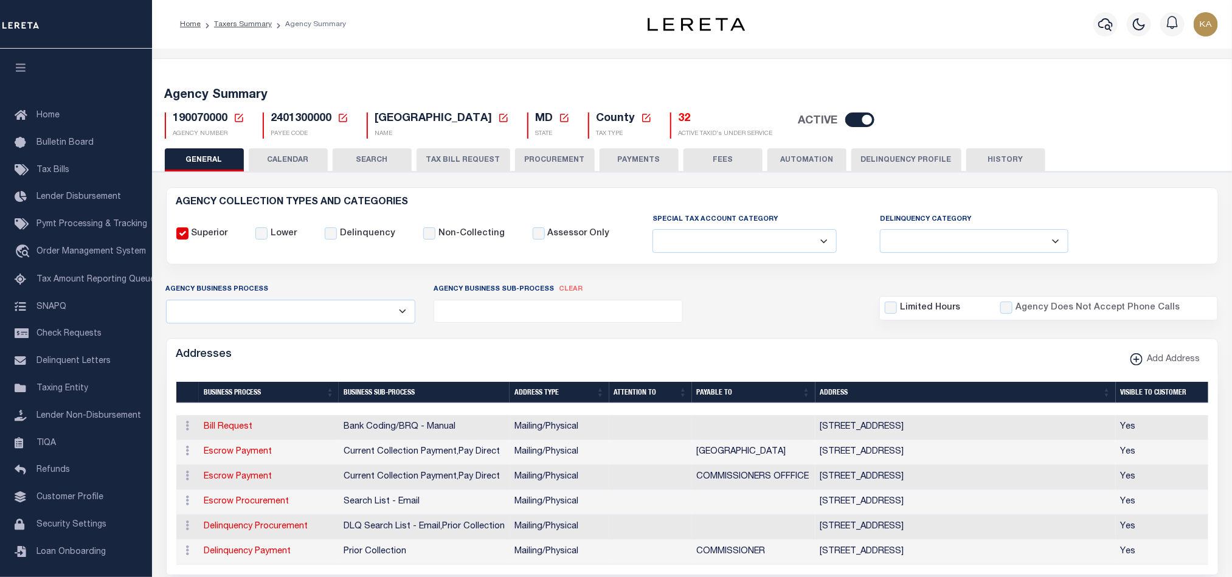
click at [266, 157] on button "CALENDAR" at bounding box center [288, 159] width 79 height 23
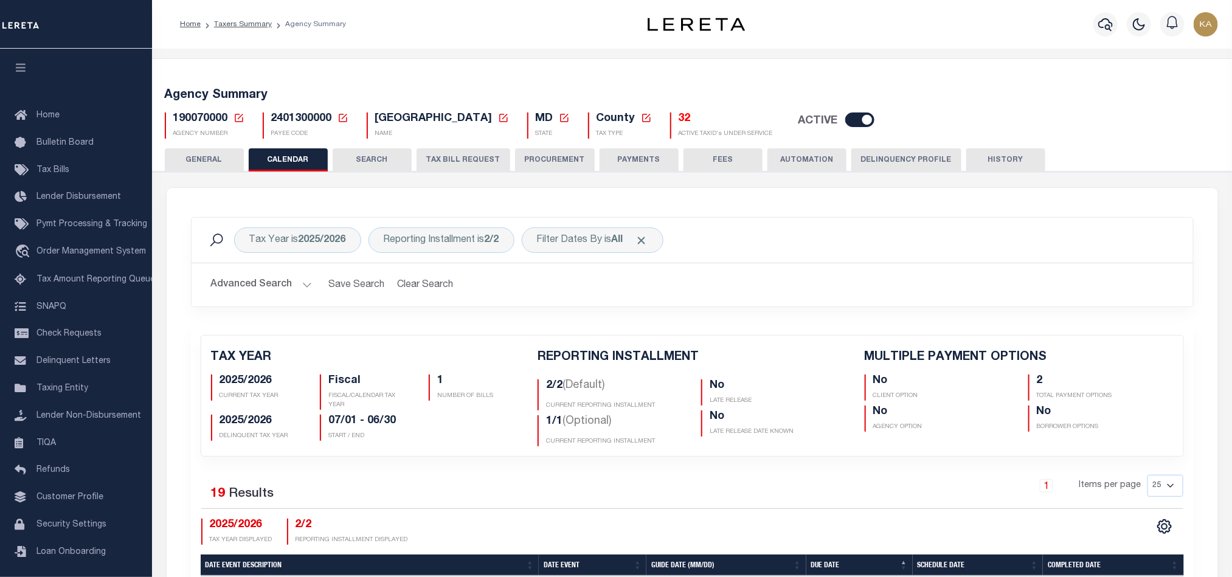
checkbox input "false"
type input "2"
click at [443, 233] on div "Reporting Installment is 2/2" at bounding box center [441, 240] width 146 height 26
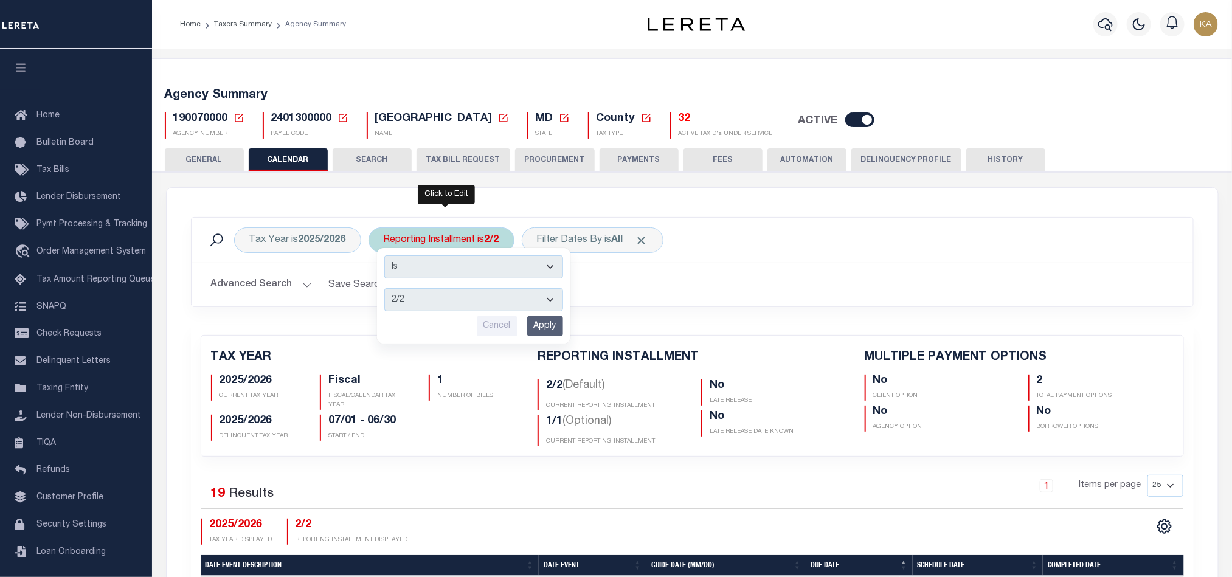
click at [455, 296] on select "1/2 2/2 1/1" at bounding box center [473, 299] width 179 height 23
select select "1/2"
click at [387, 290] on select "1/2 2/2 1/1" at bounding box center [473, 299] width 179 height 23
click at [551, 331] on input "Apply" at bounding box center [545, 326] width 36 height 20
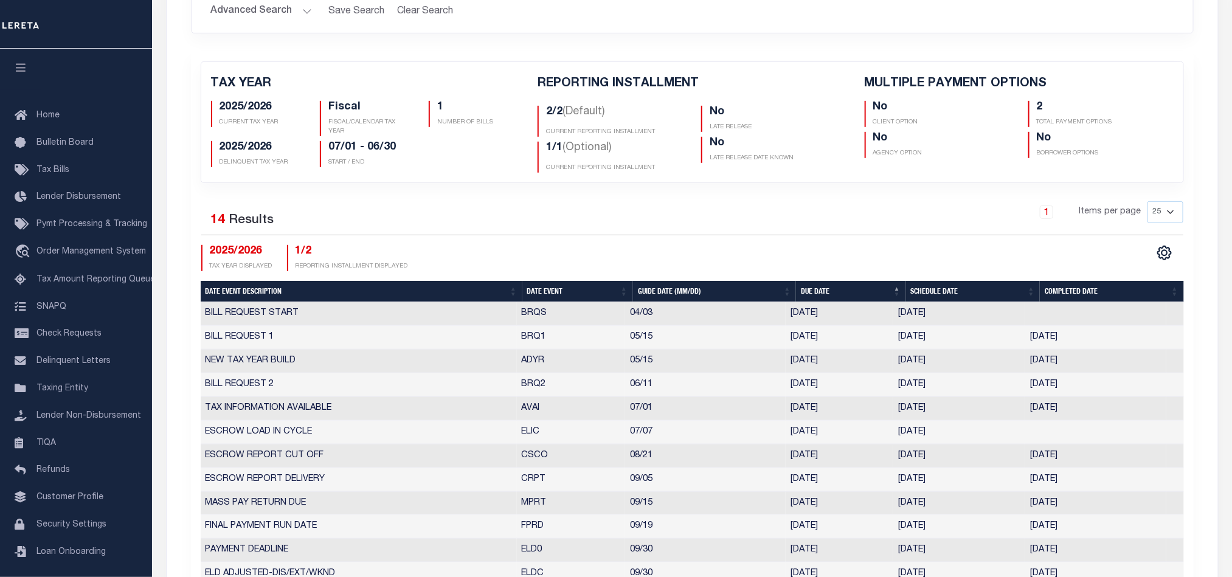
scroll to position [91, 0]
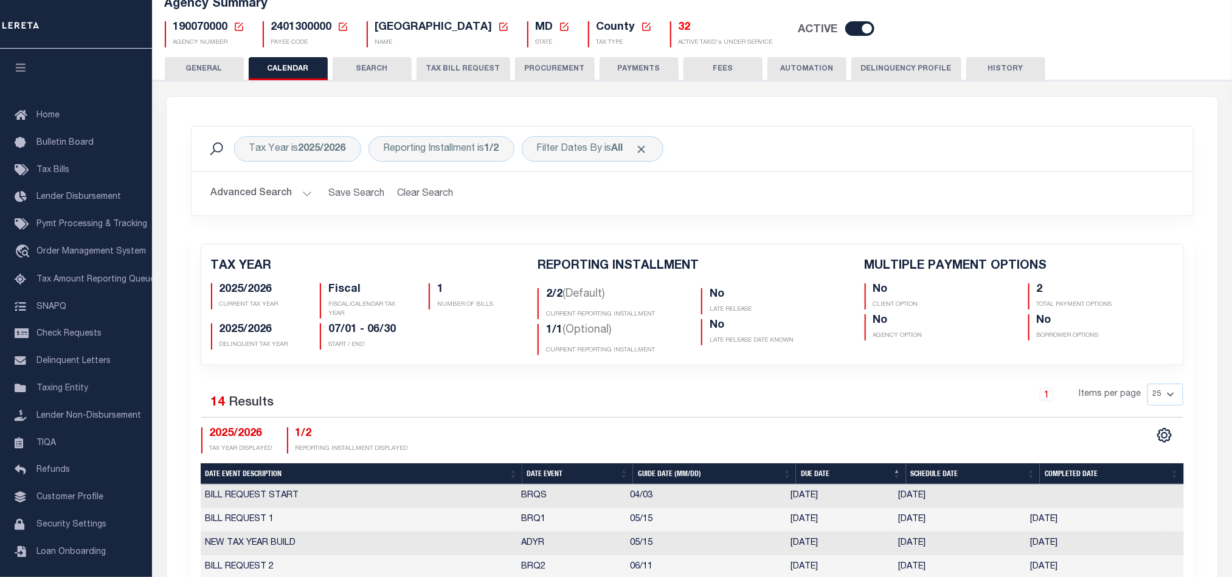
click at [487, 66] on button "TAX BILL REQUEST" at bounding box center [463, 68] width 94 height 23
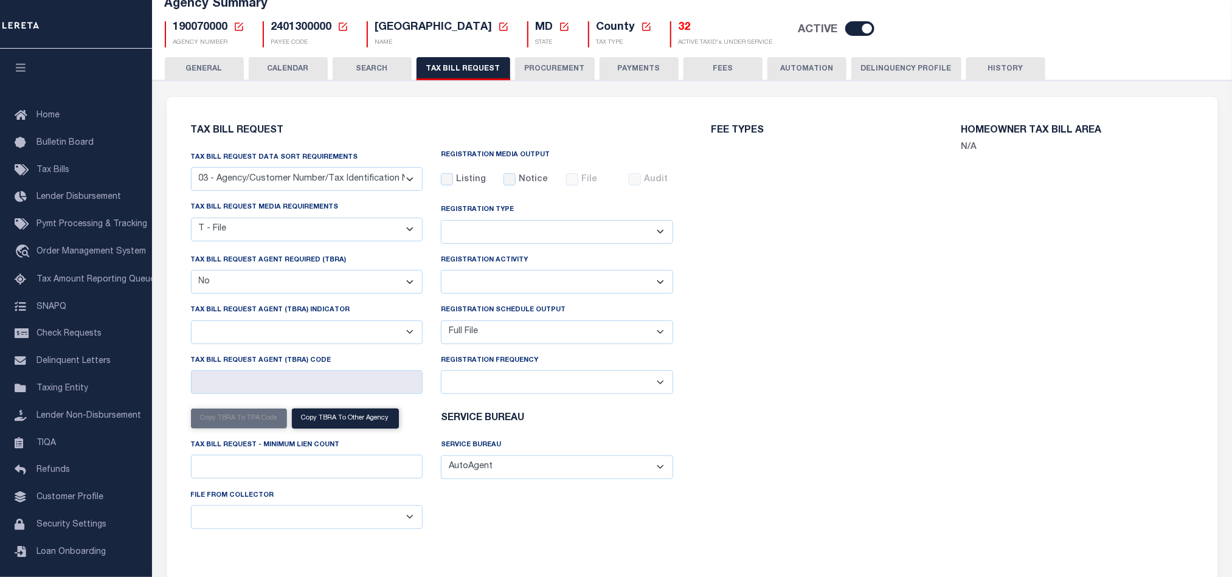
click at [283, 73] on button "CALENDAR" at bounding box center [288, 68] width 79 height 23
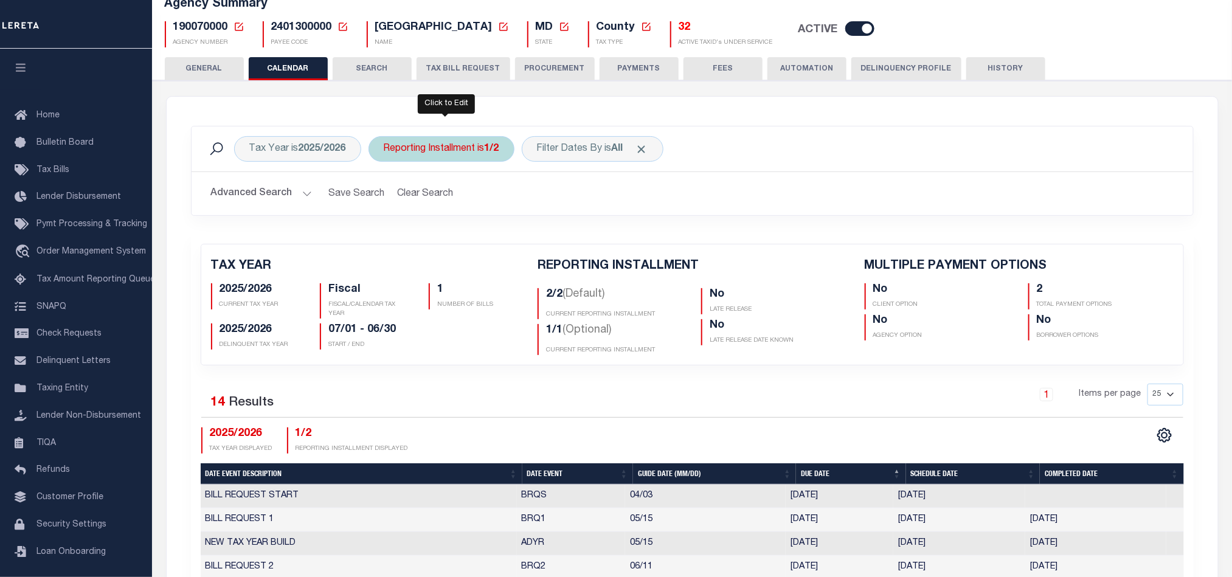
click at [464, 148] on div "Reporting Installment is 1/2" at bounding box center [441, 149] width 146 height 26
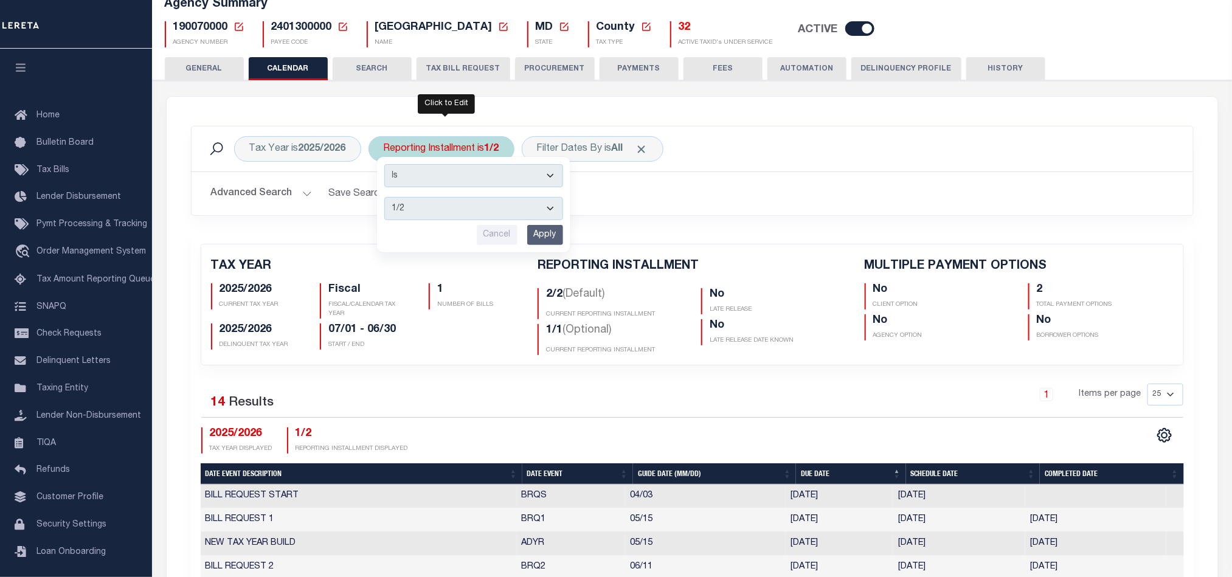
click at [432, 210] on select "1/2 2/2 1/1" at bounding box center [473, 208] width 179 height 23
select select "2/2"
click at [387, 199] on select "1/2 2/2 1/1" at bounding box center [473, 208] width 179 height 23
click at [541, 228] on input "Apply" at bounding box center [545, 235] width 36 height 20
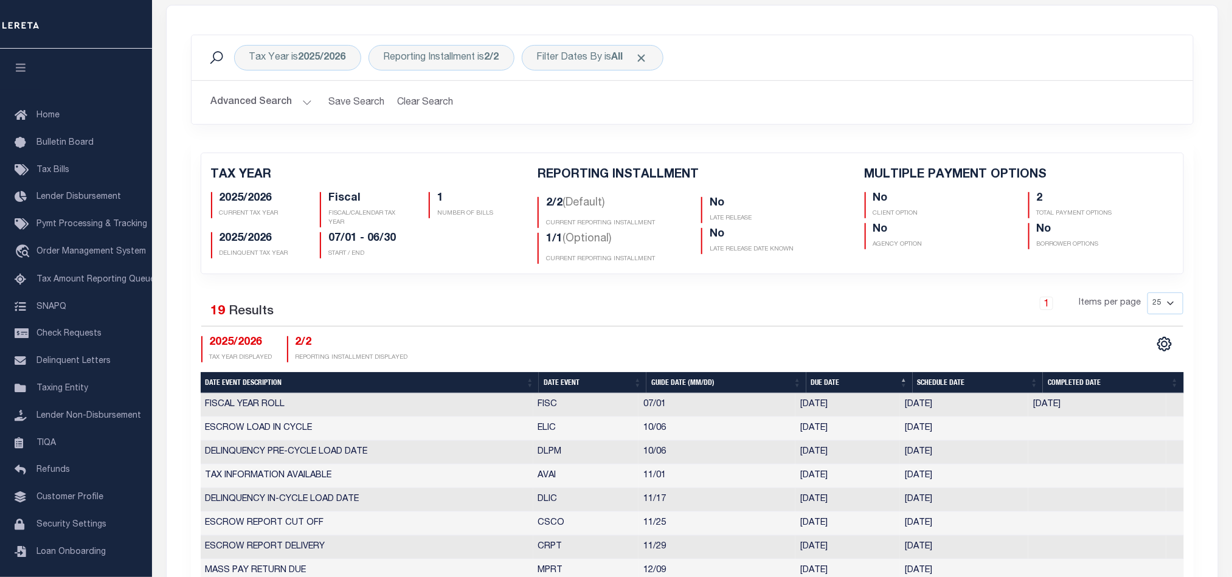
scroll to position [0, 0]
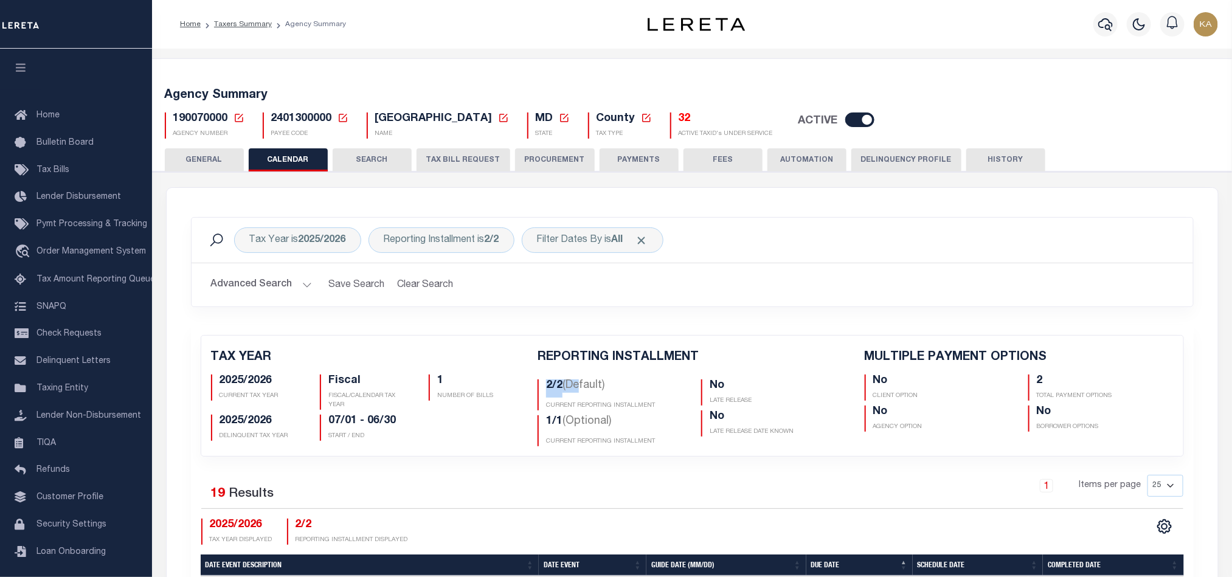
drag, startPoint x: 538, startPoint y: 378, endPoint x: 581, endPoint y: 383, distance: 42.8
click at [581, 383] on div "2/2 (Default) CURRENT REPORTING INSTALLMENT 1/1 (Optional) CURRENT REPORTING IN…" at bounding box center [610, 411] width 164 height 72
click at [183, 124] on span "190070000" at bounding box center [200, 118] width 55 height 11
click at [186, 124] on span "190070000" at bounding box center [200, 118] width 55 height 11
click at [188, 124] on span "190070000" at bounding box center [200, 118] width 55 height 11
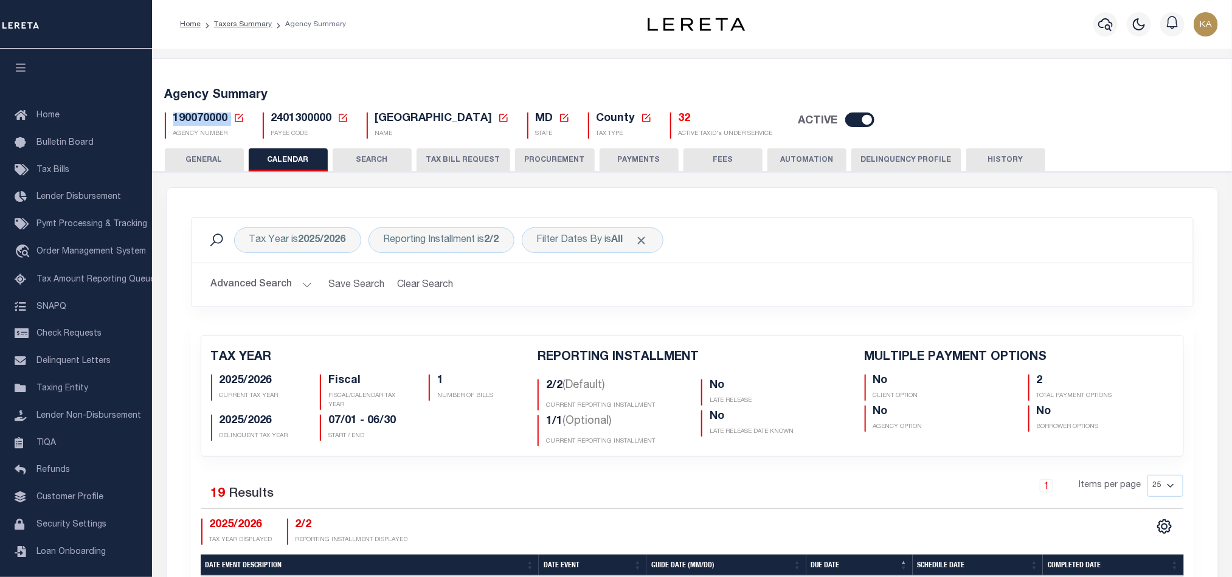
click at [188, 124] on span "190070000" at bounding box center [200, 118] width 55 height 11
copy h5 "190070000"
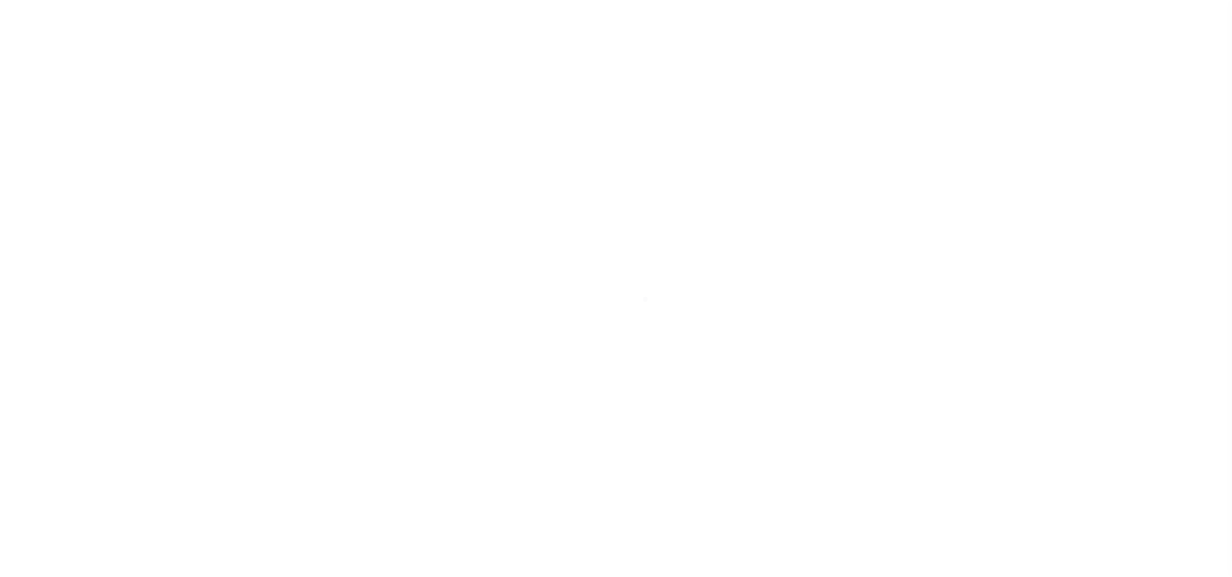
select select
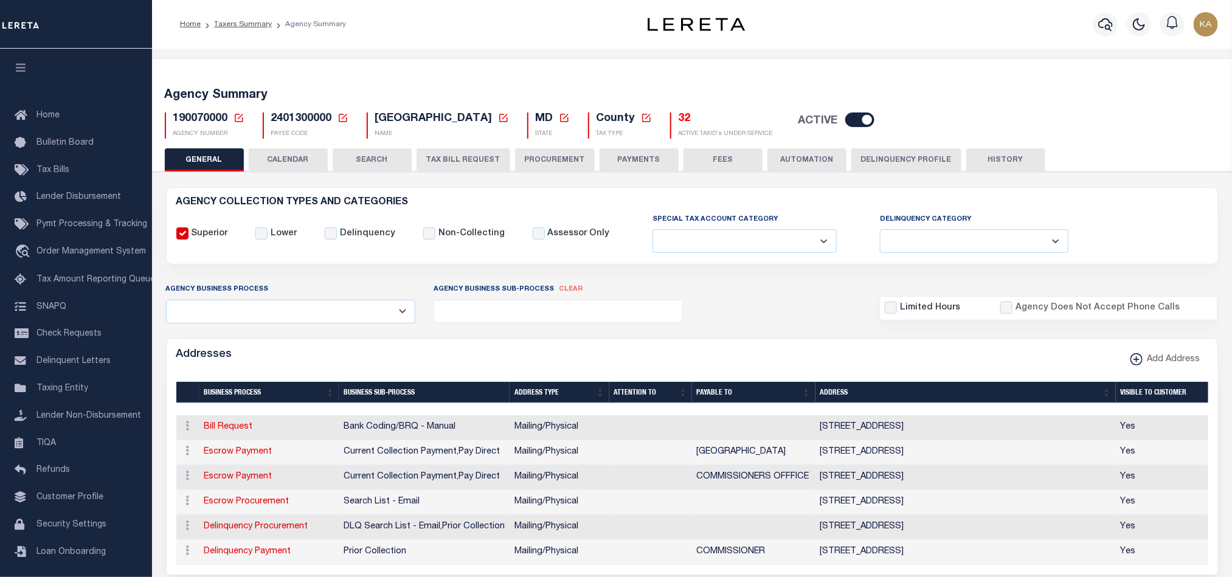
click at [316, 161] on button "CALENDAR" at bounding box center [288, 159] width 79 height 23
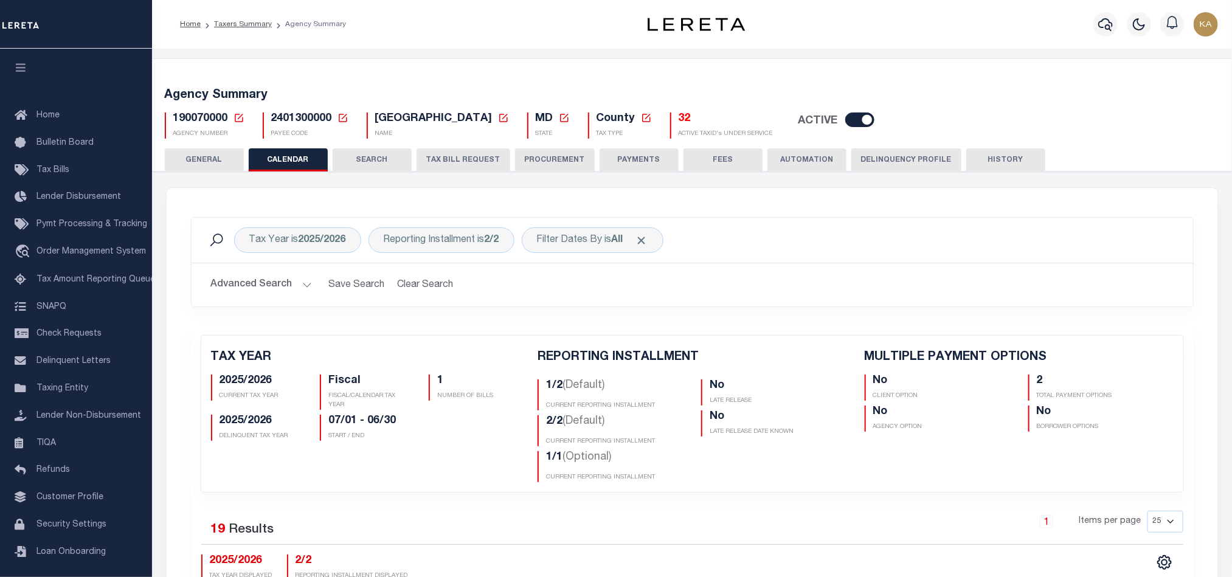
checkbox input "false"
type input "2"
click at [30, 393] on icon at bounding box center [24, 388] width 19 height 15
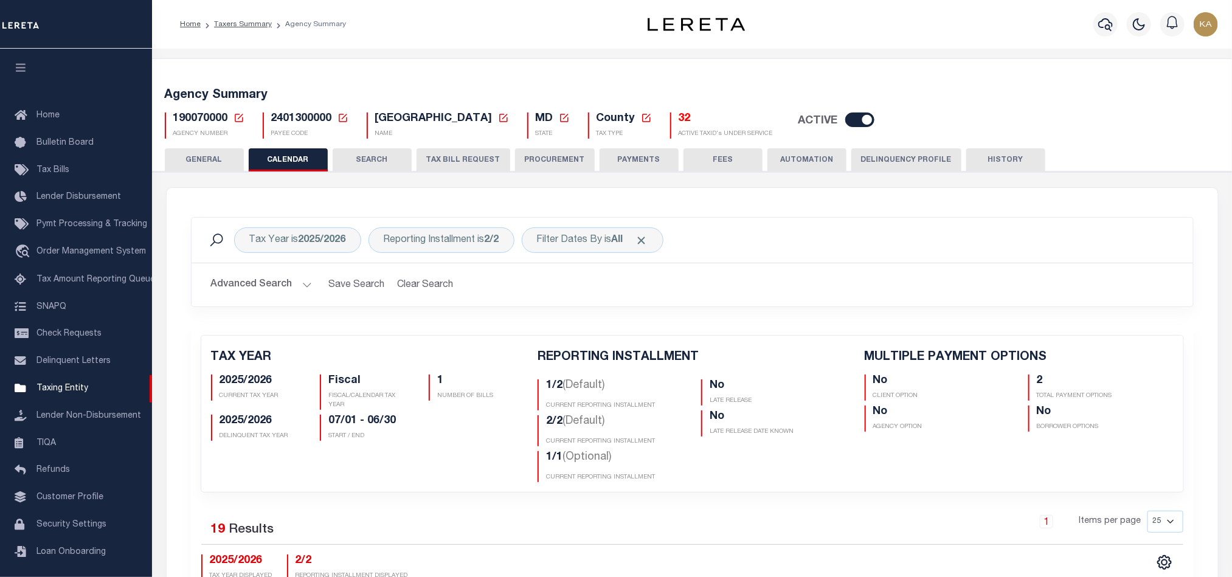
click at [208, 119] on span "190070000" at bounding box center [200, 118] width 55 height 11
click at [207, 117] on span "190070000" at bounding box center [200, 118] width 55 height 11
copy h5 "190070000"
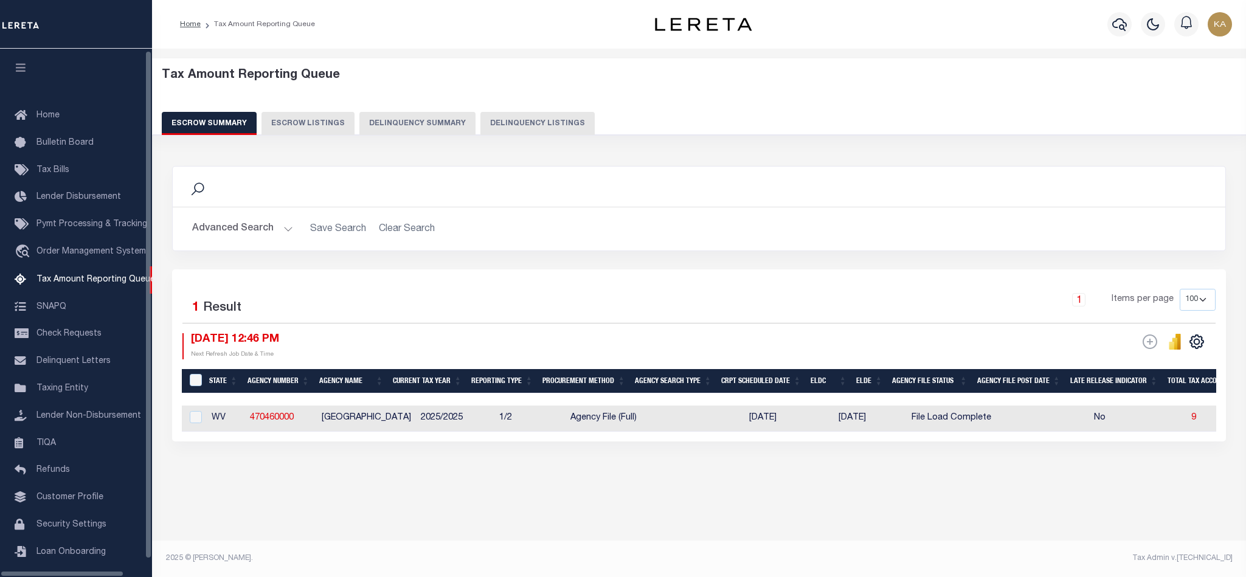
select select "100"
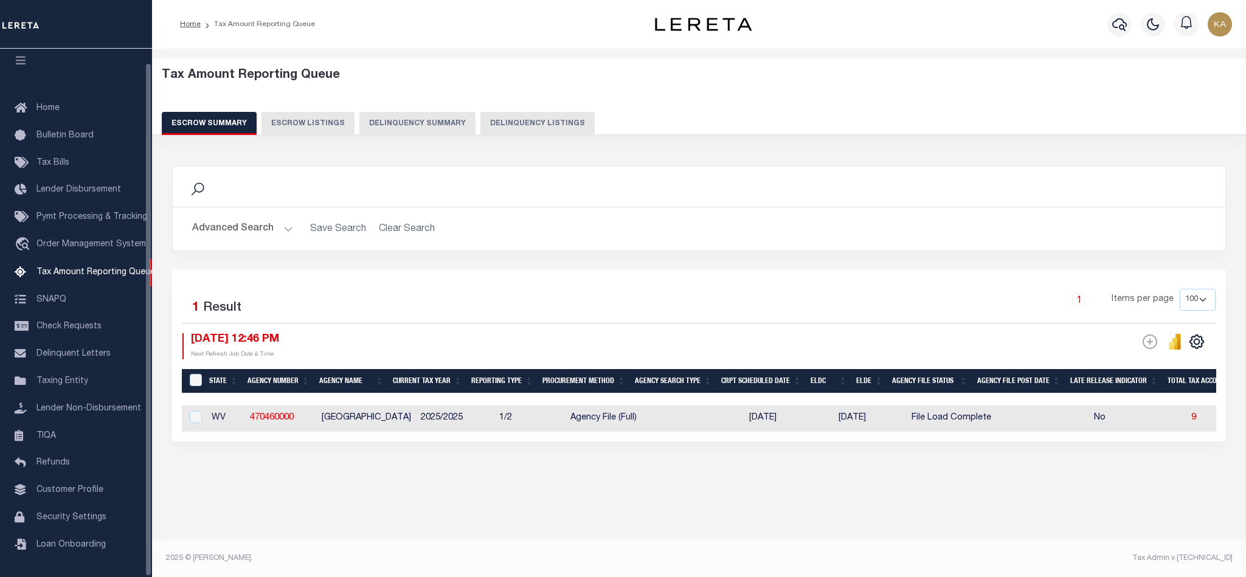
drag, startPoint x: 577, startPoint y: 443, endPoint x: 643, endPoint y: 445, distance: 65.7
click at [643, 441] on div "Selected 1 Result 1 Items per page 10 25 50 100 500 [DATE] 12:46 PM ESCROW Web …" at bounding box center [699, 355] width 1054 height 172
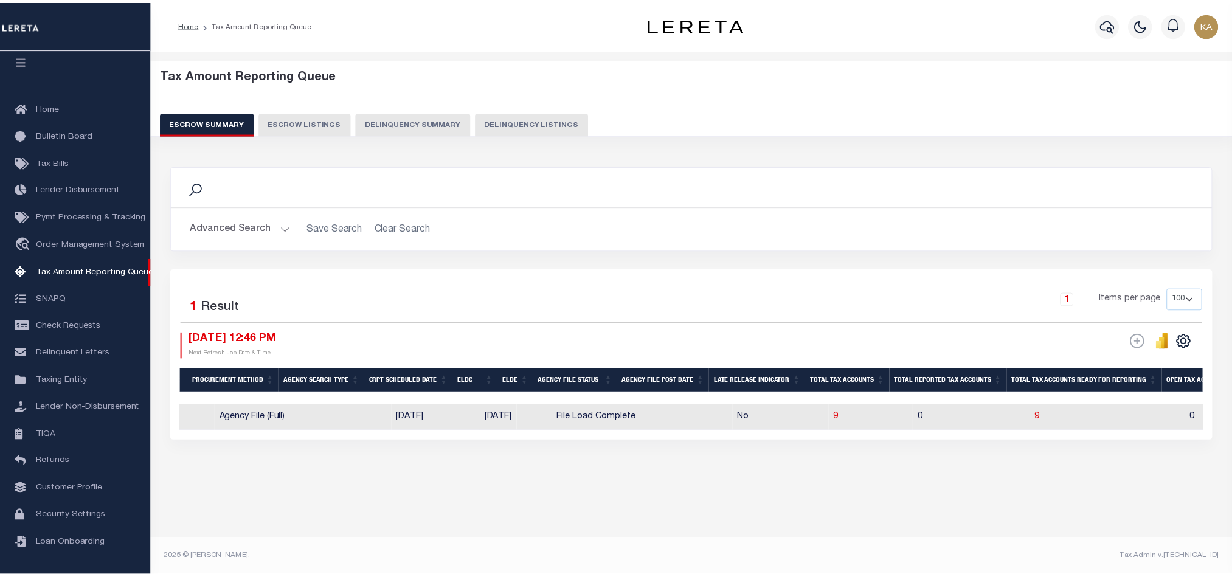
scroll to position [0, 449]
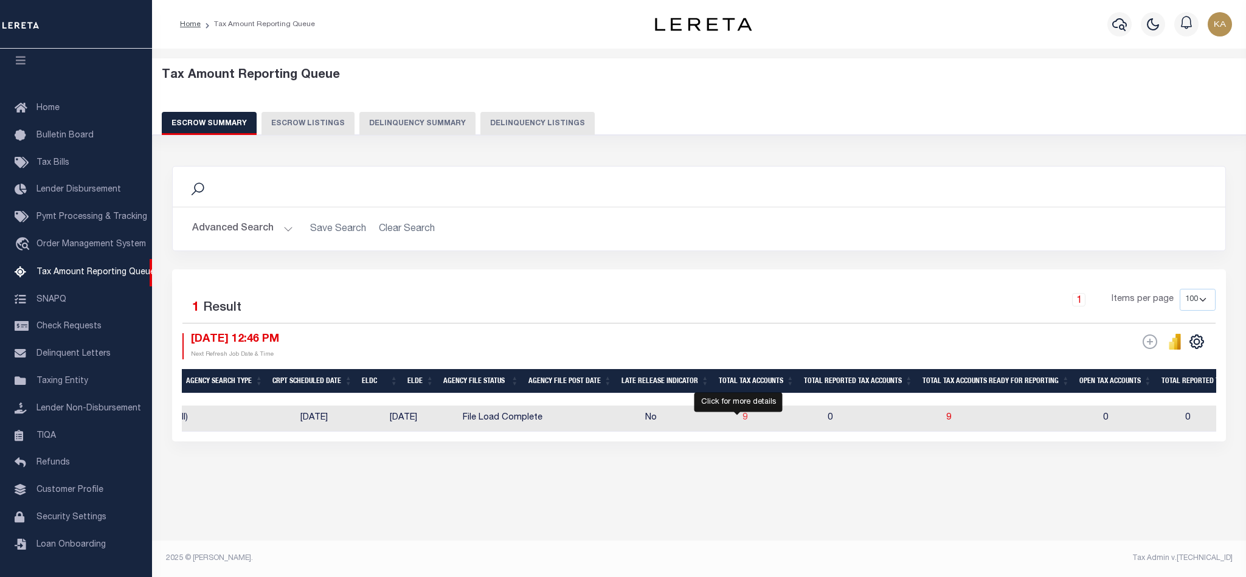
click at [742, 421] on span "9" at bounding box center [744, 417] width 5 height 9
select select "100"
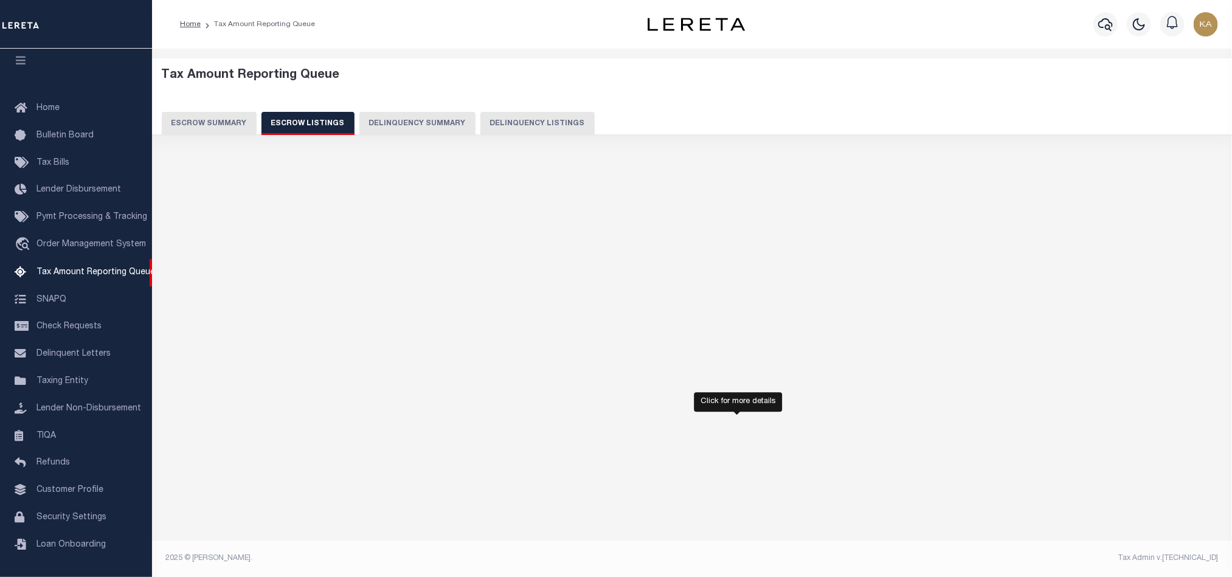
select select "100"
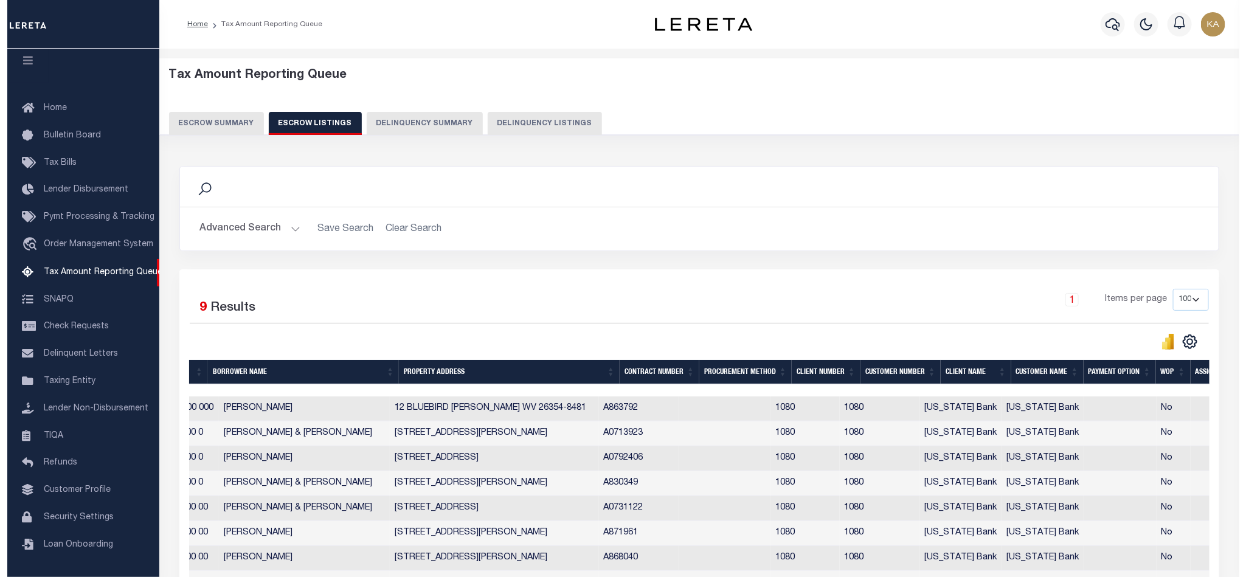
scroll to position [0, 359]
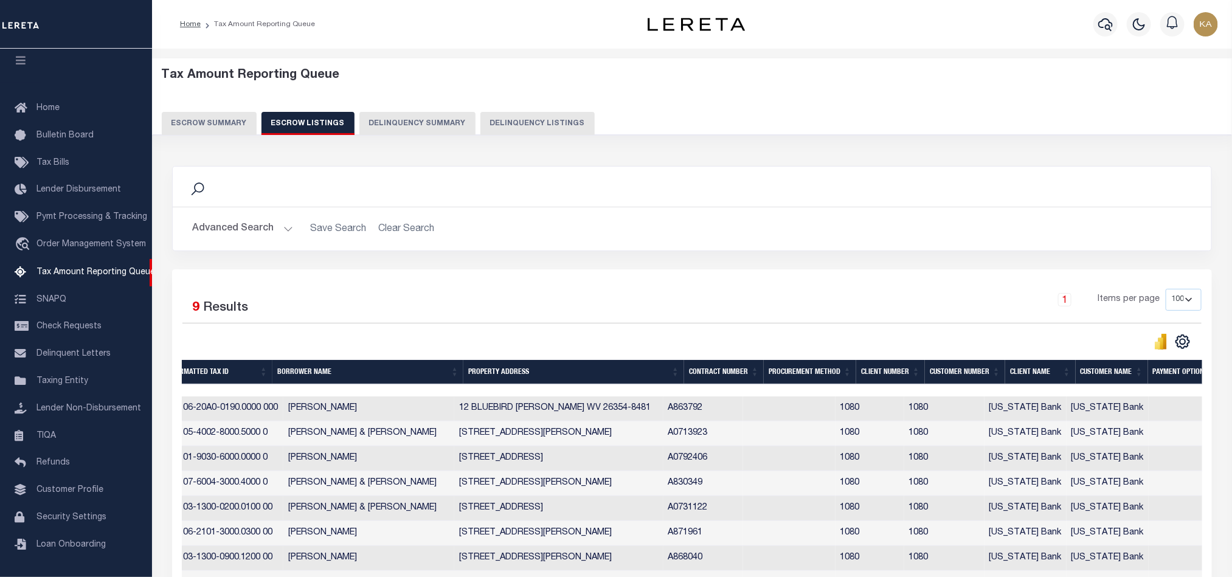
click at [243, 128] on button "Escrow Summary" at bounding box center [209, 123] width 95 height 23
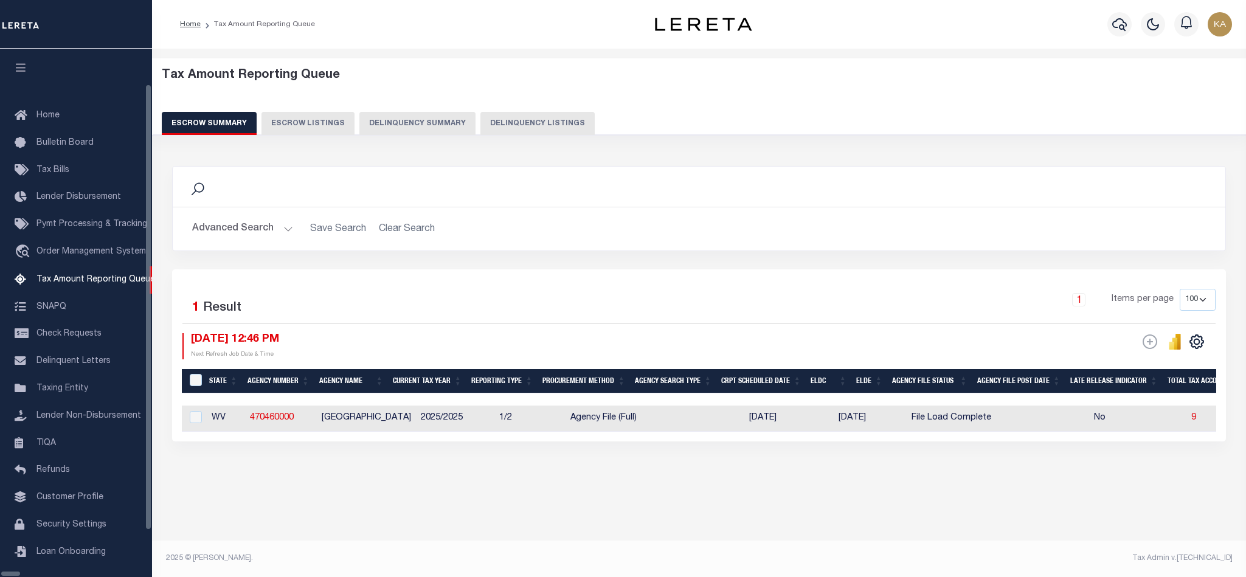
select select "100"
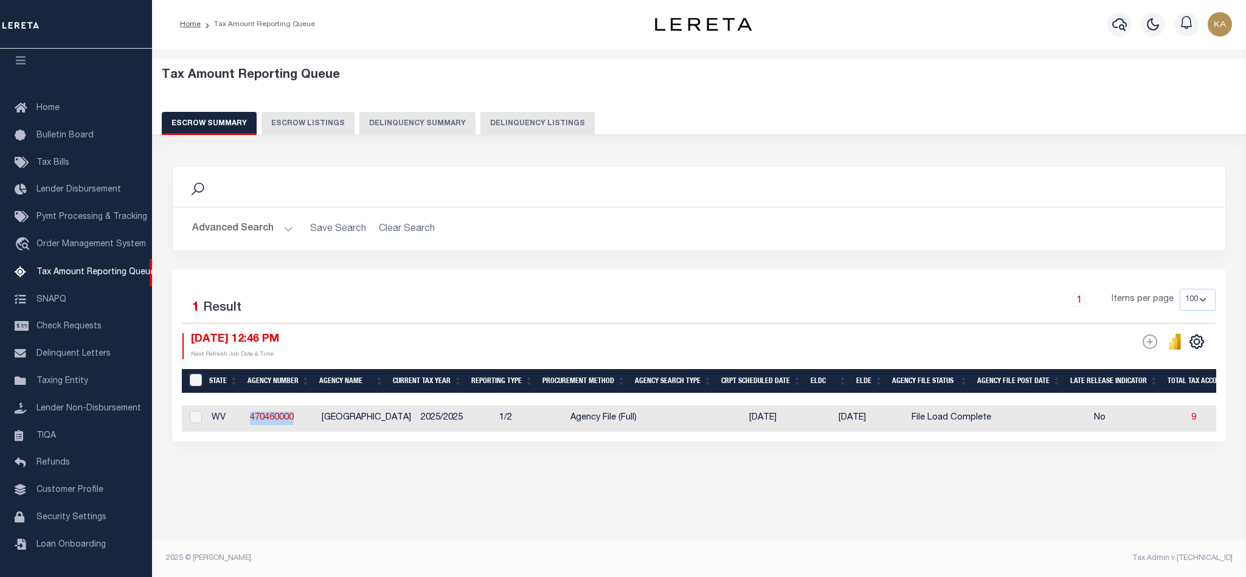
drag, startPoint x: 263, startPoint y: 416, endPoint x: 243, endPoint y: 416, distance: 20.7
copy tr "470460000"
click at [1191, 420] on span "9" at bounding box center [1193, 417] width 5 height 9
select select "100"
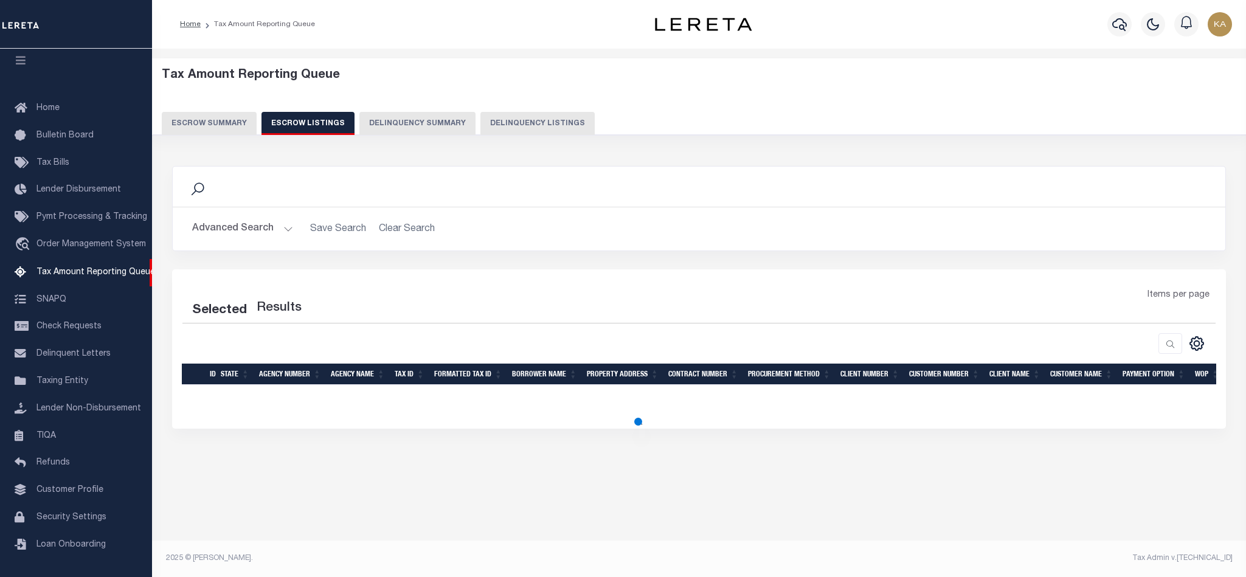
select select "100"
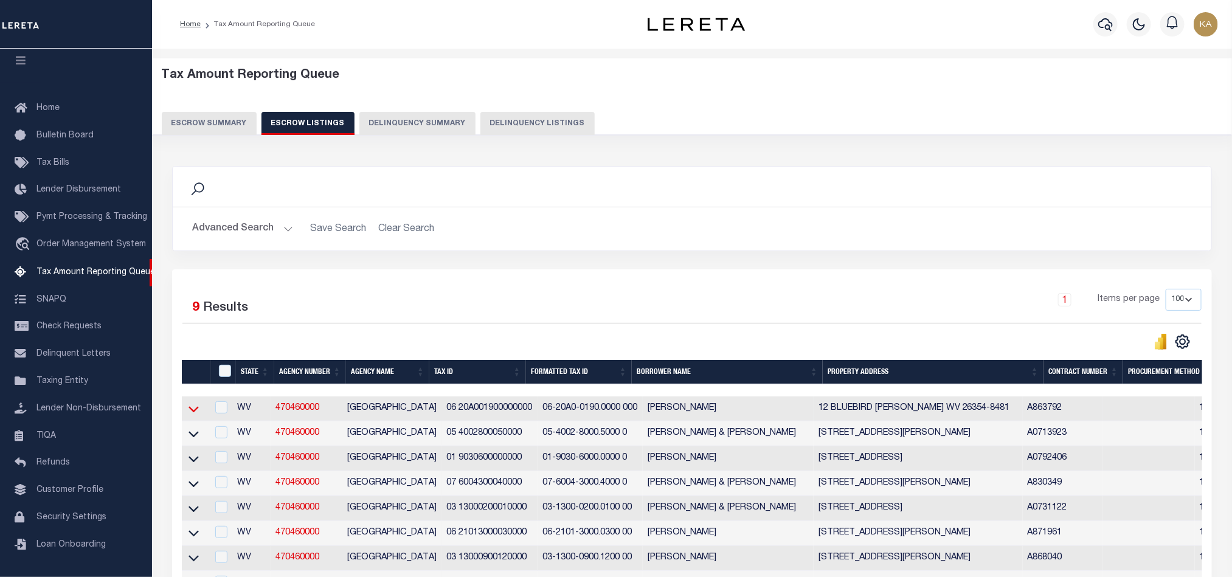
click at [194, 413] on icon at bounding box center [193, 410] width 10 height 6
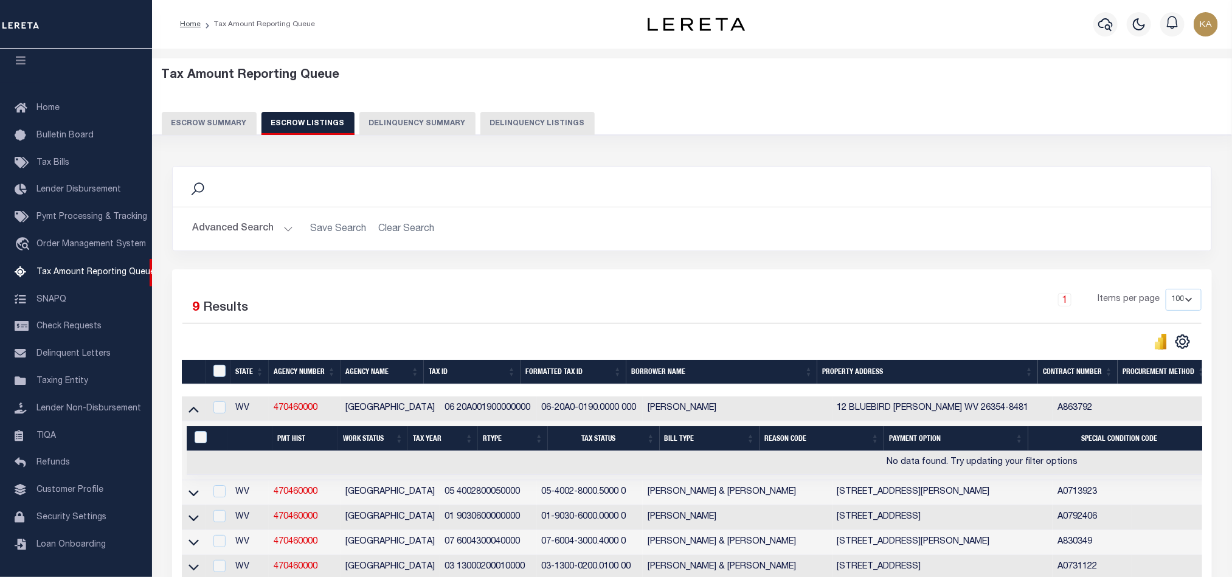
click at [194, 415] on icon at bounding box center [193, 408] width 10 height 13
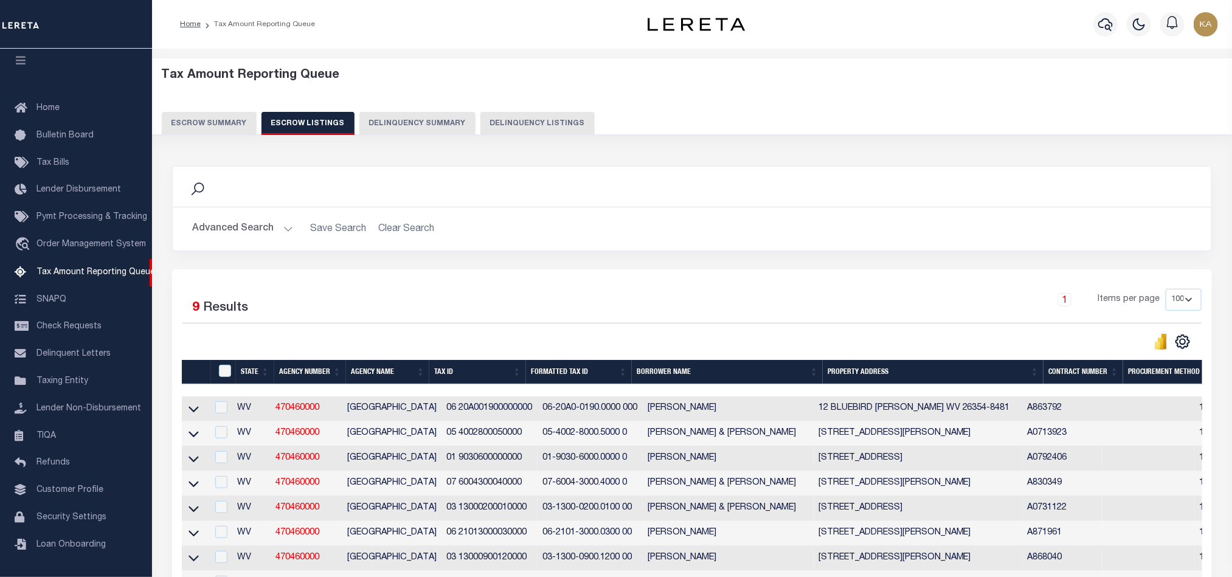
click at [232, 126] on button "Escrow Summary" at bounding box center [209, 123] width 95 height 23
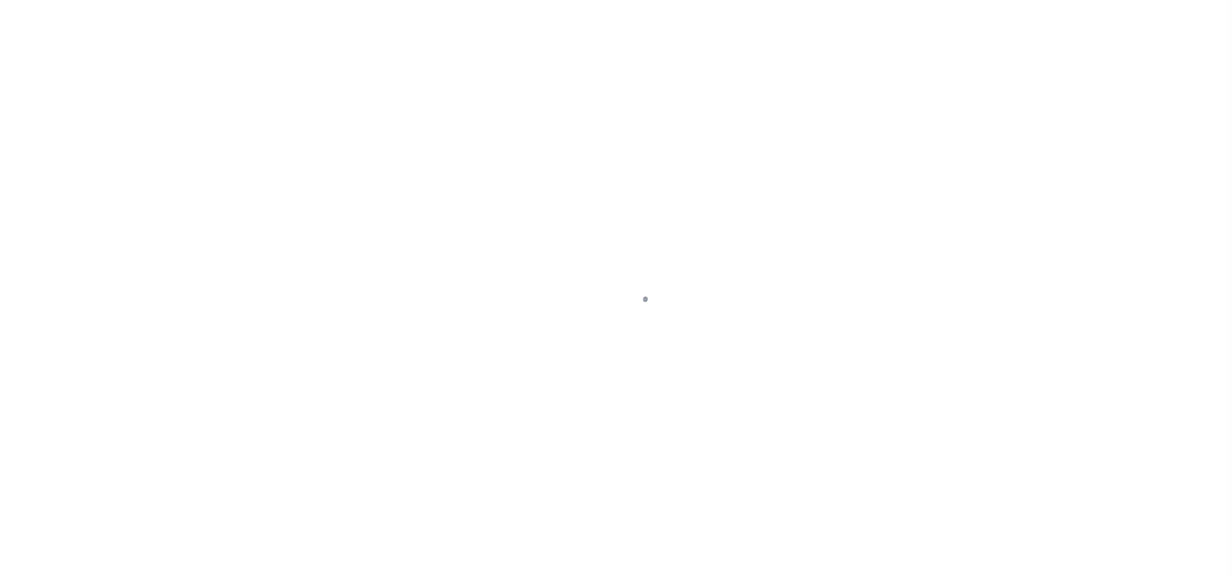
select select
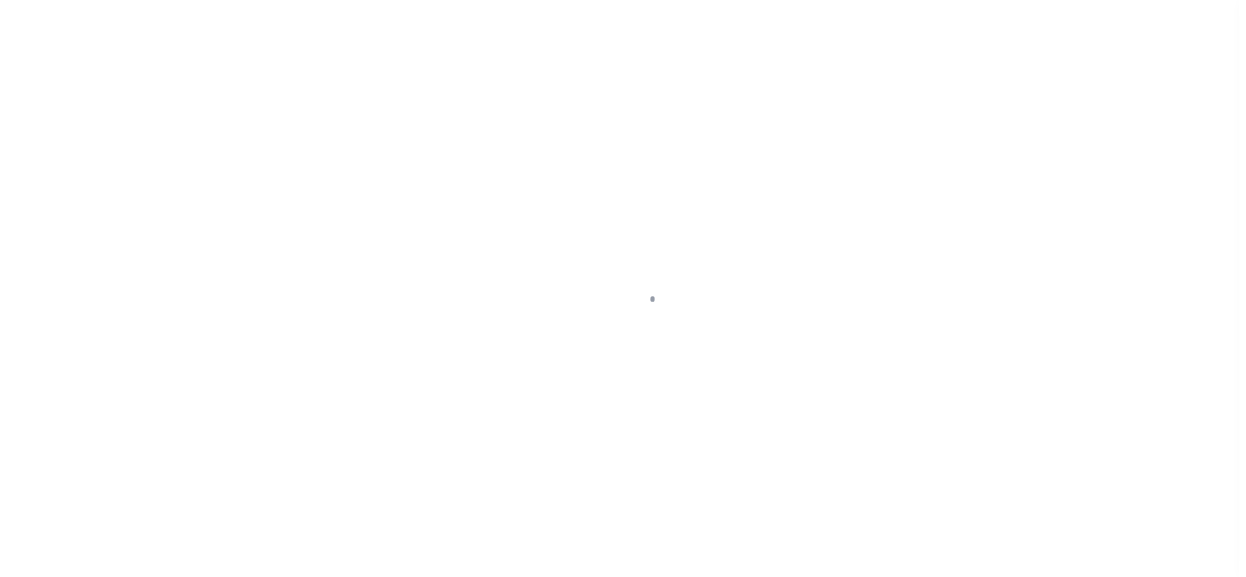
scroll to position [15, 0]
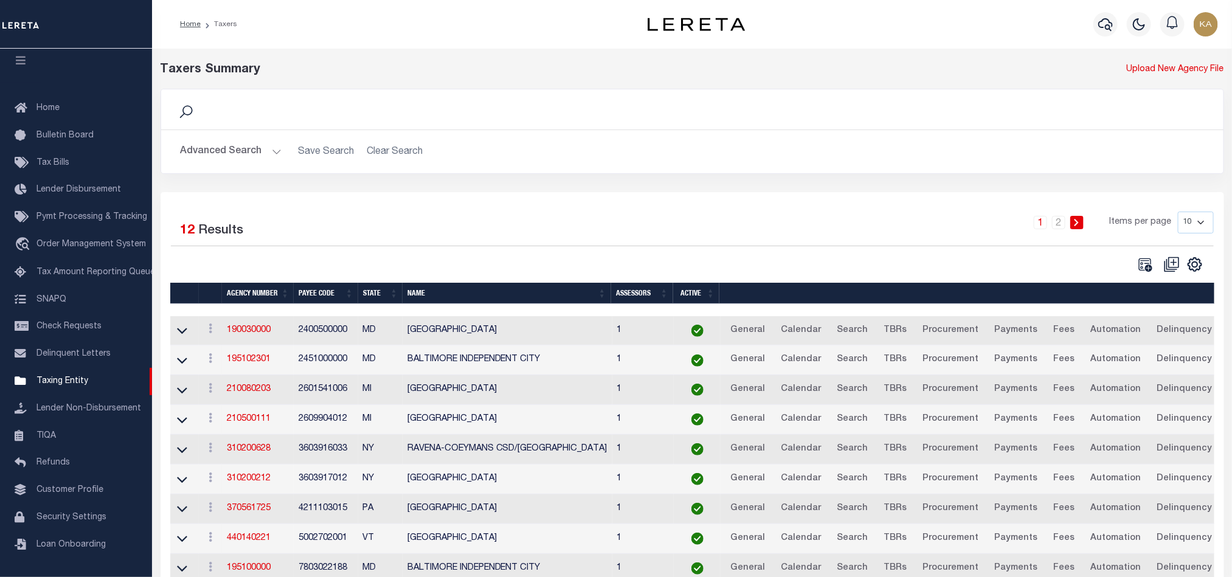
click at [254, 150] on button "Advanced Search" at bounding box center [231, 152] width 101 height 24
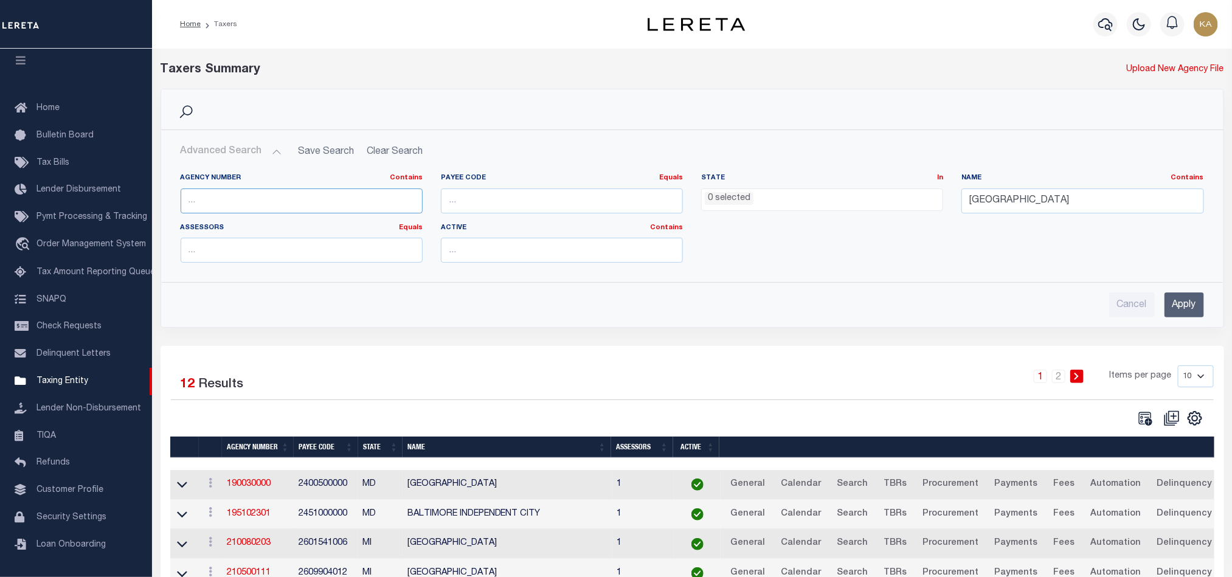
click at [319, 203] on input "text" at bounding box center [302, 200] width 242 height 25
drag, startPoint x: 1023, startPoint y: 206, endPoint x: 936, endPoint y: 195, distance: 88.2
click at [936, 195] on div "Agency Number Contains Contains Is Payee Code Equals Equals Is Not Equal To Is …" at bounding box center [692, 222] width 1042 height 99
type input "madison county clerk"
click at [1175, 303] on input "Apply" at bounding box center [1184, 304] width 40 height 25
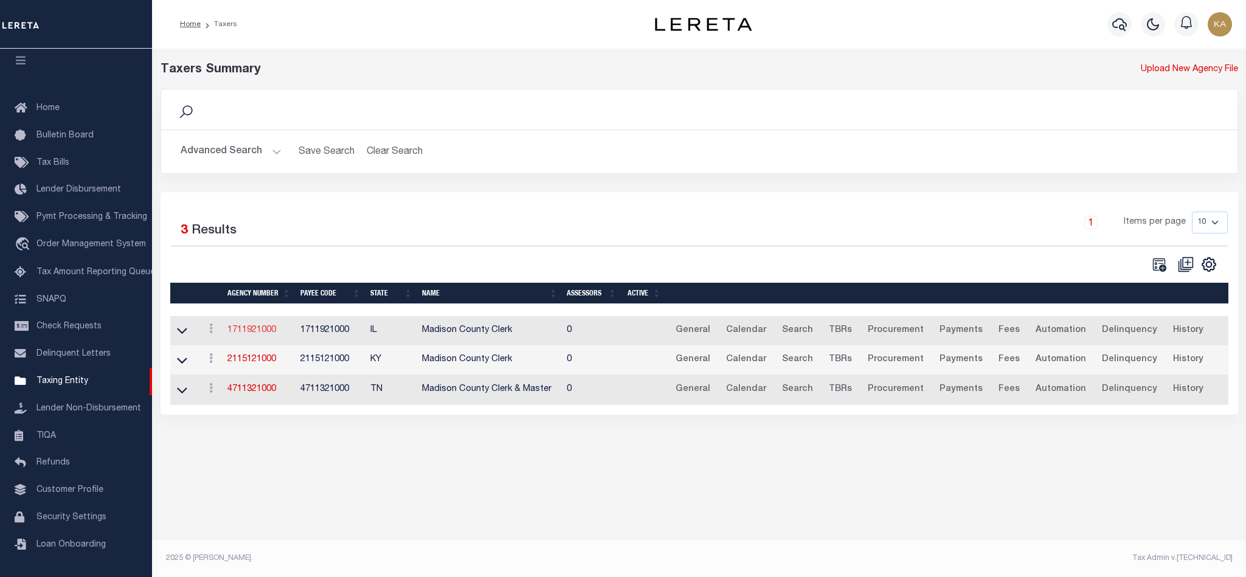
click at [254, 329] on link "1711921000" at bounding box center [251, 330] width 49 height 9
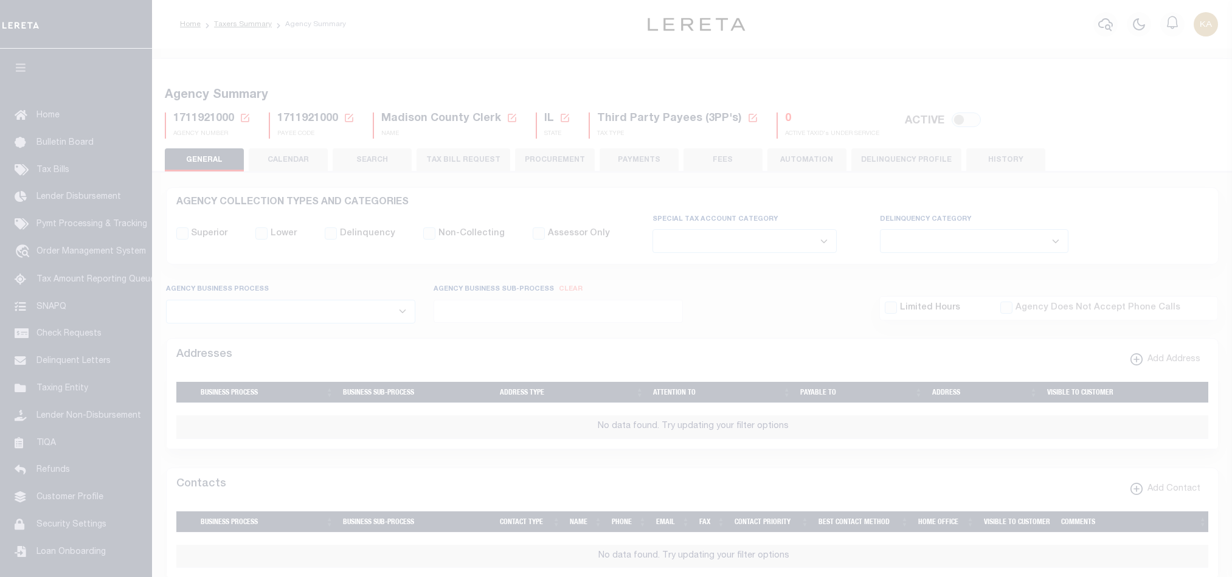
select select
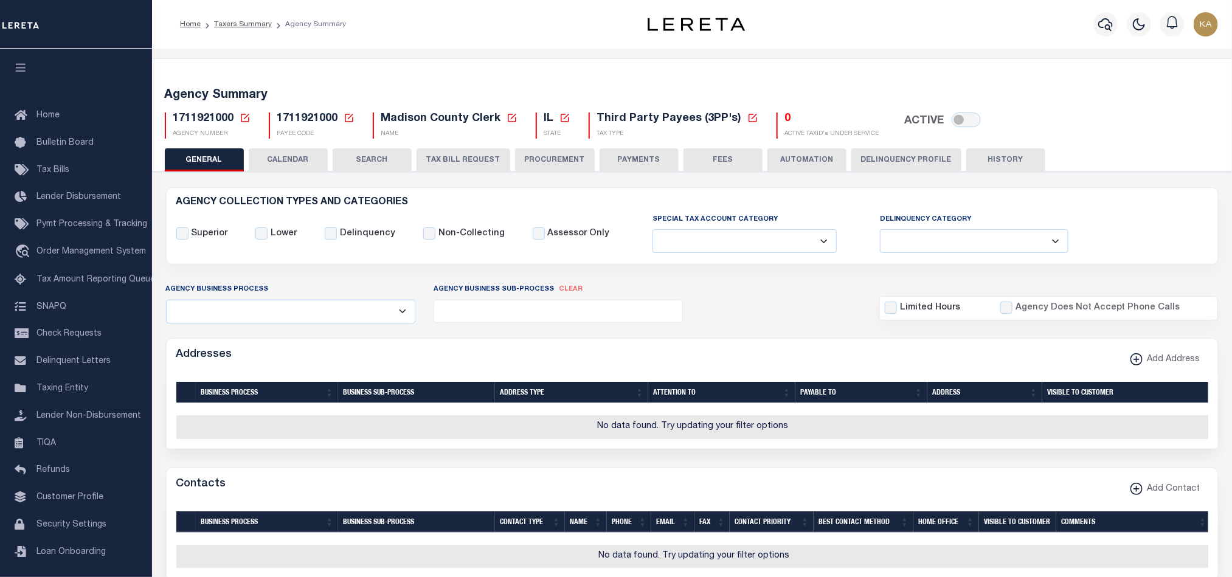
click at [314, 159] on button "CALENDAR" at bounding box center [288, 159] width 79 height 23
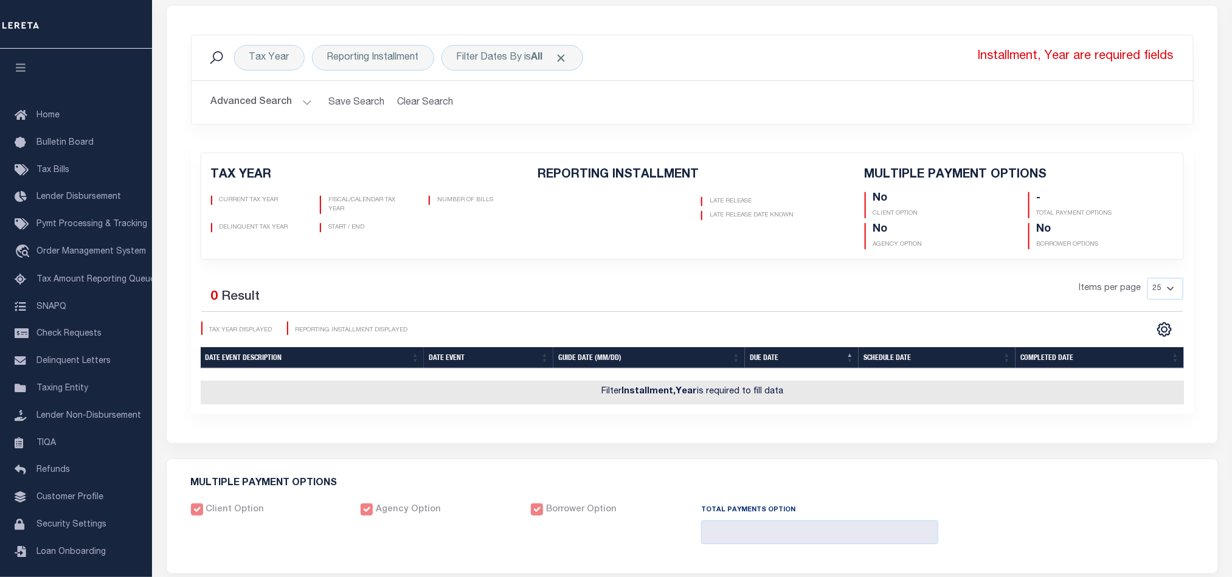
scroll to position [91, 0]
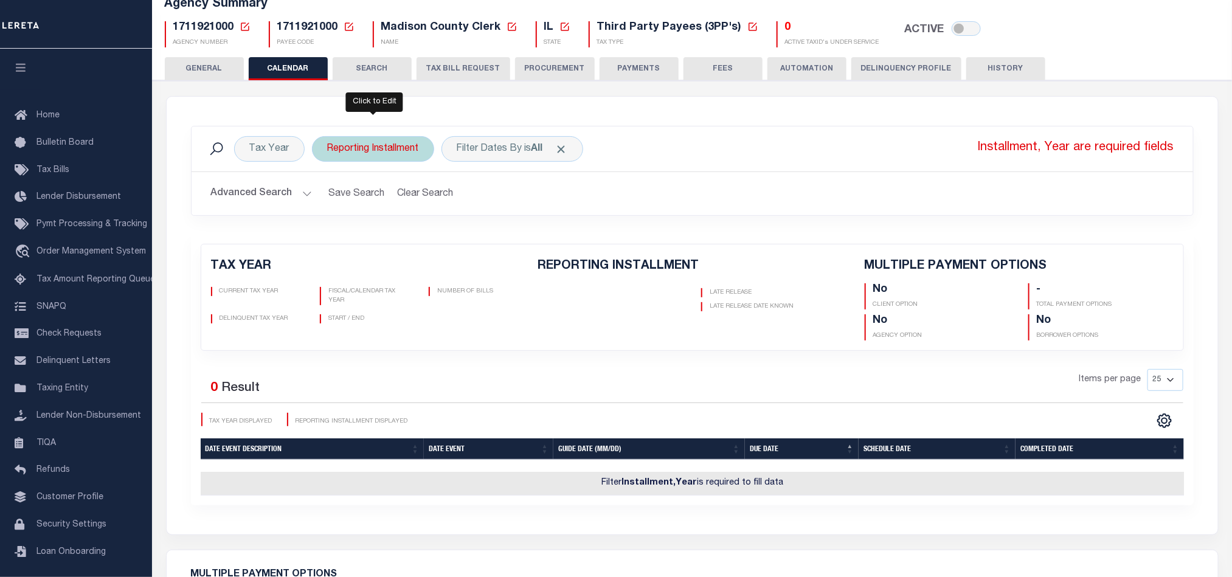
click at [407, 156] on div "Reporting Installment" at bounding box center [373, 149] width 122 height 26
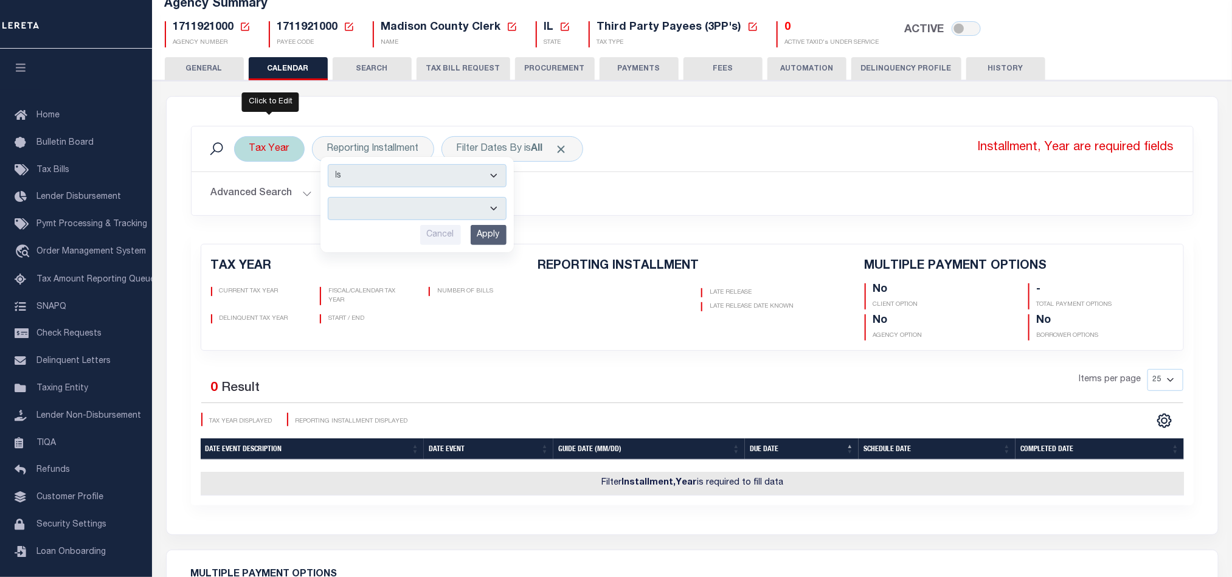
click at [274, 159] on div "Tax Year" at bounding box center [269, 149] width 71 height 26
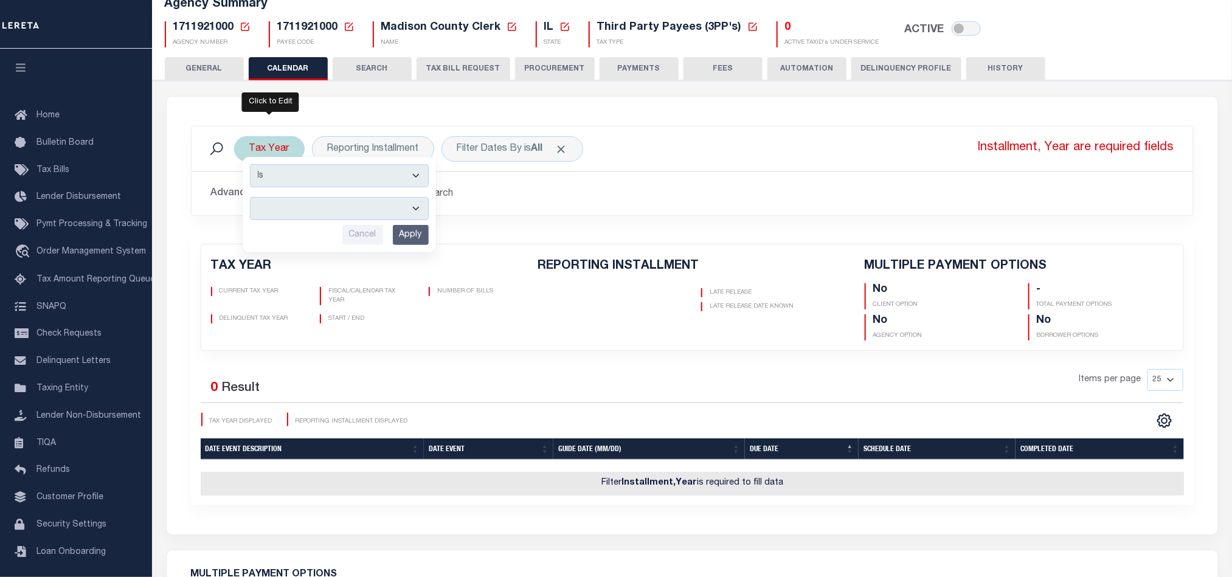
click at [289, 219] on select at bounding box center [339, 208] width 179 height 23
click at [291, 217] on select at bounding box center [339, 208] width 179 height 23
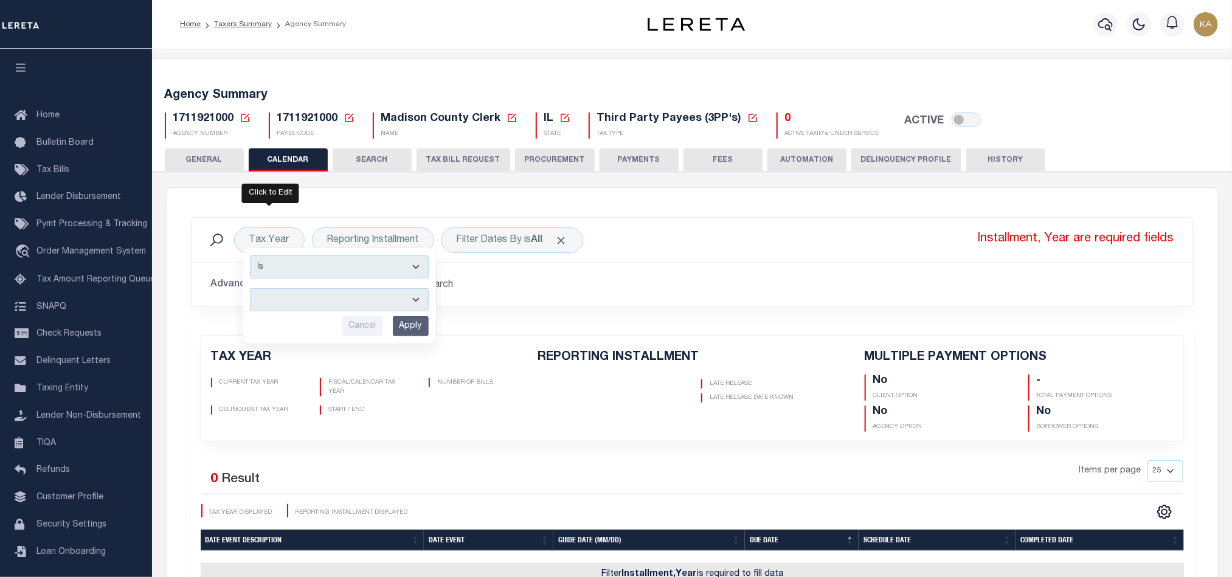
click at [289, 119] on span "1711921000" at bounding box center [307, 118] width 61 height 11
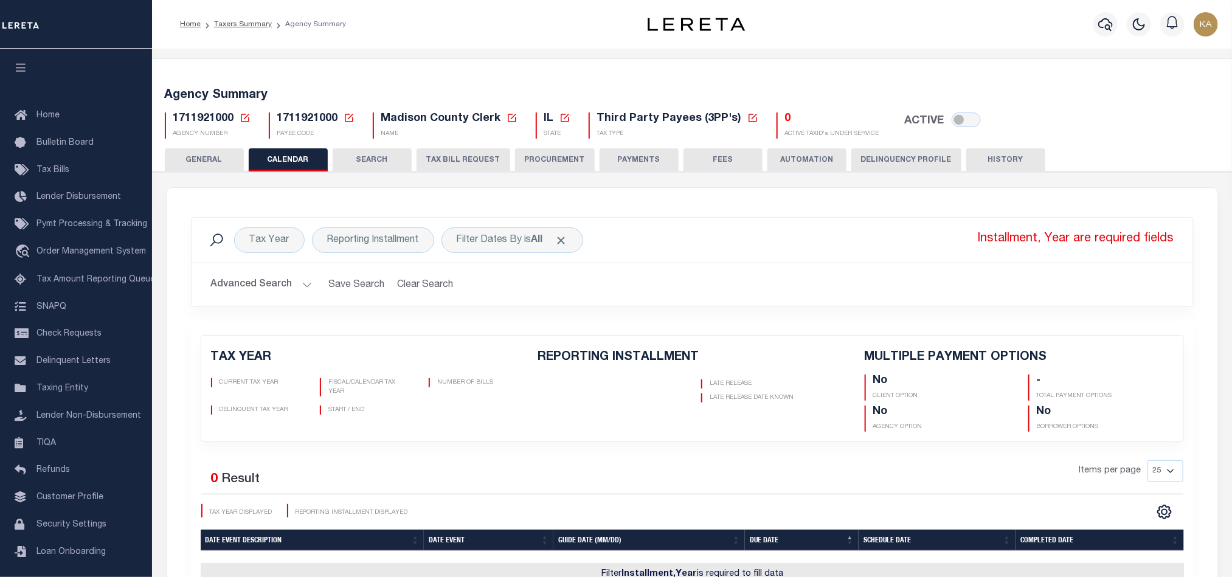
click at [221, 109] on div "1711921000 Agency Number Edit Cancel Ok" at bounding box center [692, 121] width 1073 height 36
click at [219, 108] on div "1711921000 Agency Number Edit Cancel Ok" at bounding box center [692, 121] width 1073 height 36
copy h5 "1711921000"
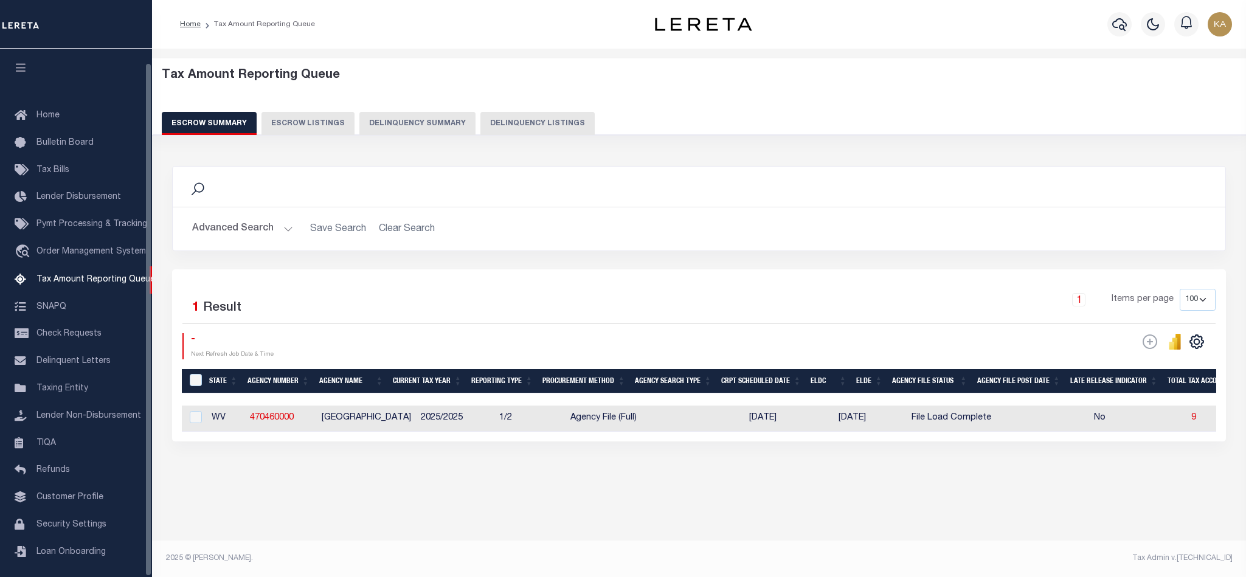
select select "100"
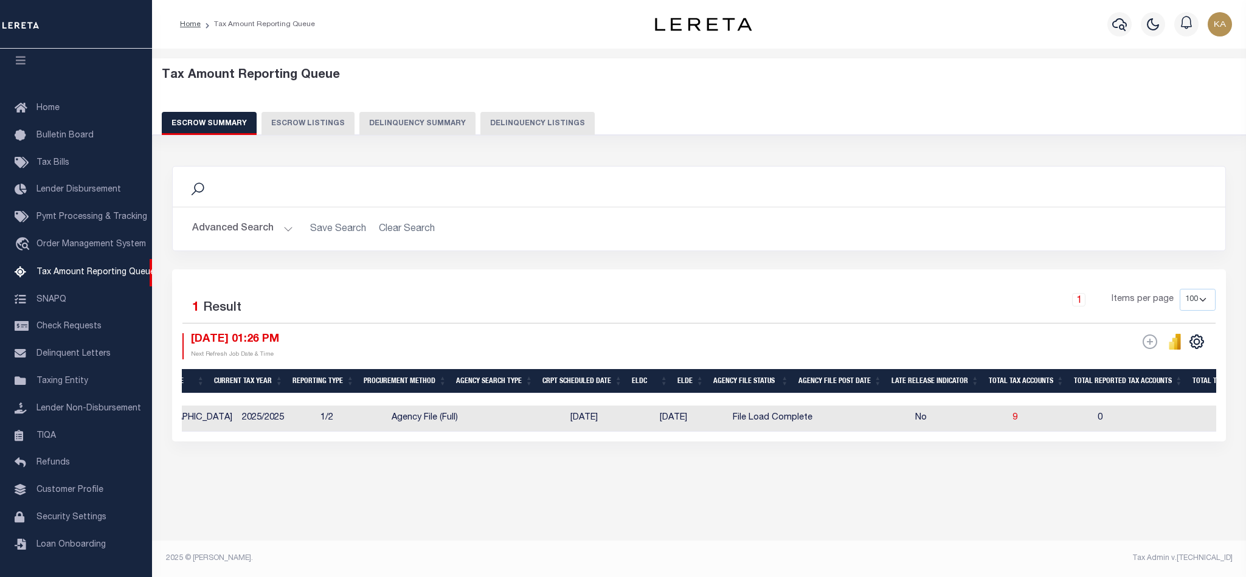
scroll to position [0, 240]
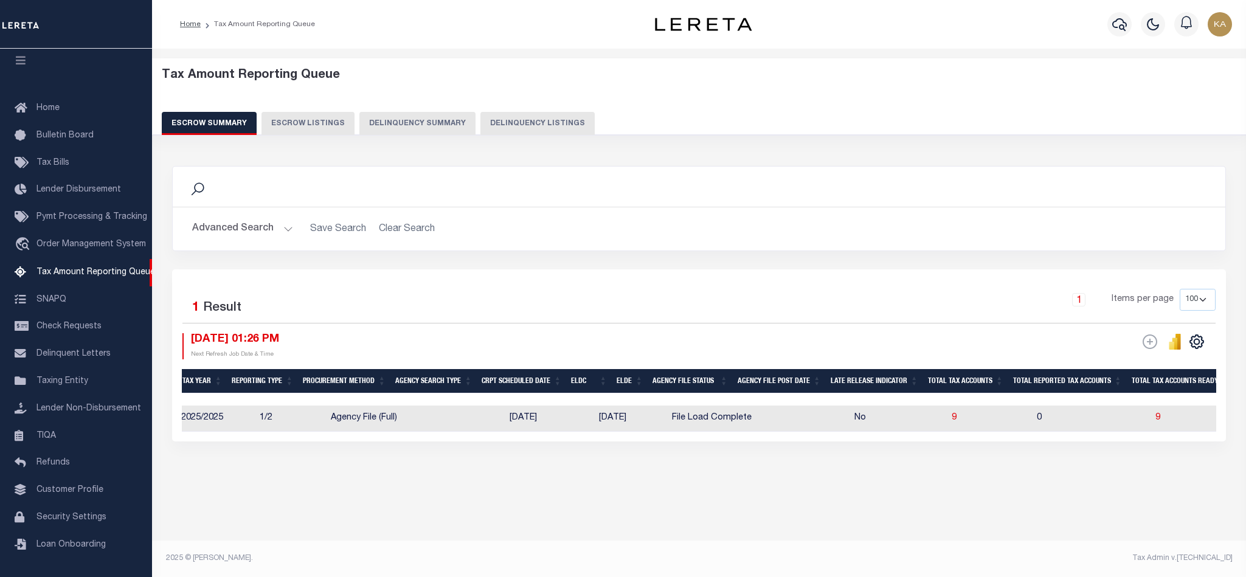
click at [880, 478] on div "Search Advanced Search Save Search Clear Search EscrowSummaryGridWrapper_dynami…" at bounding box center [699, 316] width 1070 height 324
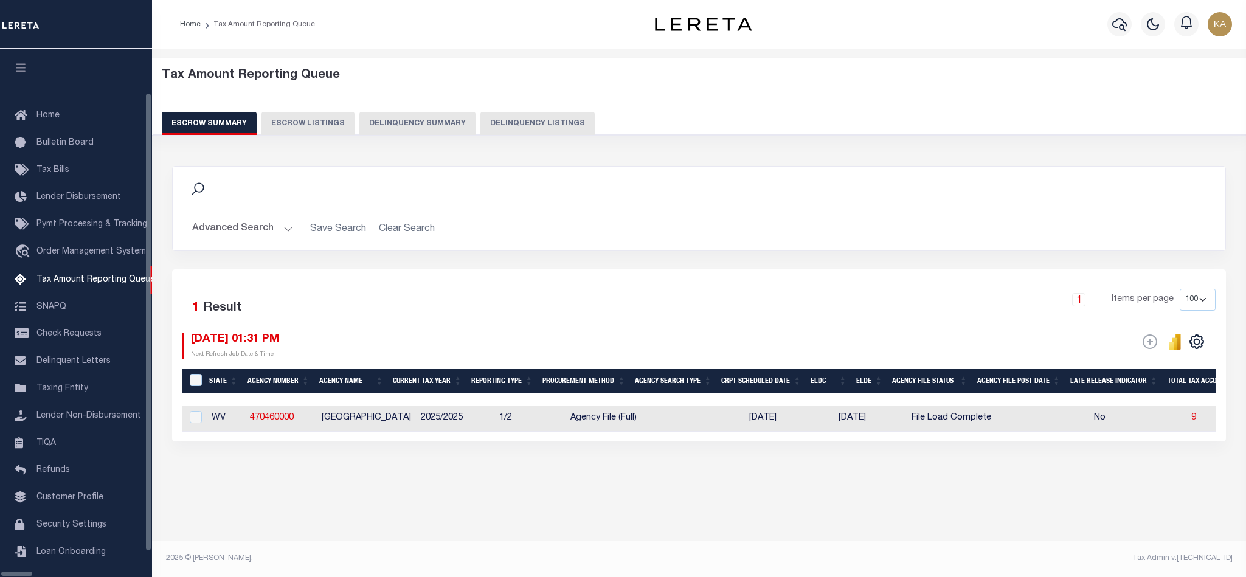
select select "100"
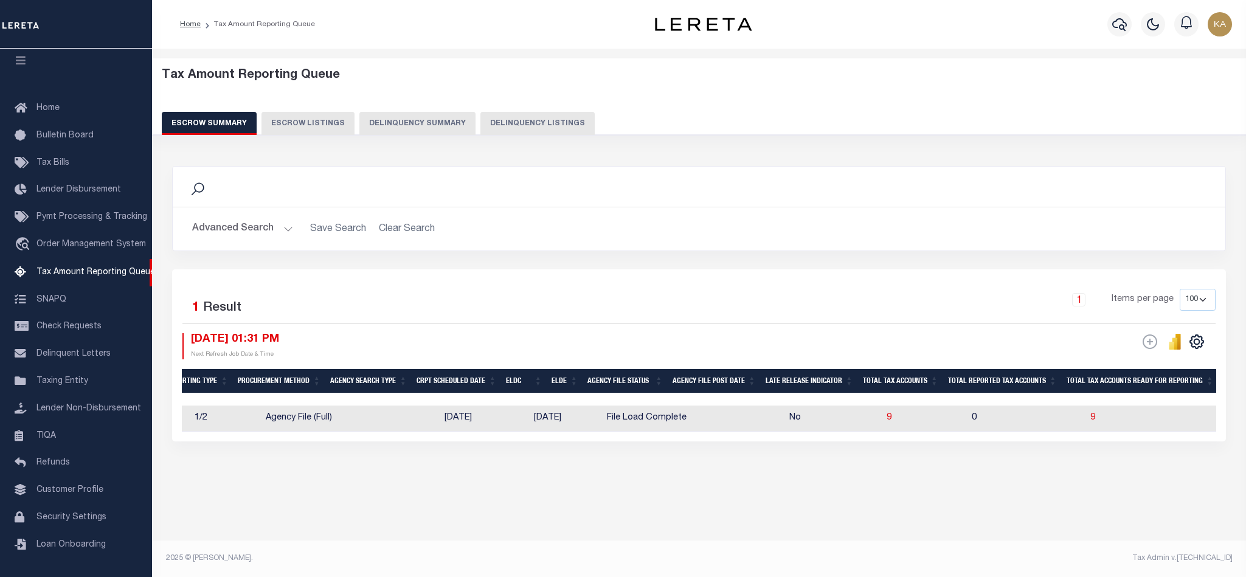
scroll to position [0, 318]
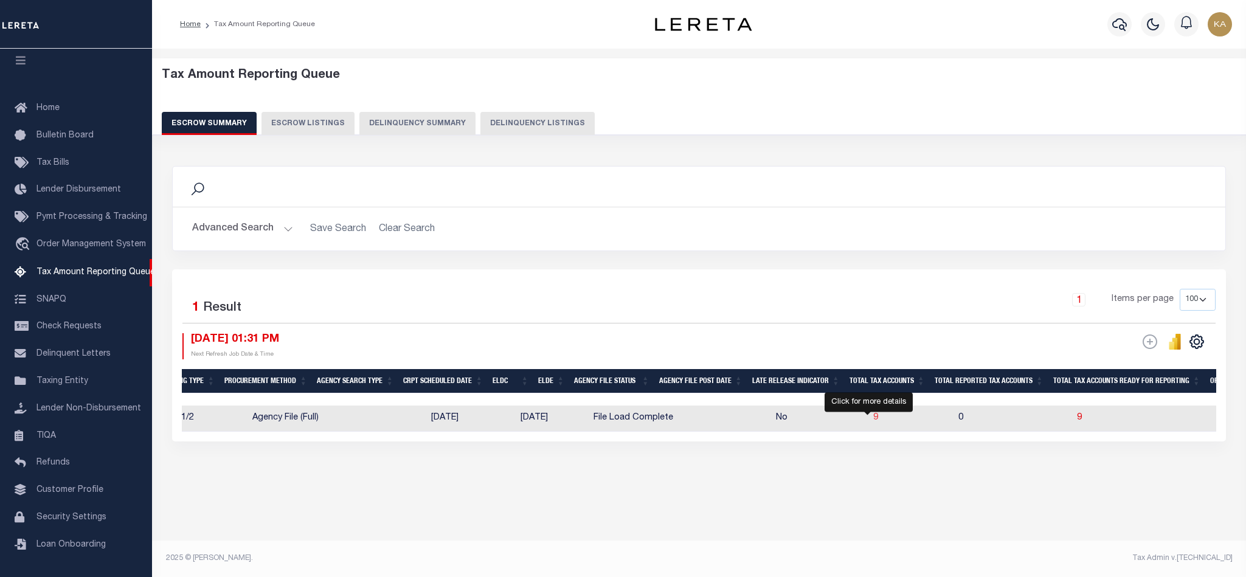
click at [873, 422] on span "9" at bounding box center [875, 417] width 5 height 9
select select "100"
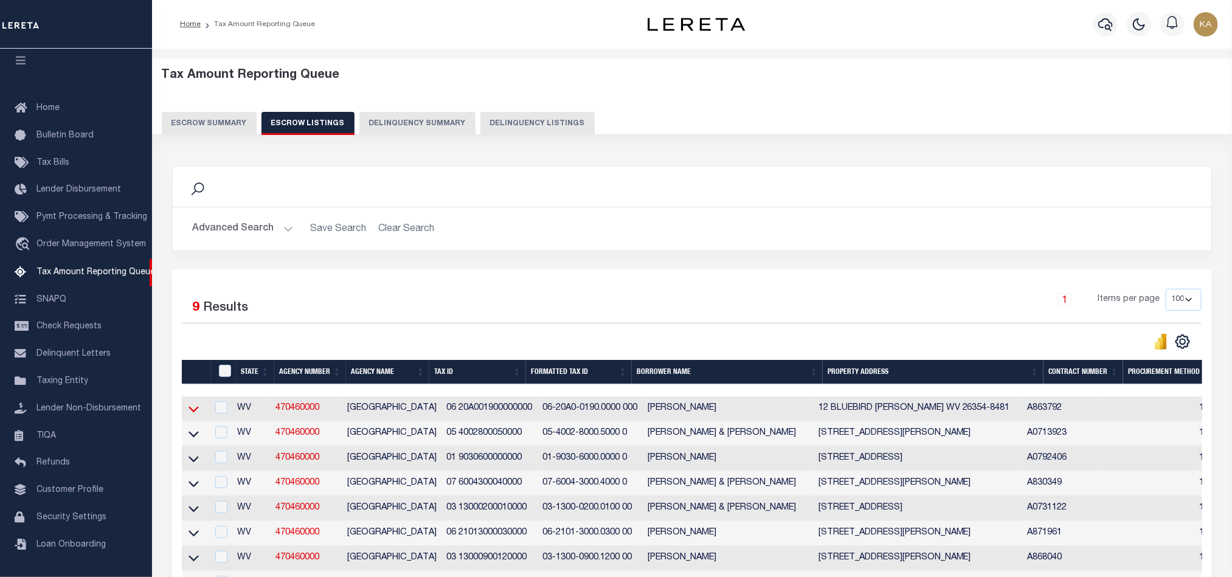
click at [196, 413] on icon at bounding box center [193, 408] width 10 height 13
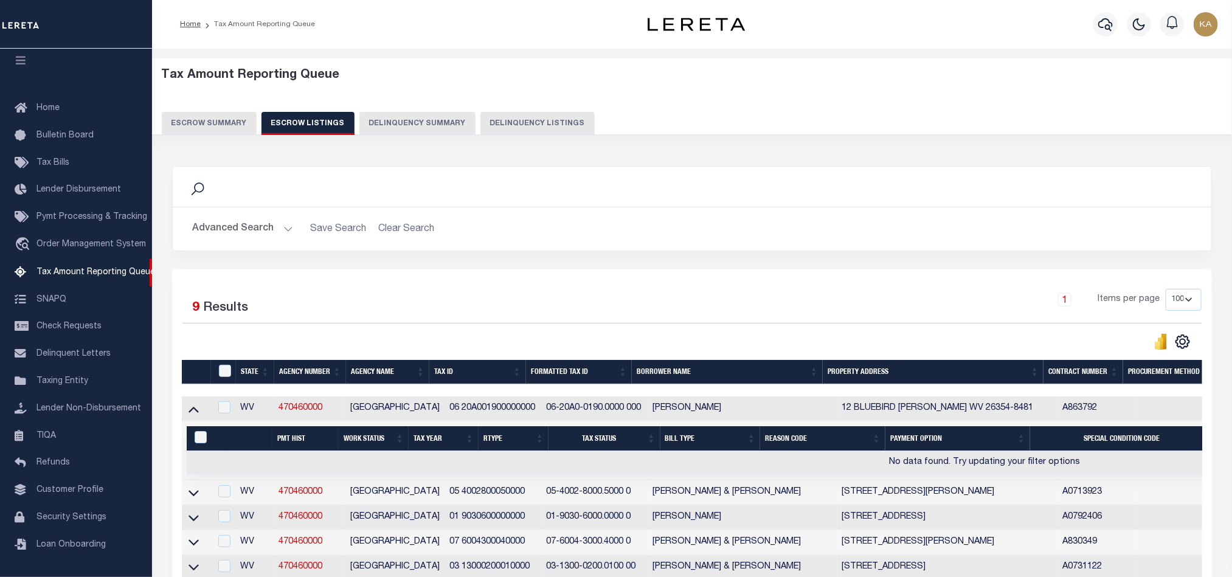
click at [196, 413] on icon at bounding box center [193, 408] width 10 height 13
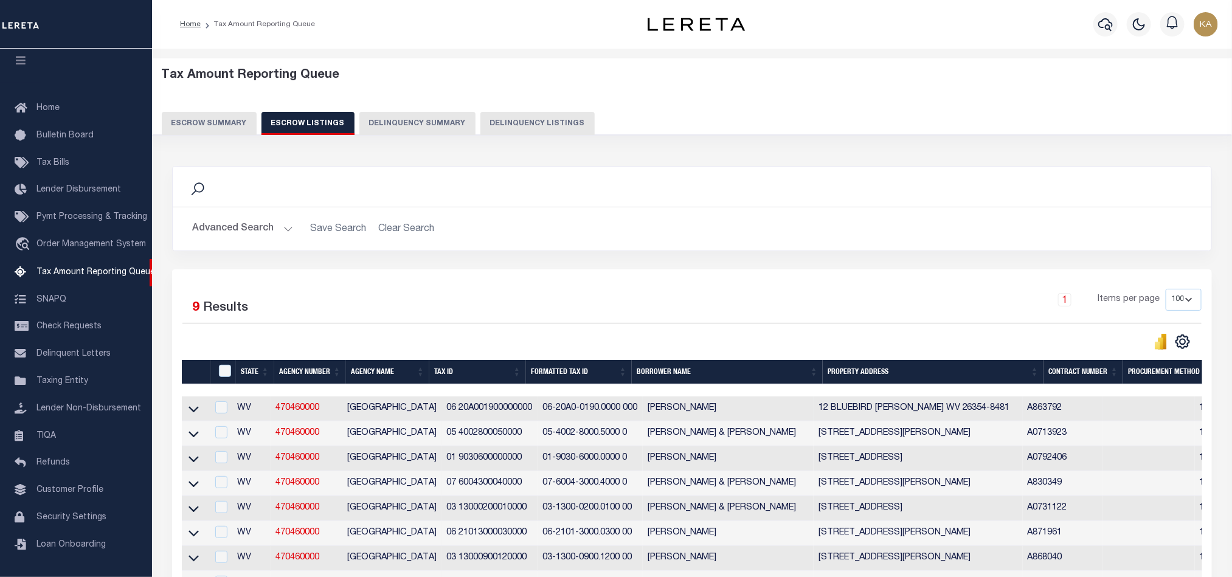
click at [221, 122] on button "Escrow Summary" at bounding box center [209, 123] width 95 height 23
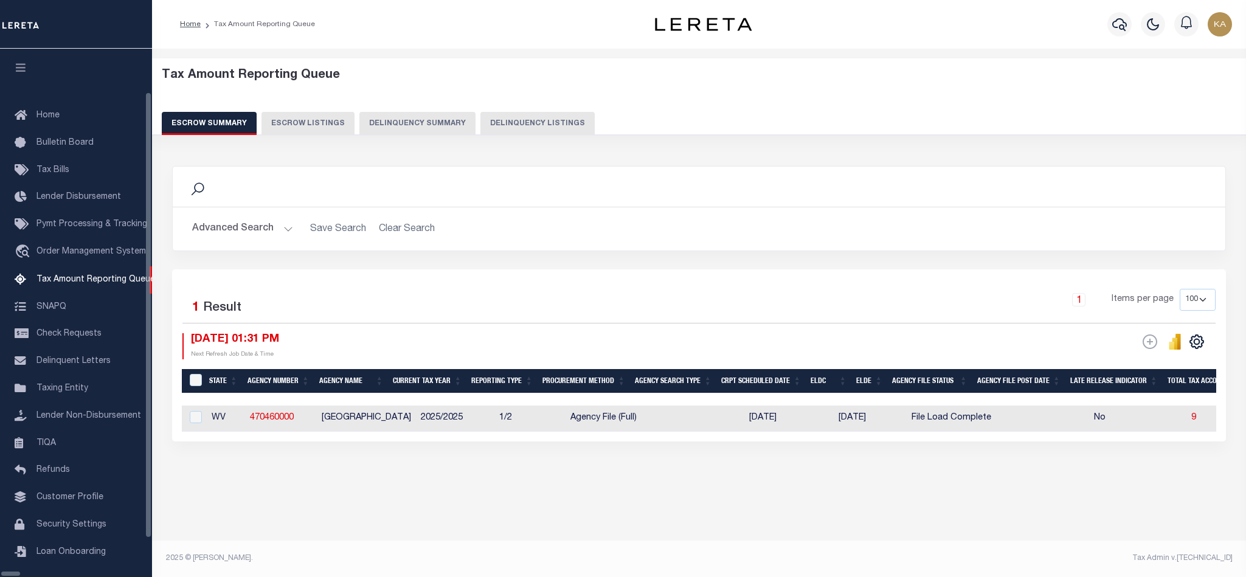
select select "100"
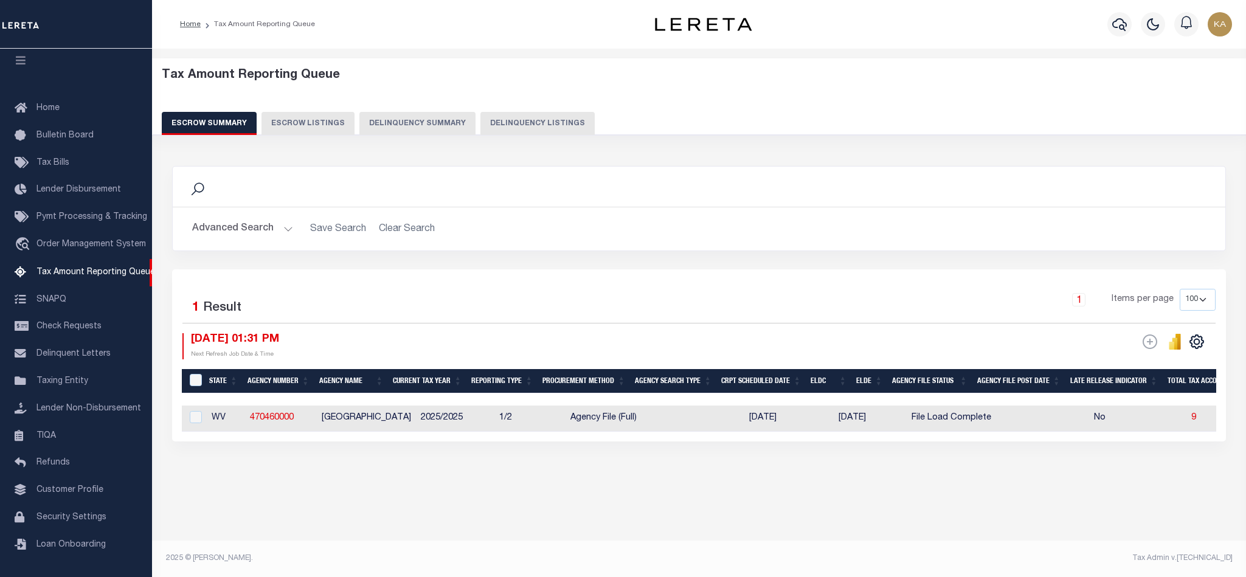
click at [514, 432] on div "State Agency Number Agency Name Current Tax Year Reporting Type Procurement Met…" at bounding box center [699, 419] width 1034 height 26
drag, startPoint x: 202, startPoint y: 336, endPoint x: 409, endPoint y: 341, distance: 206.2
click at [406, 342] on div "[DATE] 01:31 PM Next Refresh Job Date & Time" at bounding box center [440, 346] width 517 height 26
drag, startPoint x: 409, startPoint y: 434, endPoint x: 542, endPoint y: 436, distance: 133.2
click at [542, 432] on div "State Agency Number Agency Name Current Tax Year Reporting Type Procurement Met…" at bounding box center [699, 419] width 1034 height 26
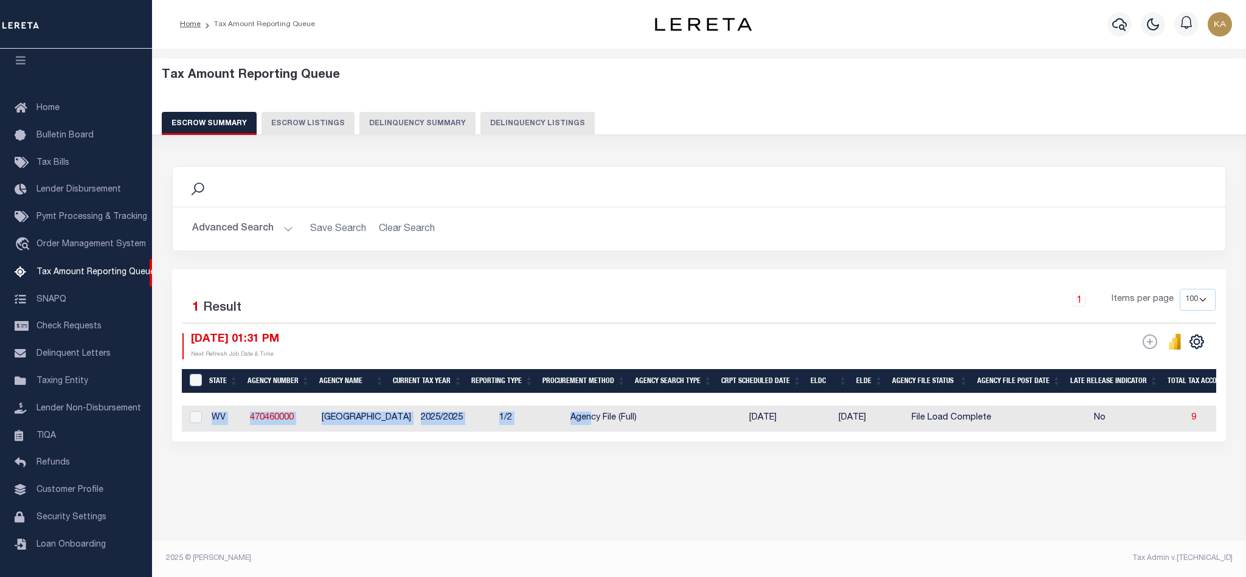
drag, startPoint x: 575, startPoint y: 431, endPoint x: 603, endPoint y: 436, distance: 27.8
click at [603, 432] on div "State Agency Number Agency Name Current Tax Year Reporting Type Procurement Met…" at bounding box center [699, 419] width 1034 height 26
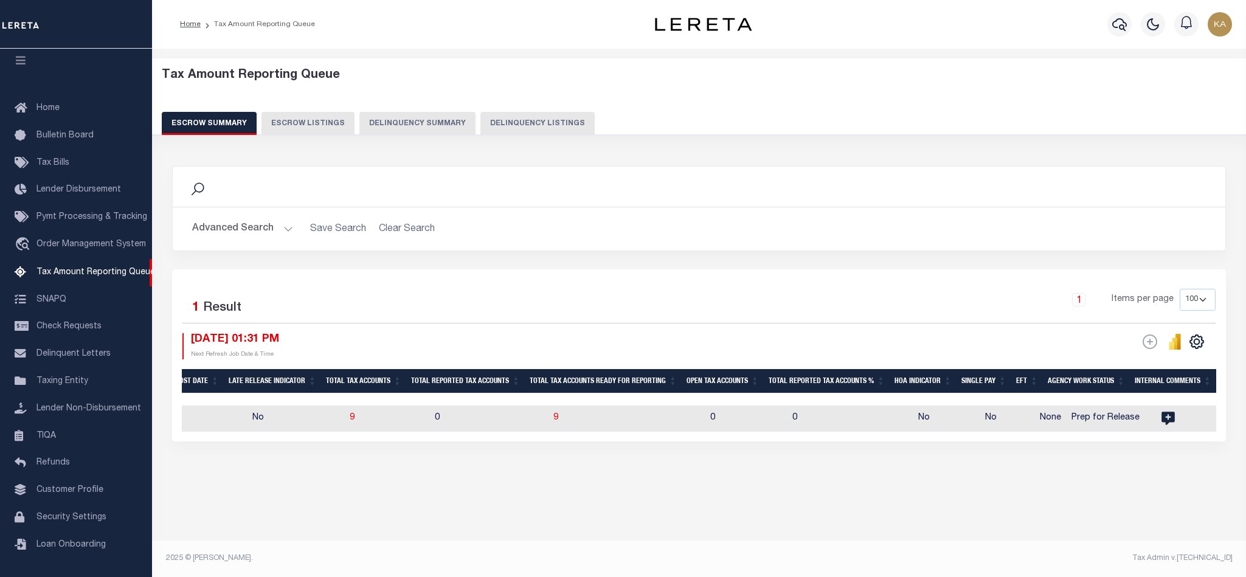
scroll to position [0, 766]
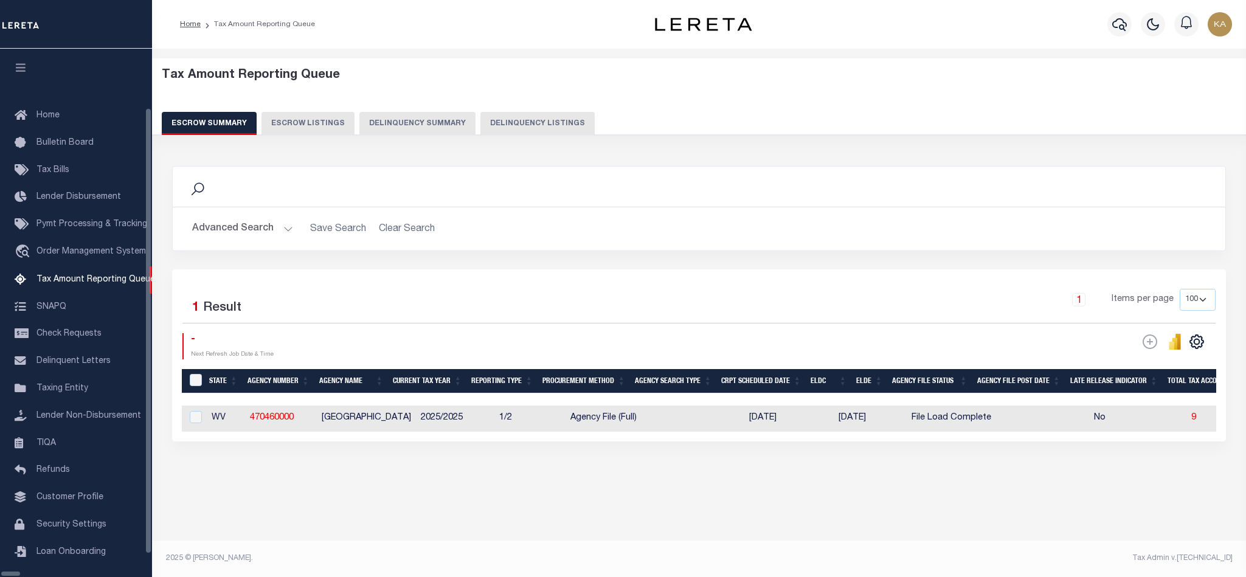
select select "100"
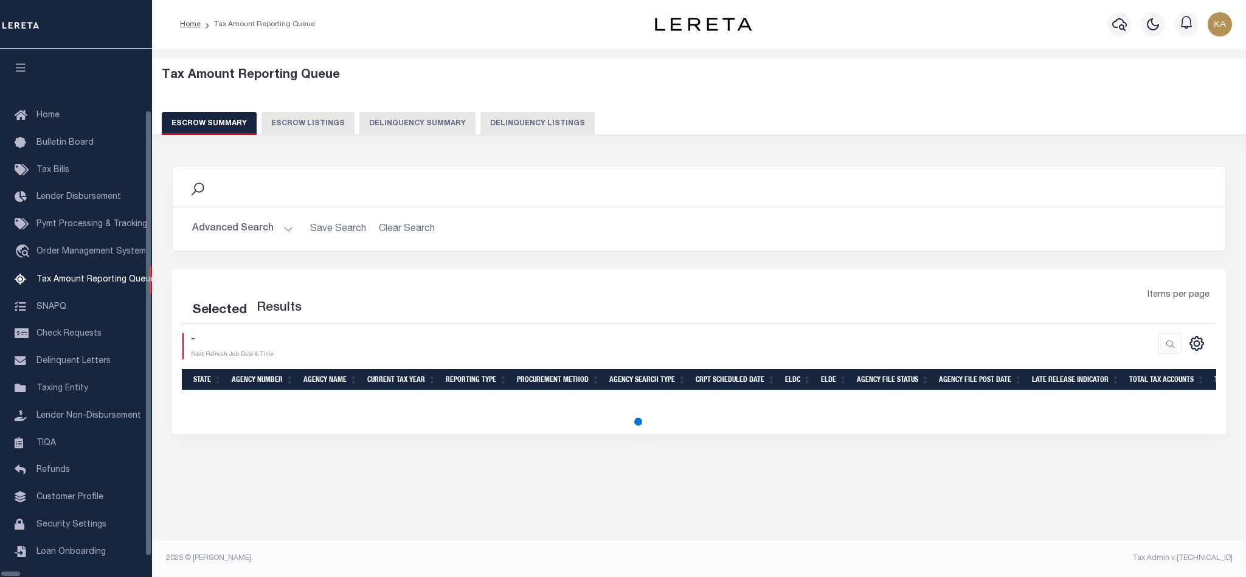
select select "100"
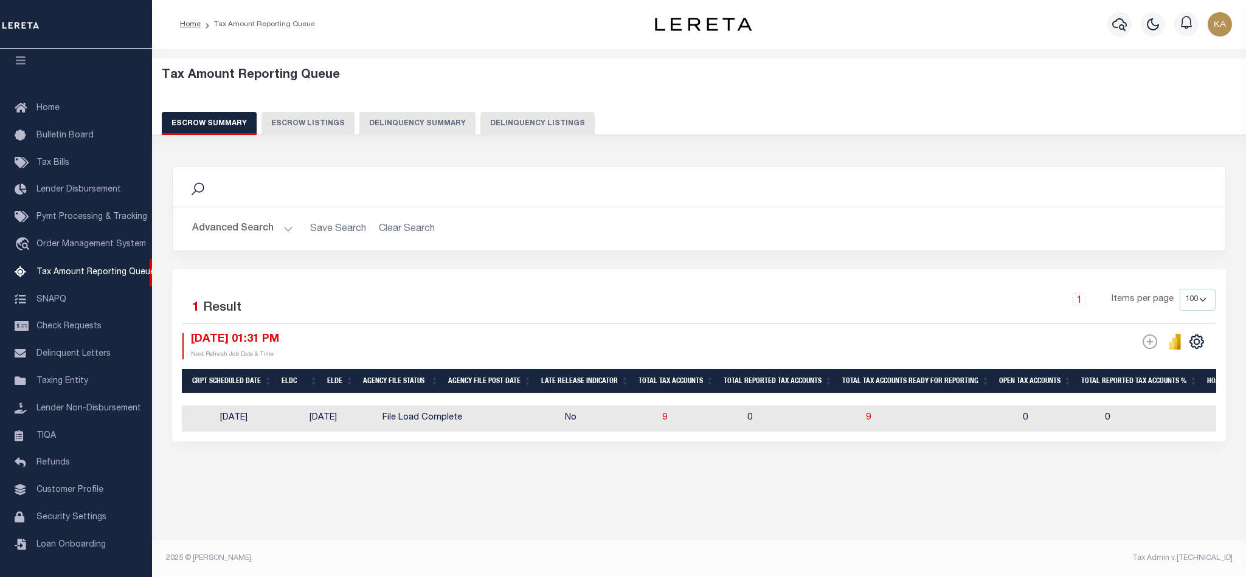
scroll to position [0, 531]
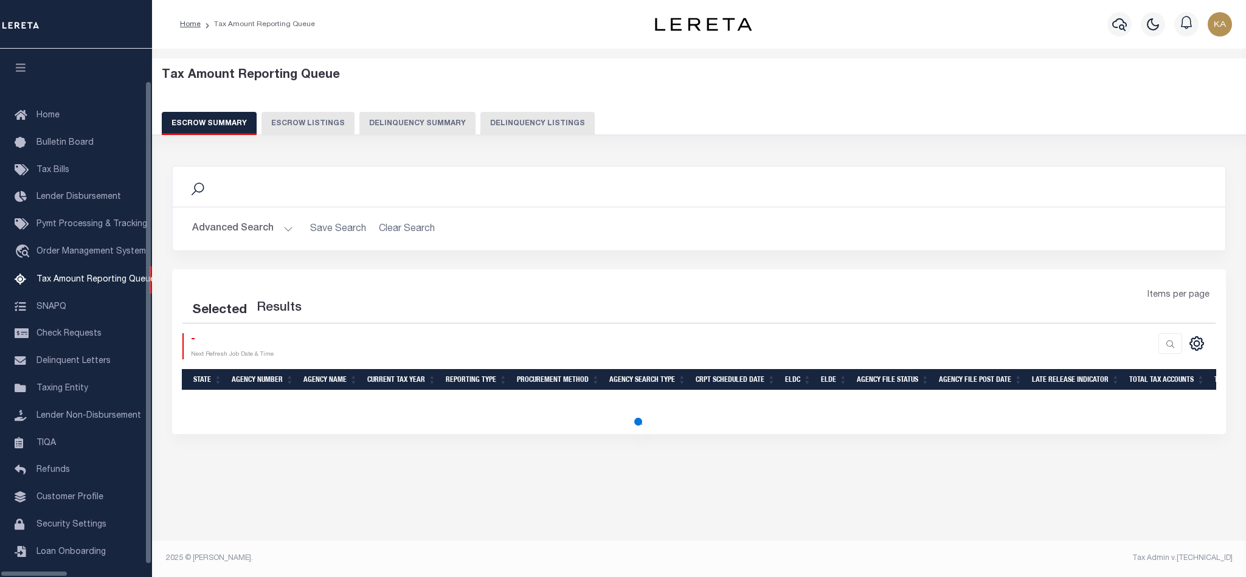
select select "100"
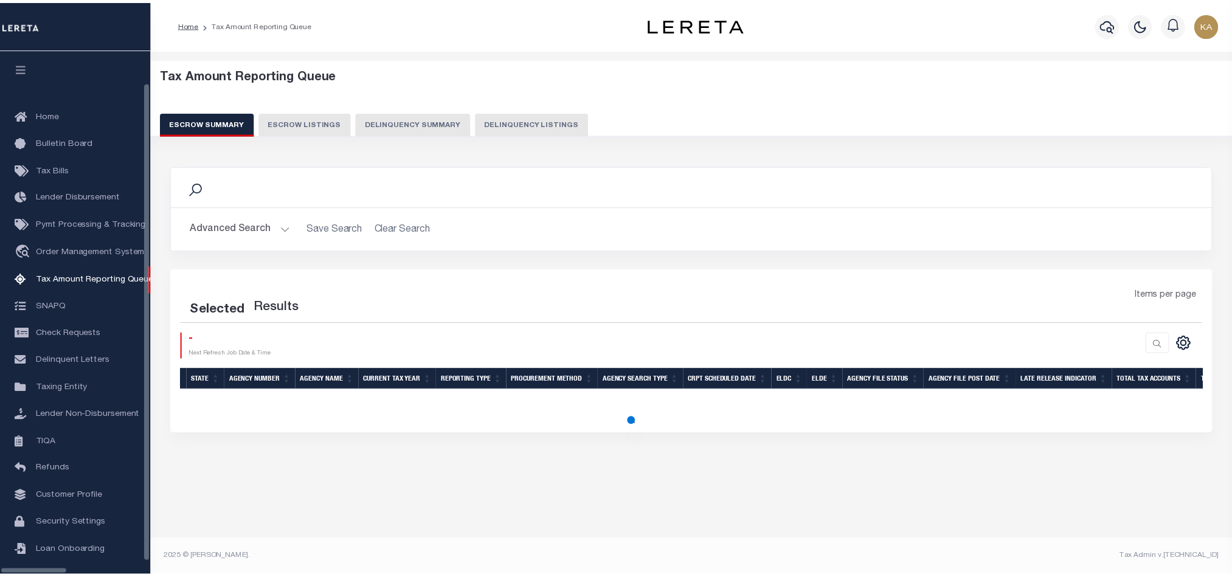
scroll to position [15, 0]
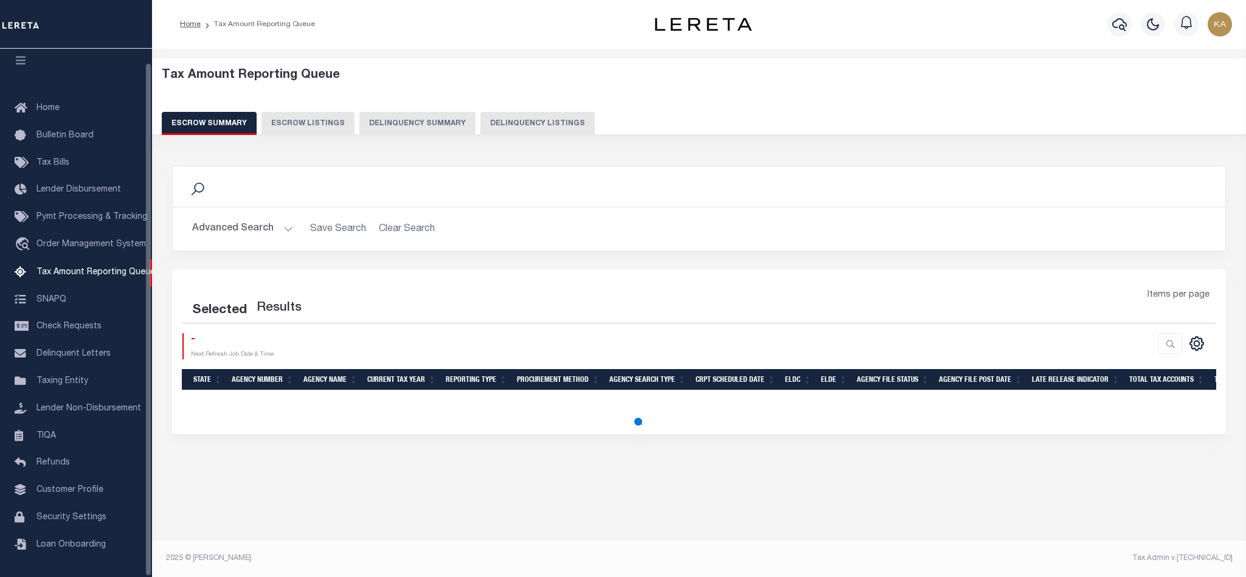
select select "100"
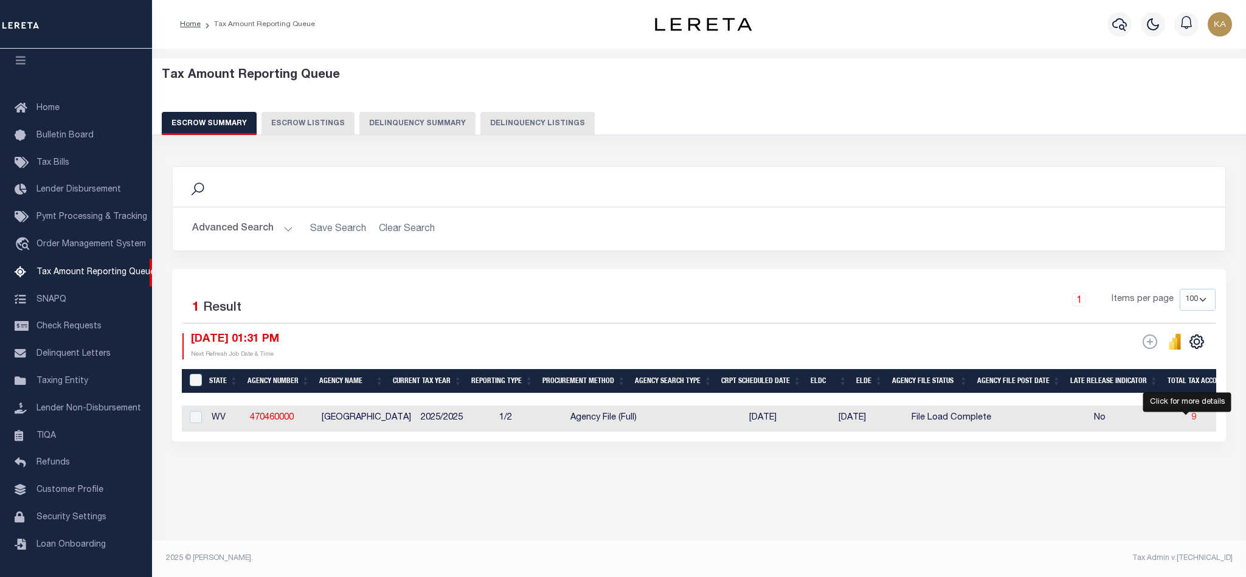
click at [1191, 422] on span "9" at bounding box center [1193, 417] width 5 height 9
select select "100"
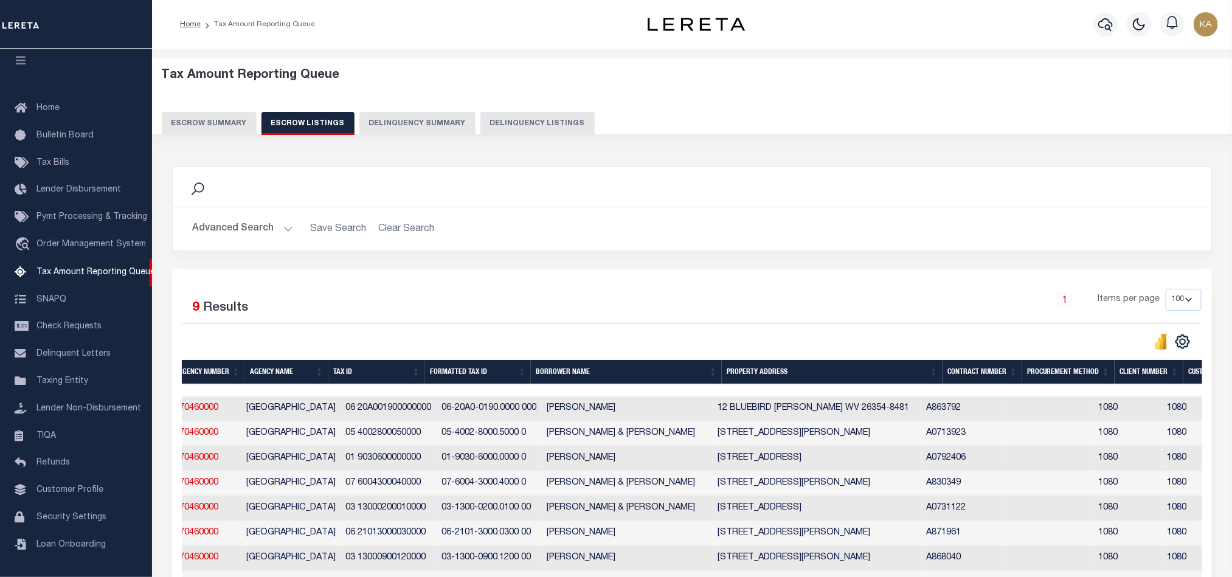
scroll to position [0, 0]
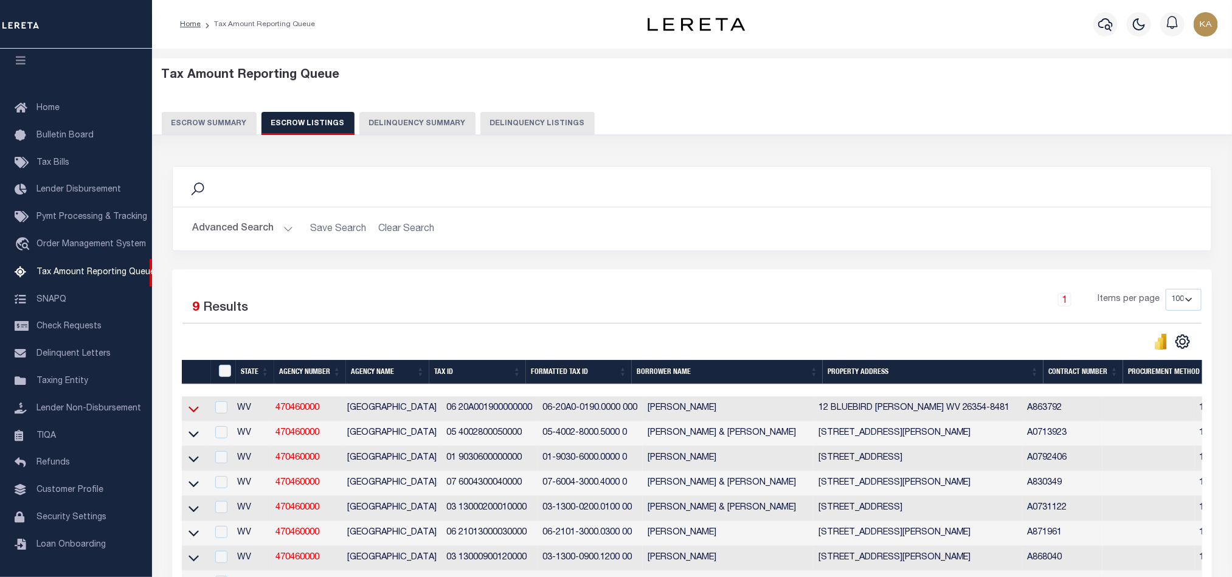
click at [193, 414] on icon at bounding box center [193, 408] width 10 height 13
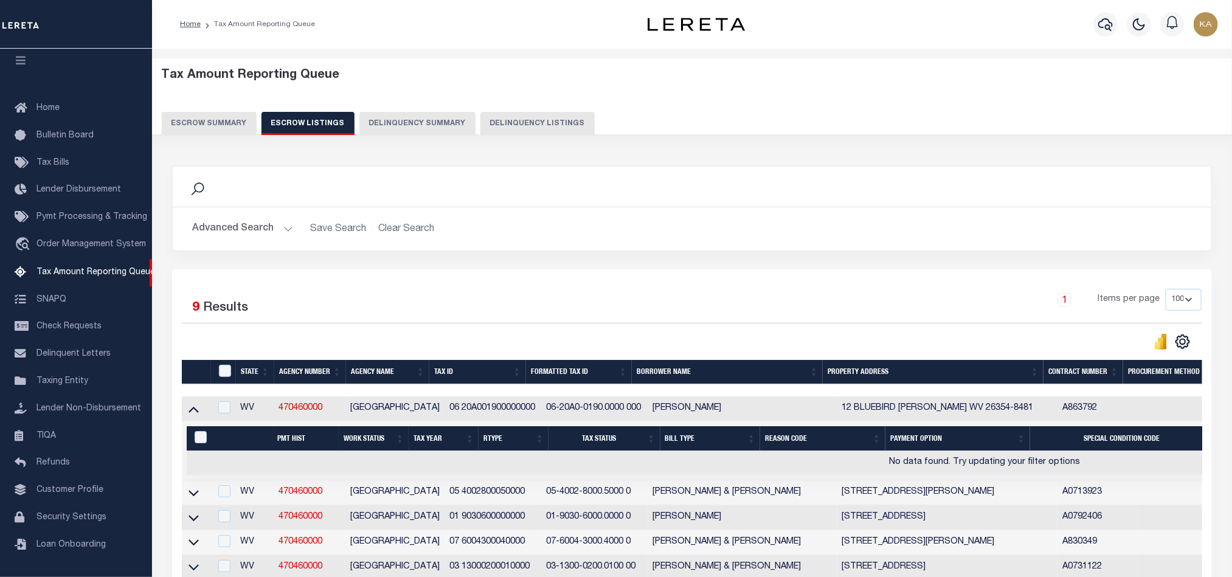
click at [193, 413] on icon at bounding box center [193, 410] width 10 height 6
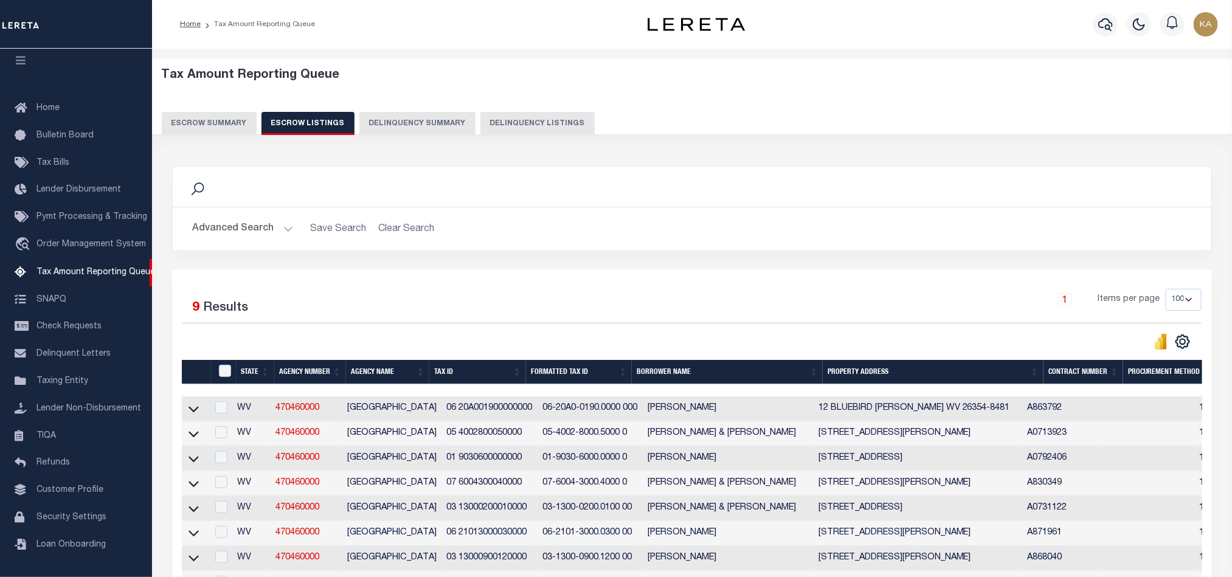
click at [203, 121] on button "Escrow Summary" at bounding box center [209, 123] width 95 height 23
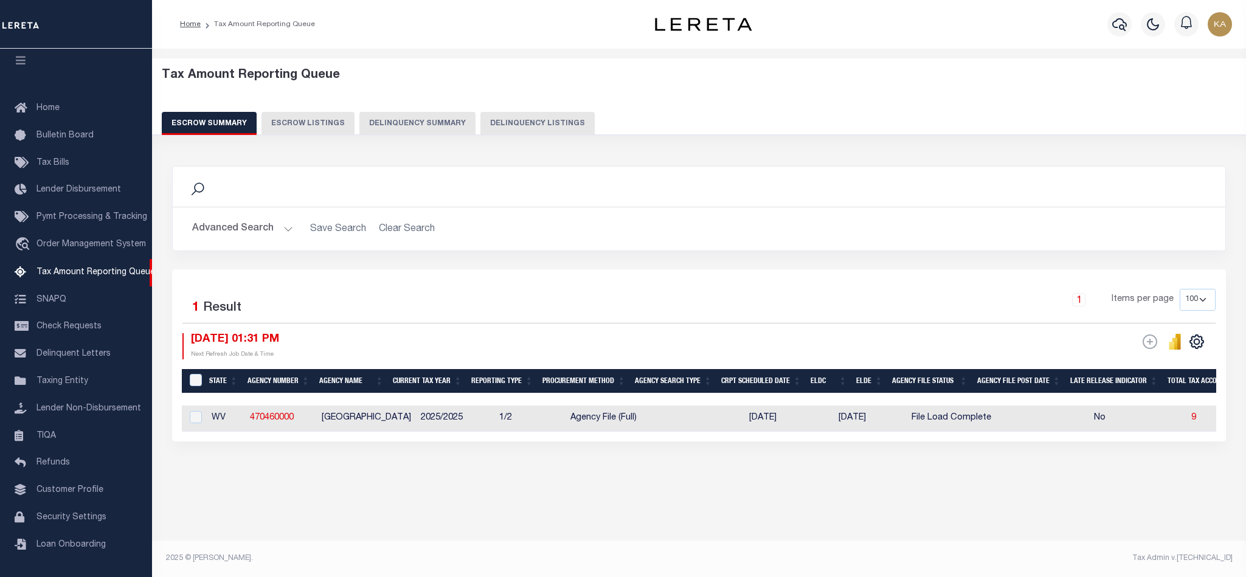
drag, startPoint x: 941, startPoint y: 188, endPoint x: 838, endPoint y: 161, distance: 106.9
click at [941, 188] on div "Search" at bounding box center [698, 186] width 1033 height 21
